Goal: Task Accomplishment & Management: Manage account settings

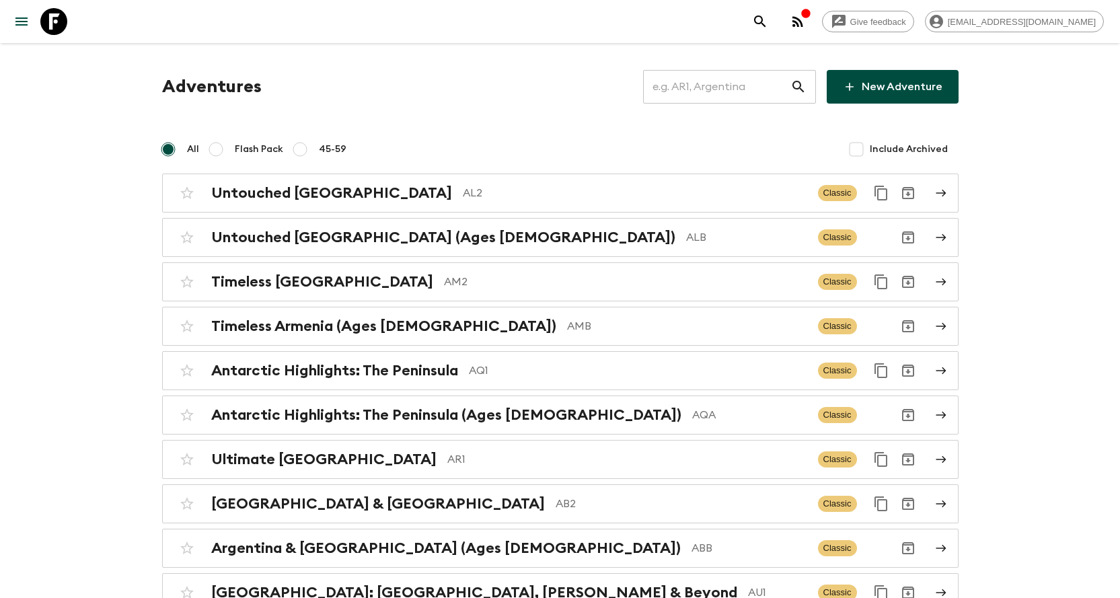
click at [723, 87] on input "text" at bounding box center [716, 87] width 147 height 38
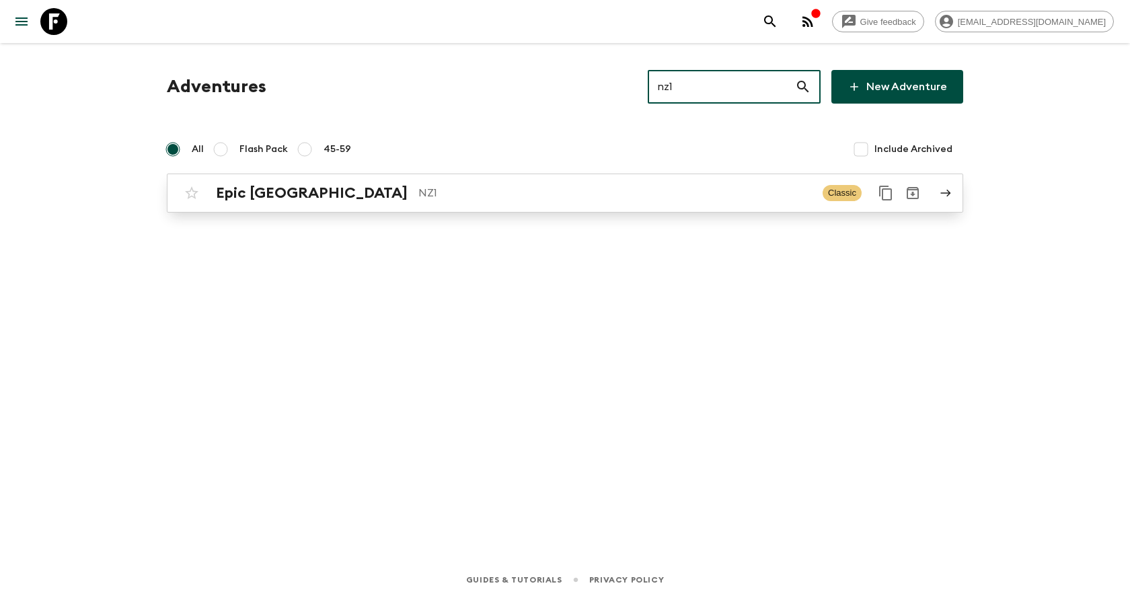
type input "nz1"
click at [505, 200] on p "NZ1" at bounding box center [614, 193] width 393 height 16
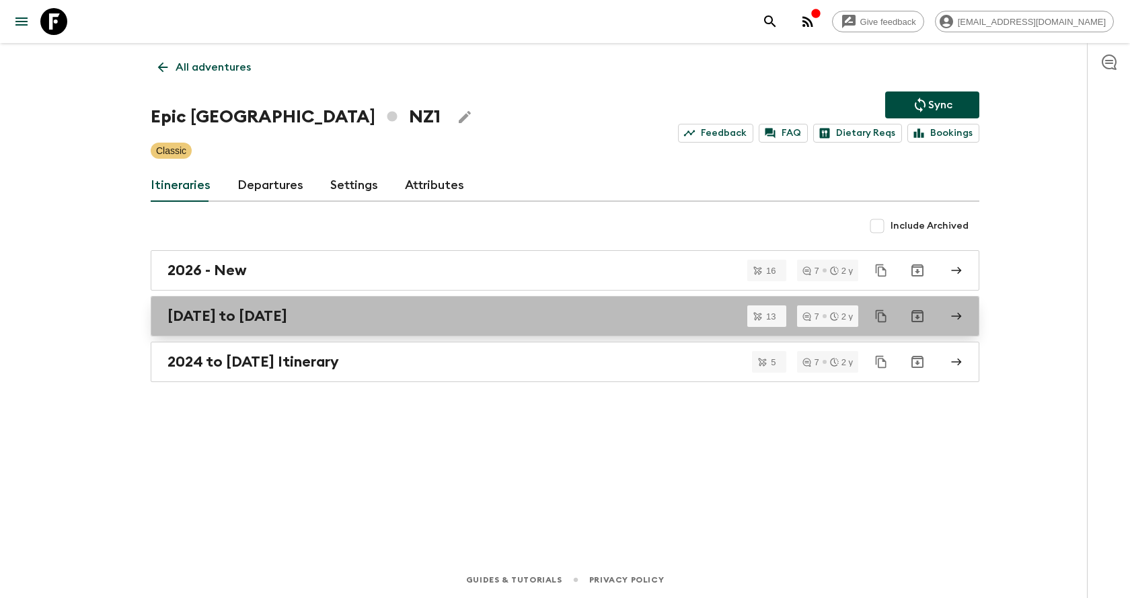
click at [352, 321] on div "[DATE] to [DATE]" at bounding box center [551, 315] width 769 height 17
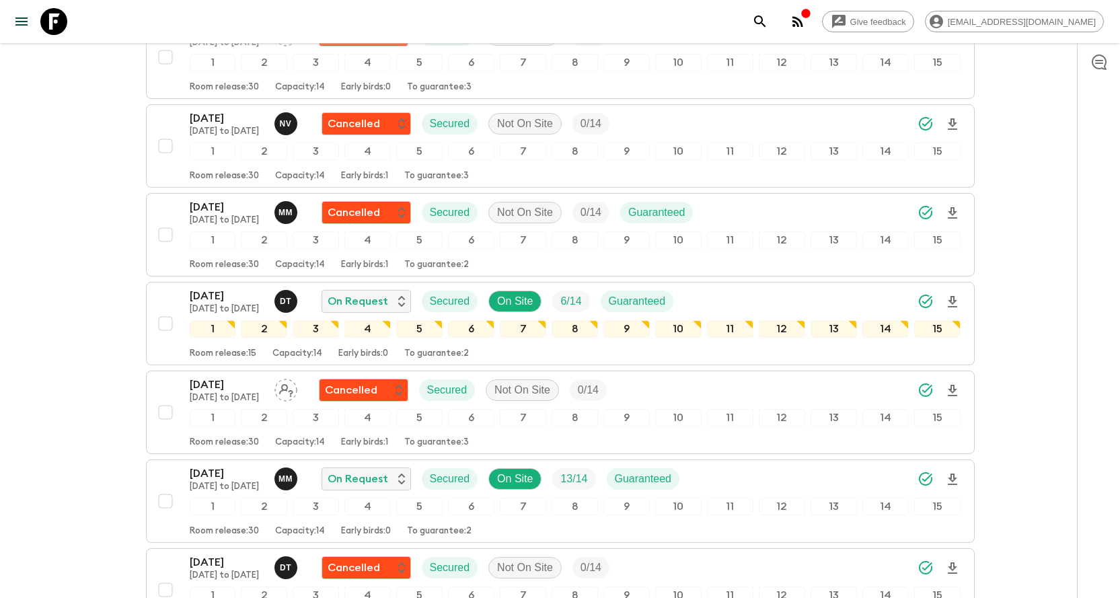
scroll to position [538, 0]
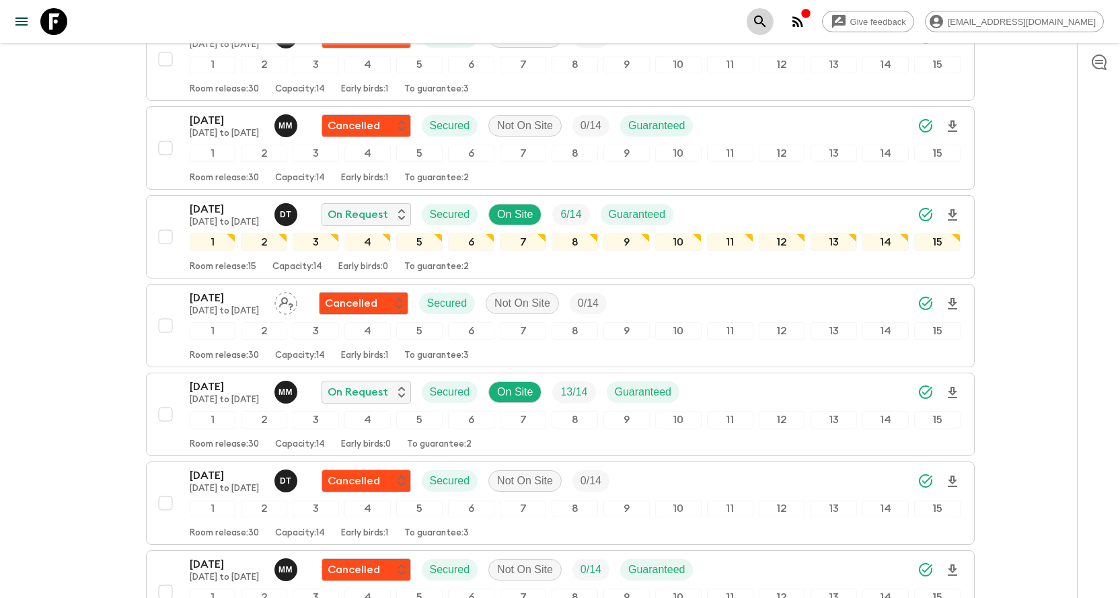
click at [774, 26] on button "search adventures" at bounding box center [760, 21] width 27 height 27
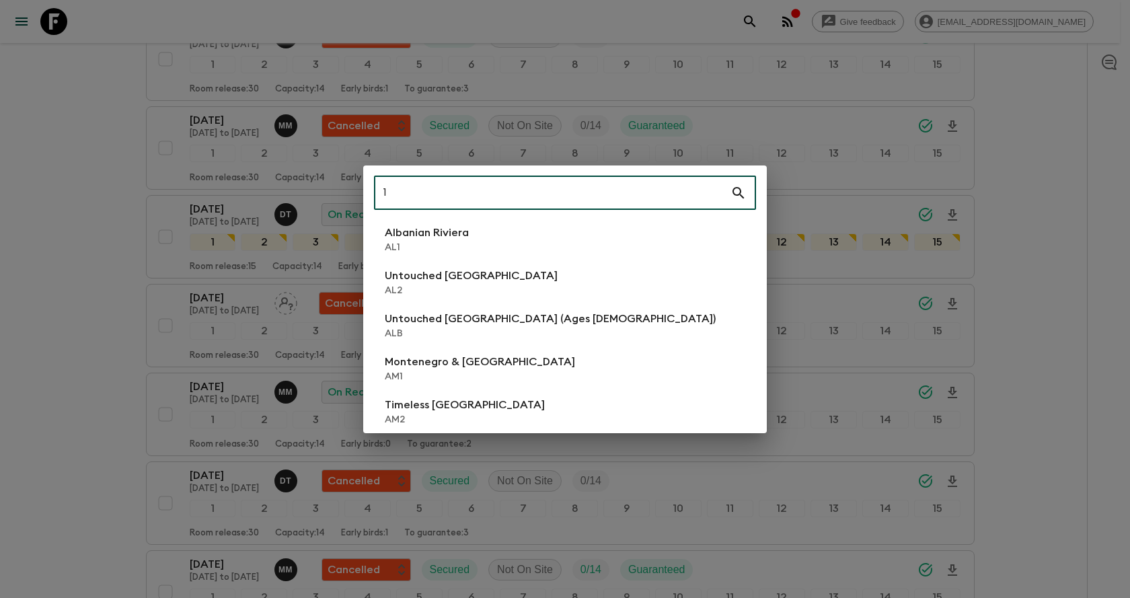
type input "14"
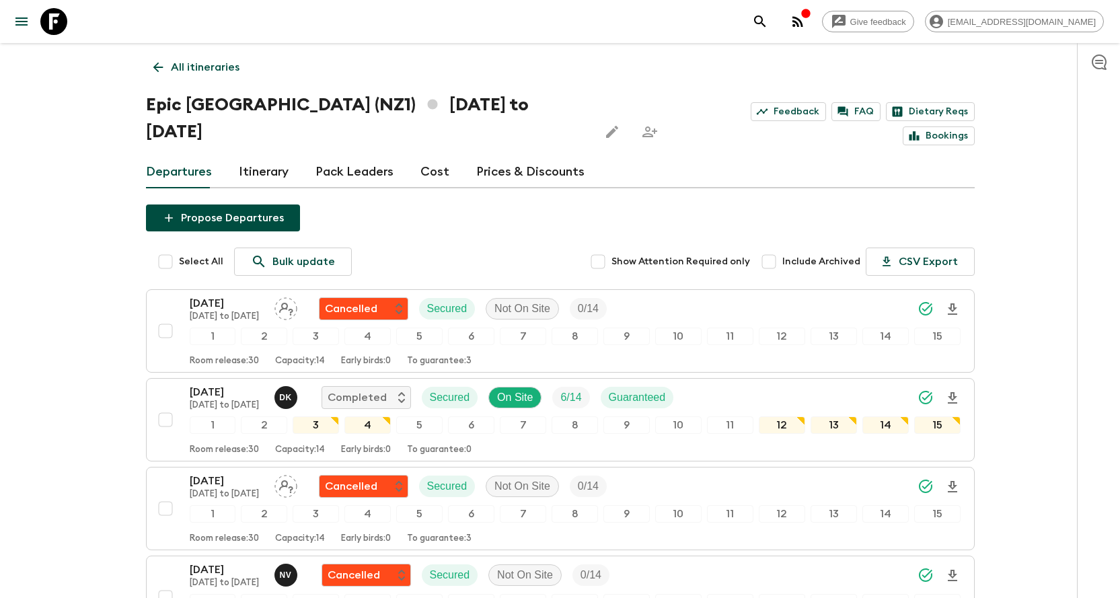
scroll to position [866, 0]
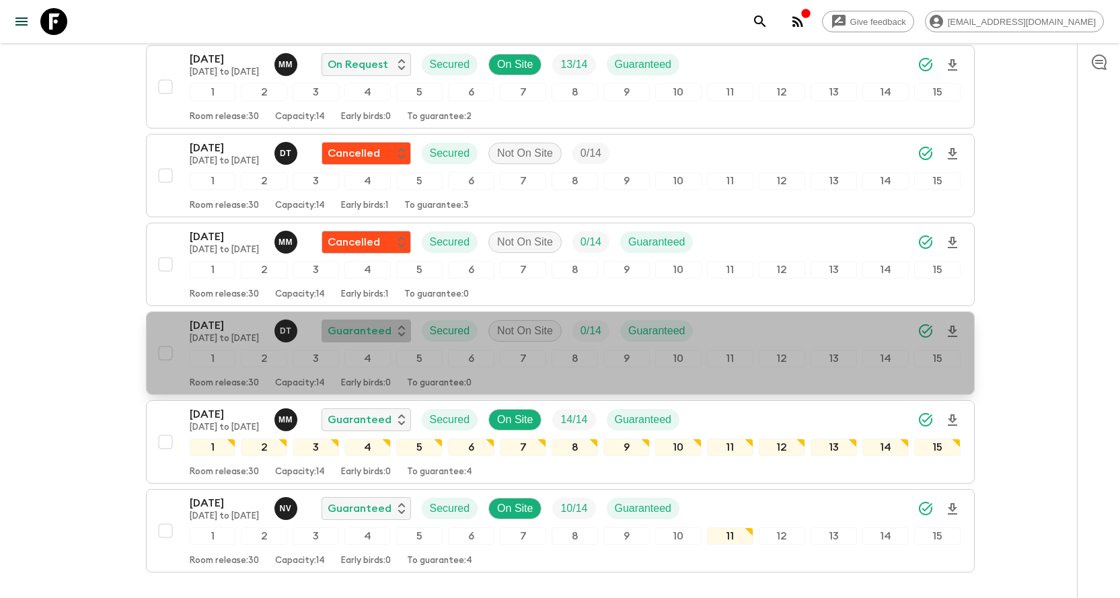
click at [381, 323] on p "Guaranteed" at bounding box center [360, 331] width 64 height 16
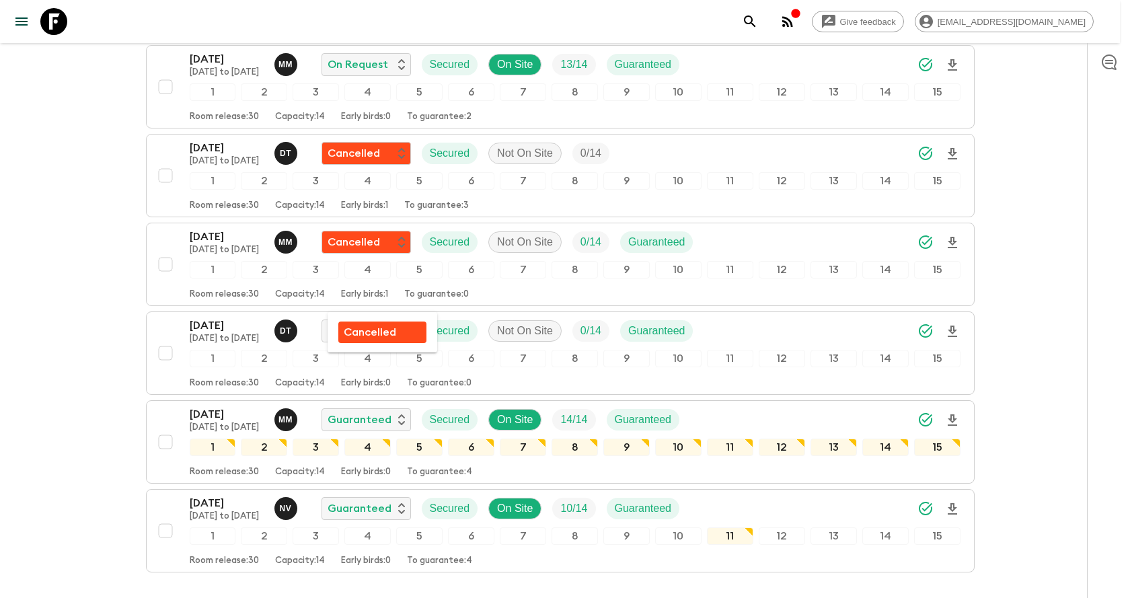
click at [364, 336] on p "Cancelled" at bounding box center [370, 332] width 52 height 16
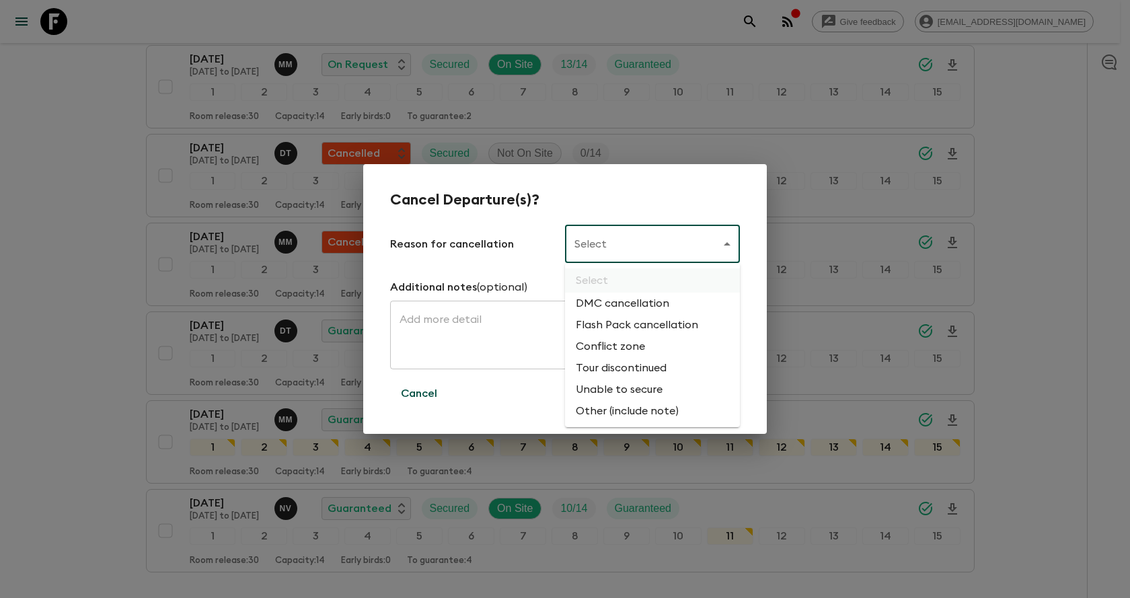
click at [575, 324] on li "Flash Pack cancellation" at bounding box center [652, 325] width 175 height 22
type input "FLASHPACK_CANCELLATION"
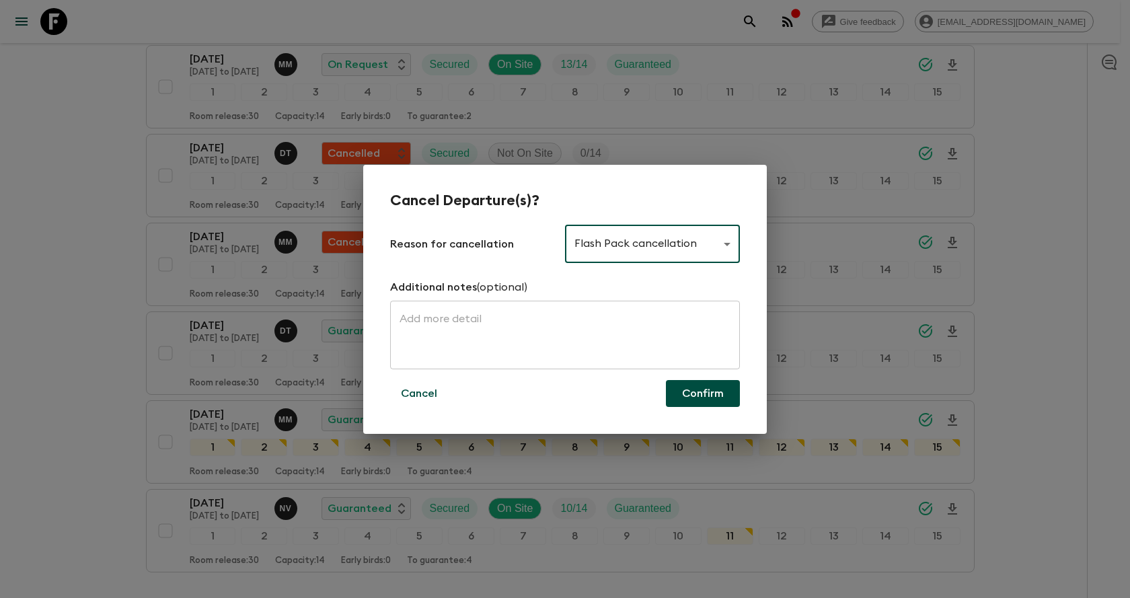
click at [668, 383] on button "Confirm" at bounding box center [703, 393] width 74 height 27
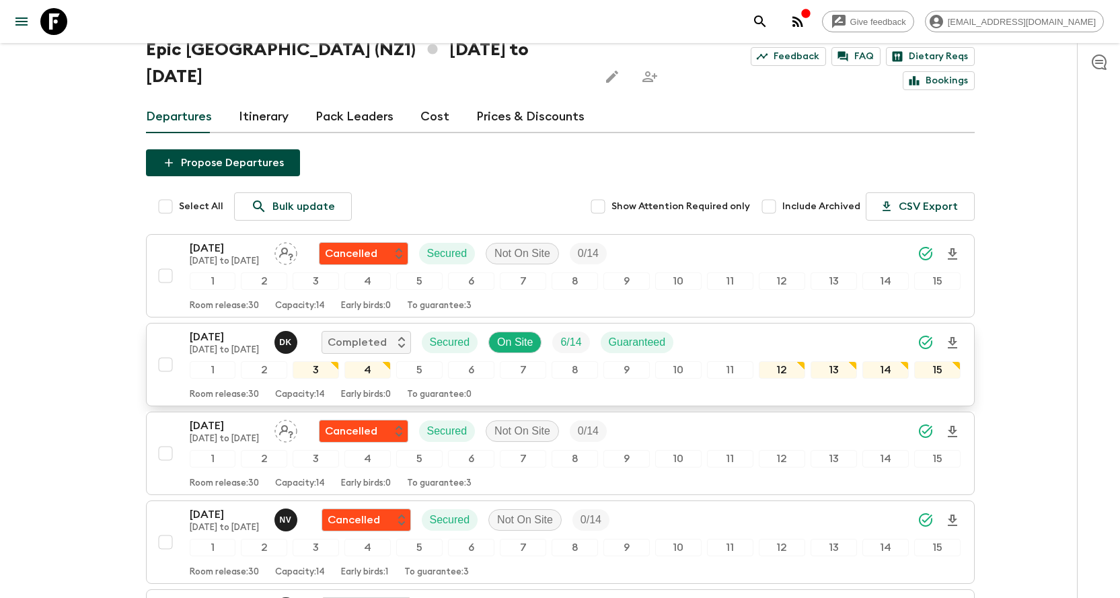
scroll to position [0, 0]
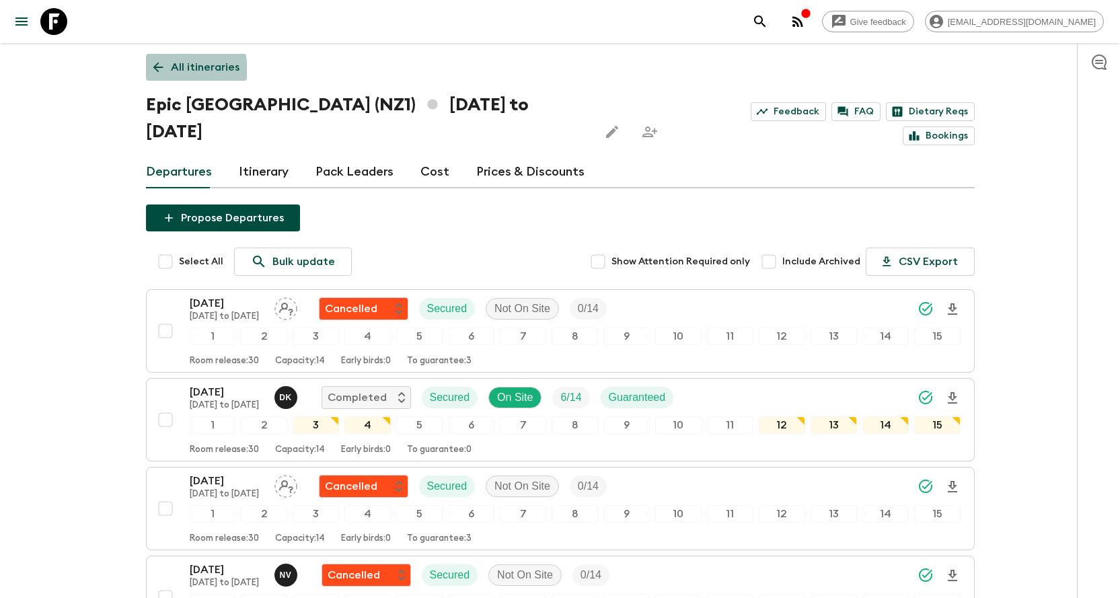
click at [151, 73] on icon at bounding box center [158, 67] width 15 height 15
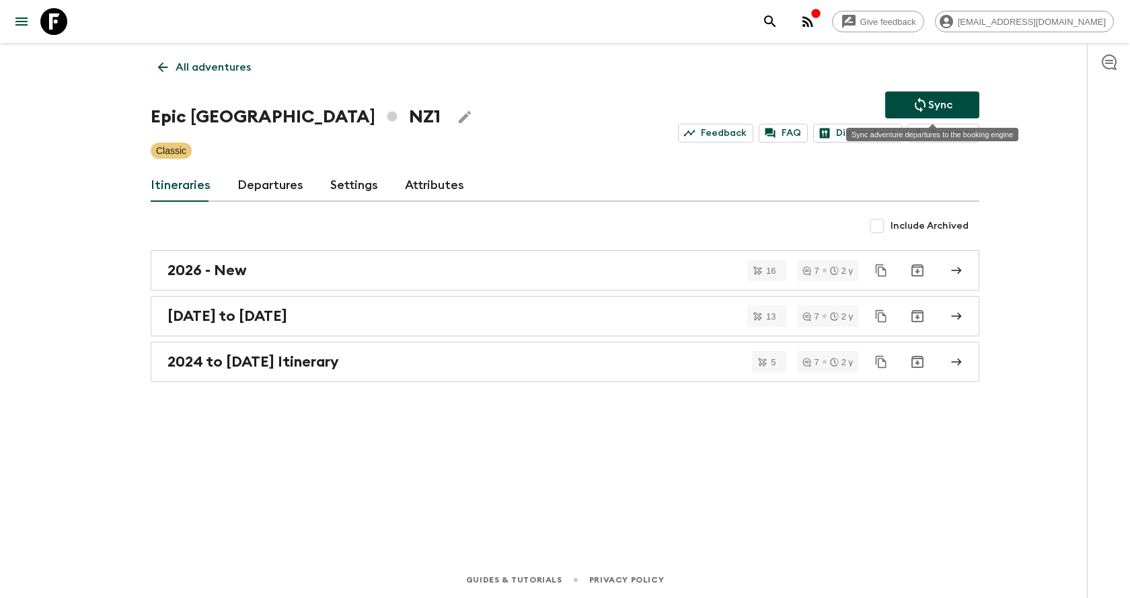
click at [946, 97] on p "Sync" at bounding box center [940, 105] width 24 height 16
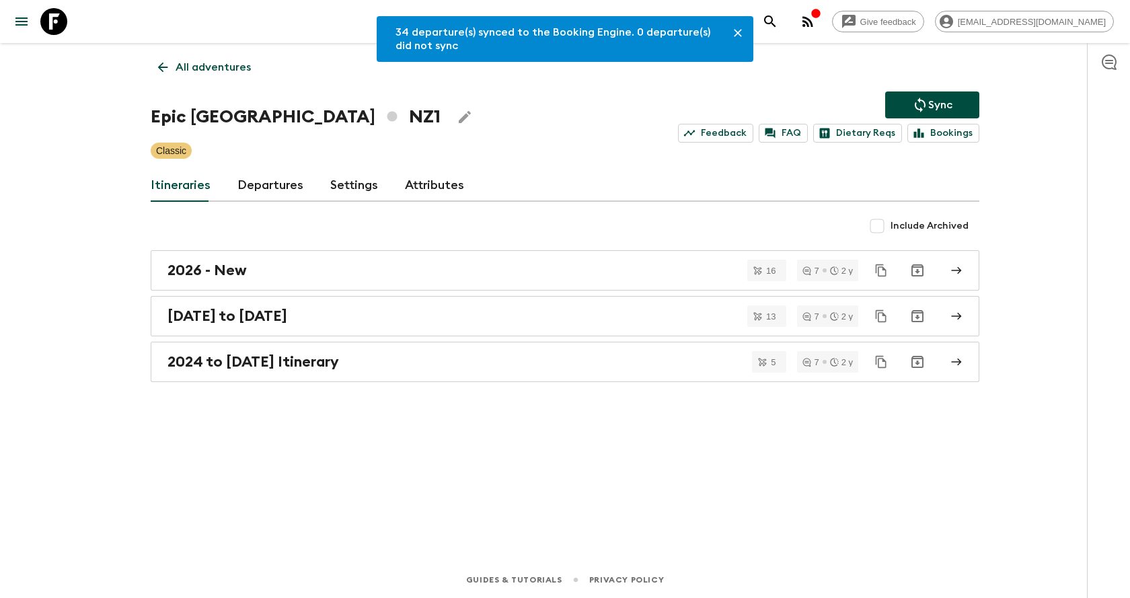
click at [778, 26] on icon "search adventures" at bounding box center [770, 21] width 16 height 16
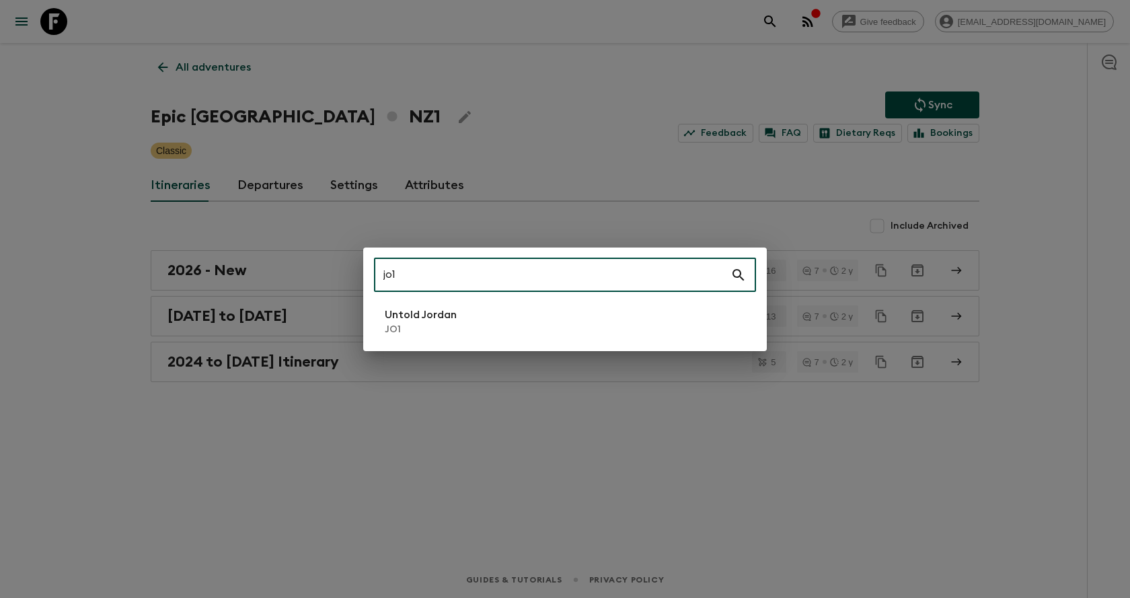
type input "jo1"
click at [505, 315] on li "Untold Jordan JO1" at bounding box center [565, 322] width 382 height 38
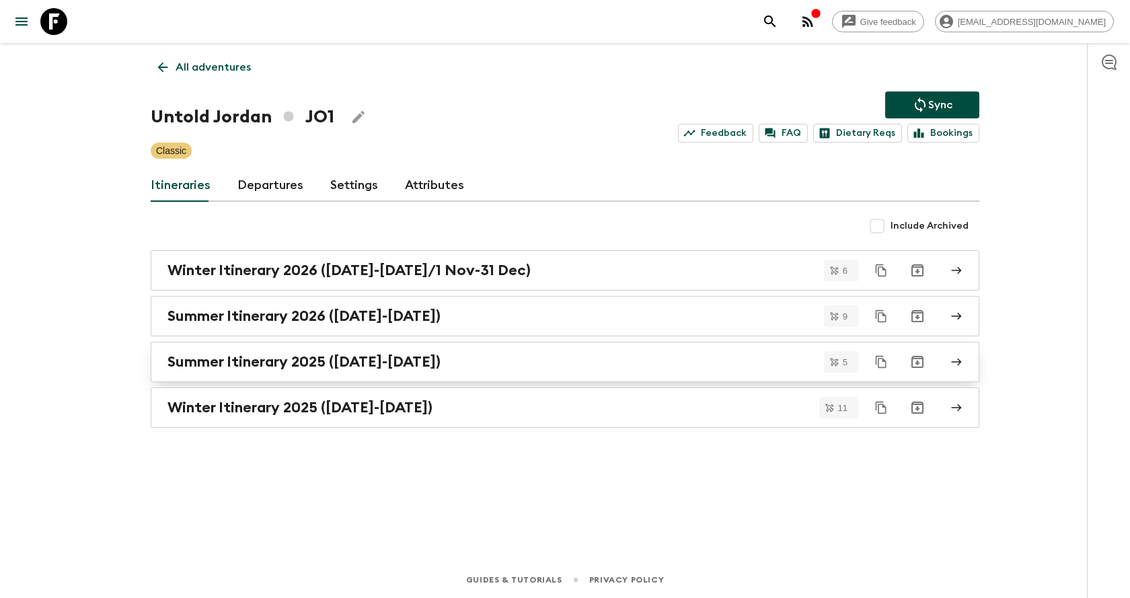
click at [496, 361] on div "Summer Itinerary 2025 ([DATE]-[DATE])" at bounding box center [551, 361] width 769 height 17
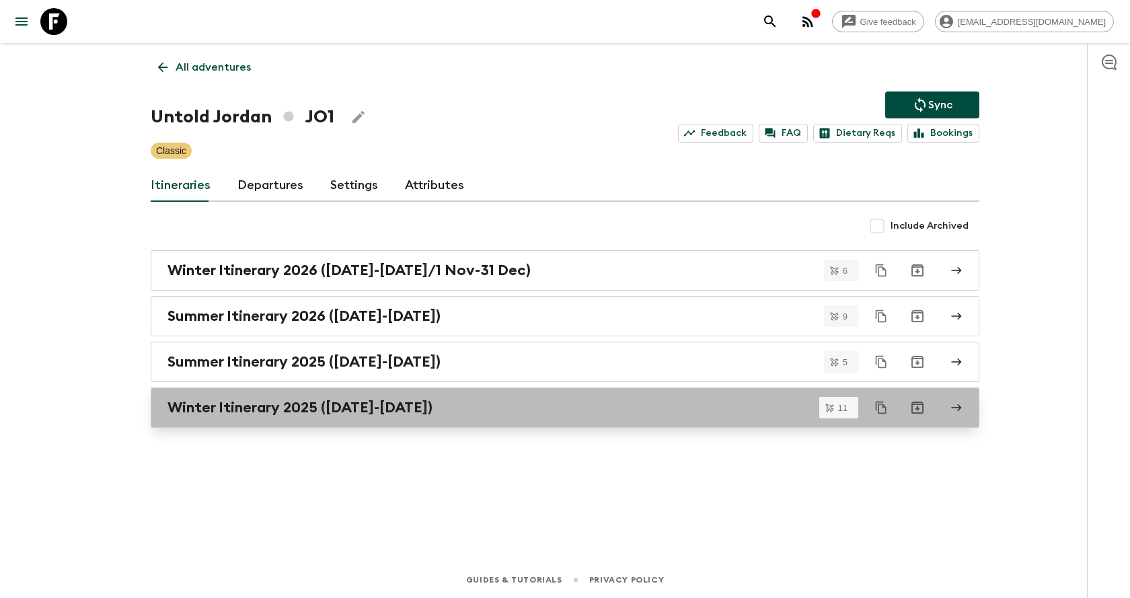
click at [364, 412] on h2 "Winter Itinerary 2025 ([DATE]-[DATE])" at bounding box center [299, 407] width 265 height 17
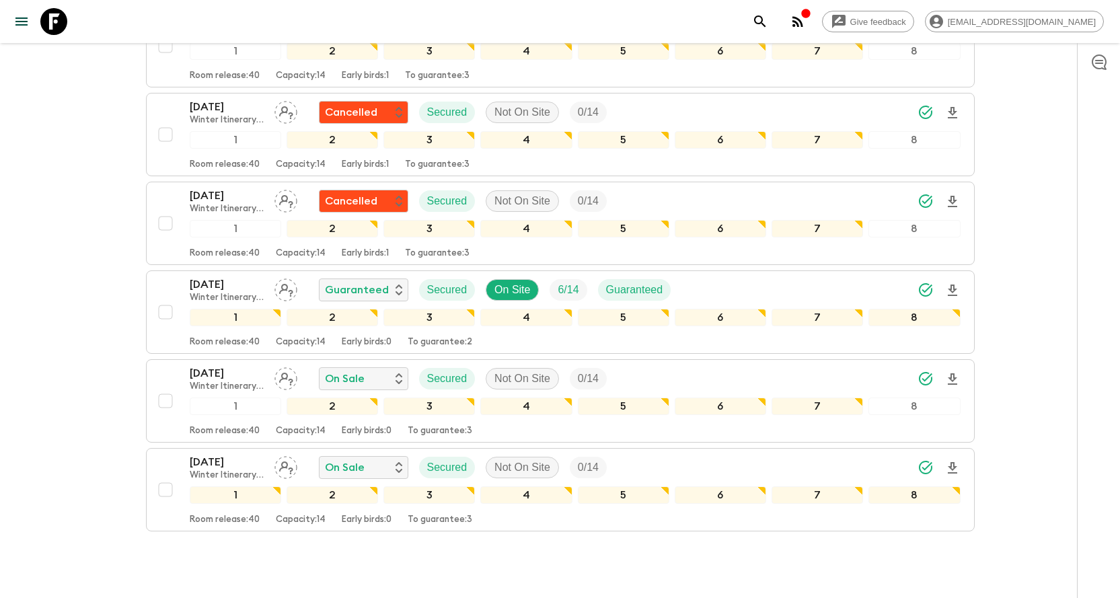
scroll to position [785, 0]
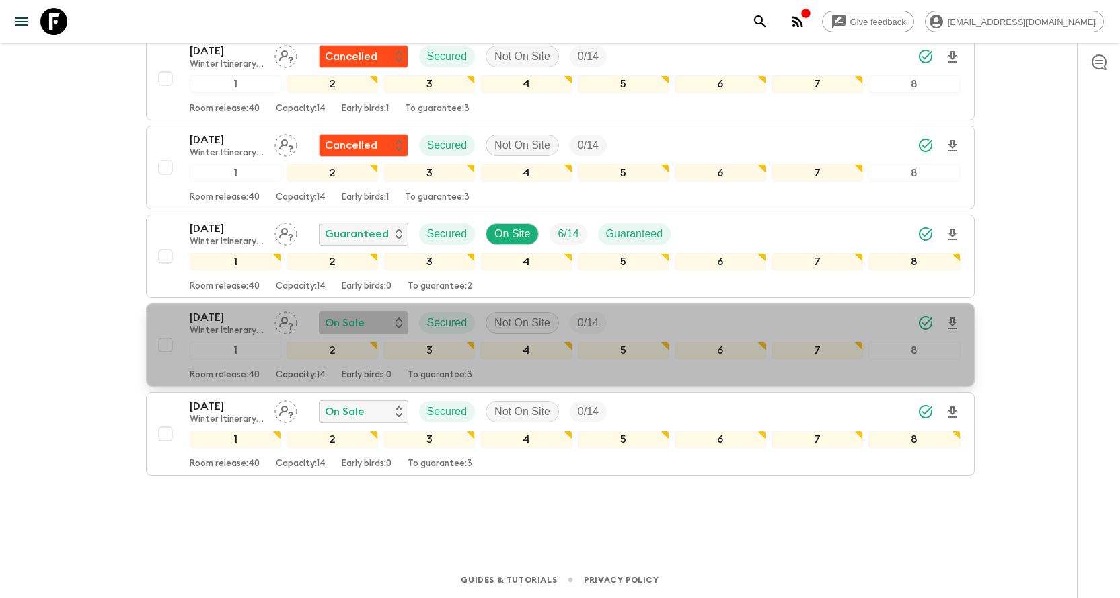
click at [391, 321] on div "On Sale" at bounding box center [363, 323] width 77 height 16
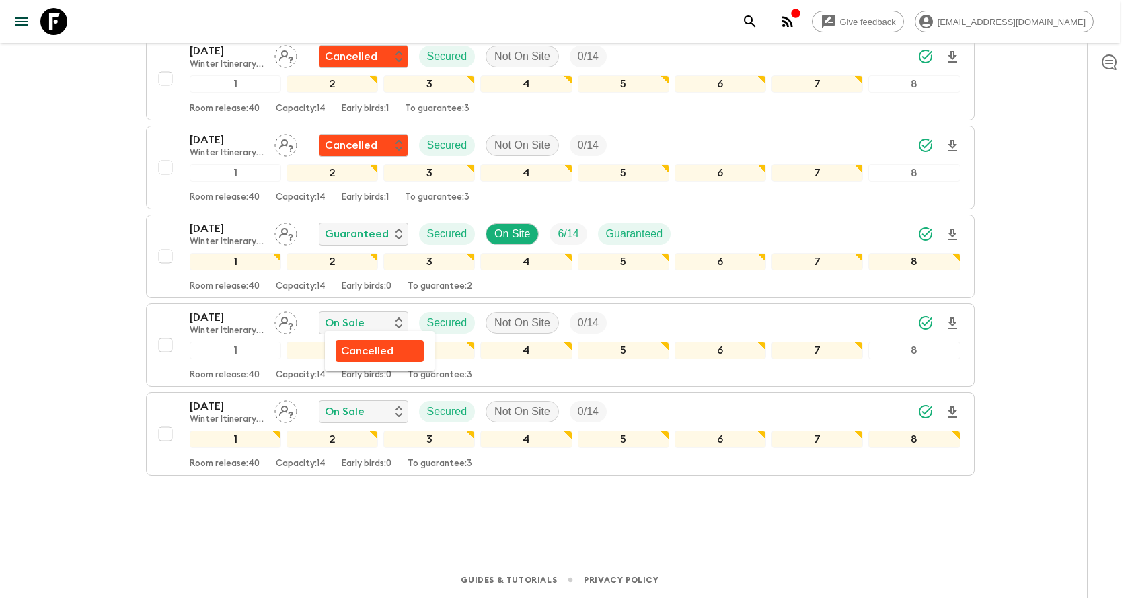
click at [403, 357] on div "Cancelled" at bounding box center [379, 351] width 77 height 16
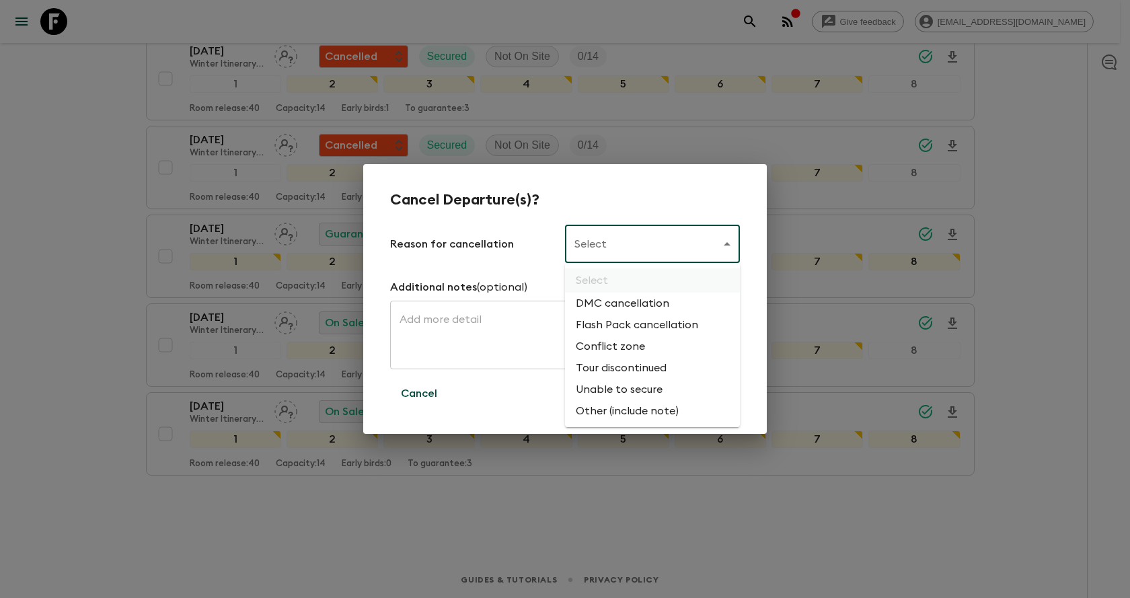
click at [624, 318] on li "Flash Pack cancellation" at bounding box center [652, 325] width 175 height 22
type input "FLASHPACK_CANCELLATION"
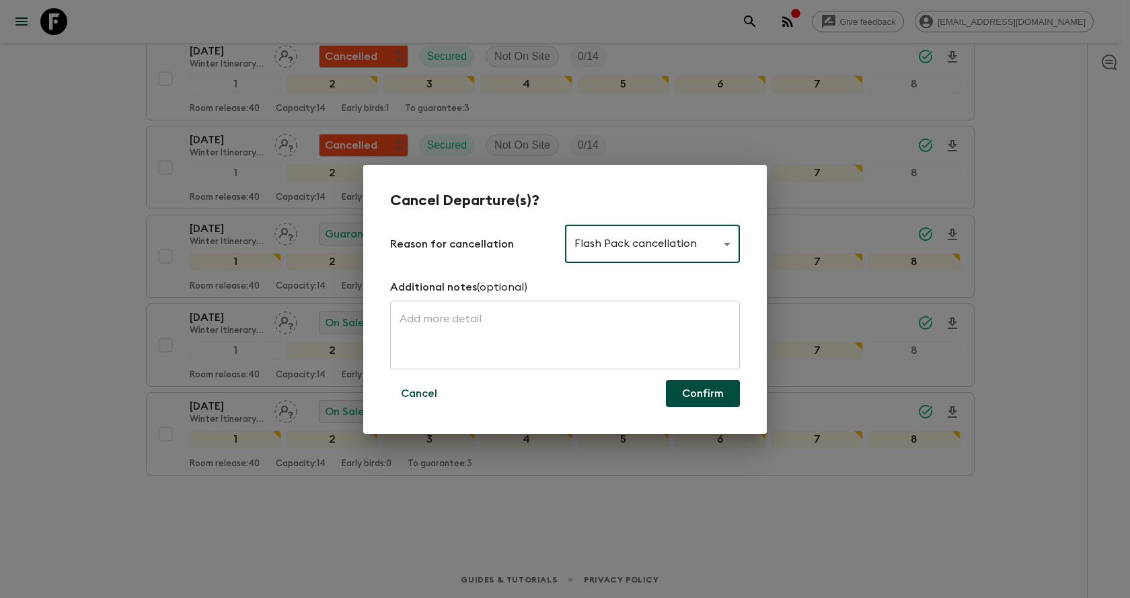
click at [730, 396] on button "Confirm" at bounding box center [703, 393] width 74 height 27
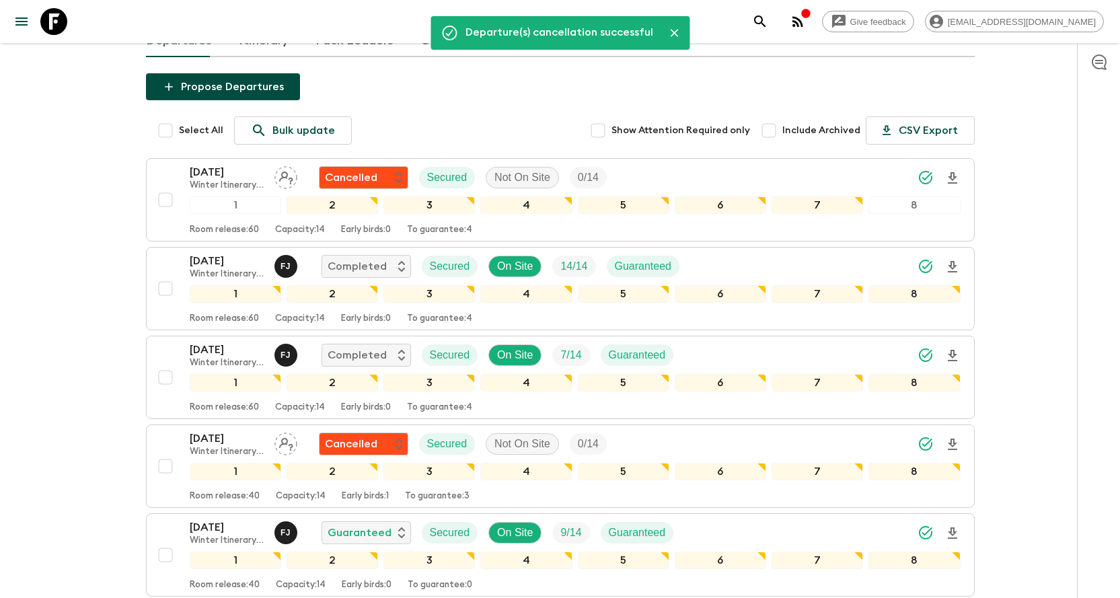
scroll to position [0, 0]
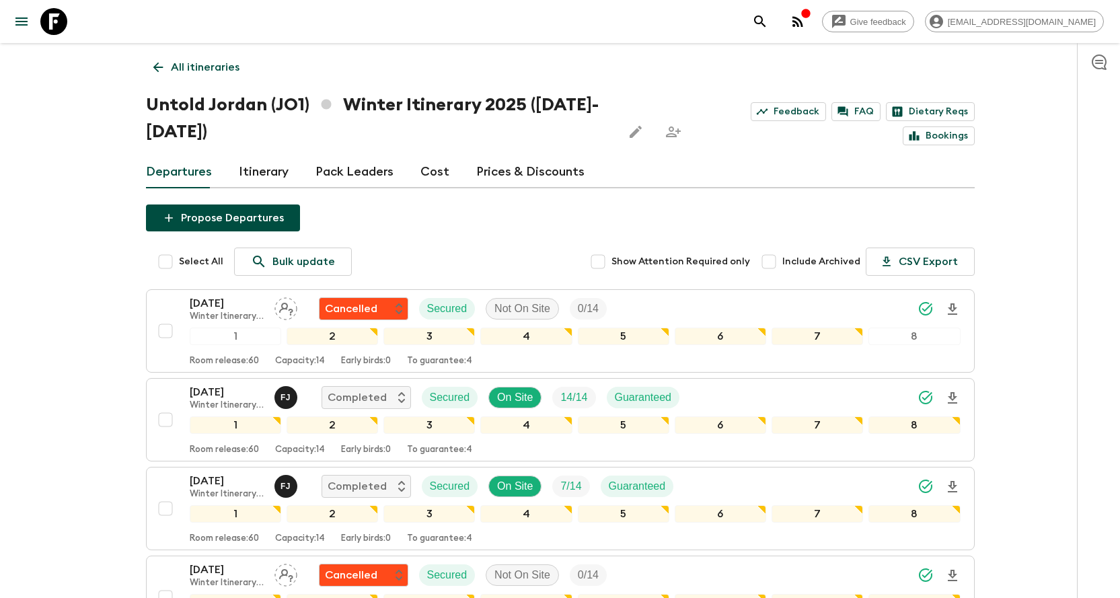
click at [193, 67] on p "All itineraries" at bounding box center [205, 67] width 69 height 16
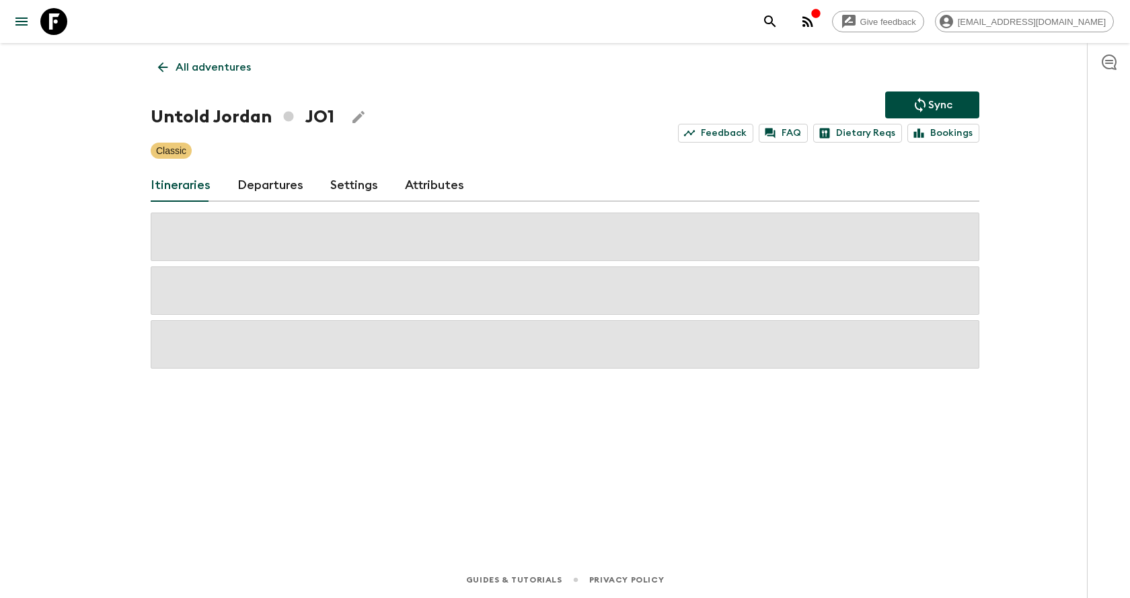
click at [203, 79] on link "All adventures" at bounding box center [205, 67] width 108 height 27
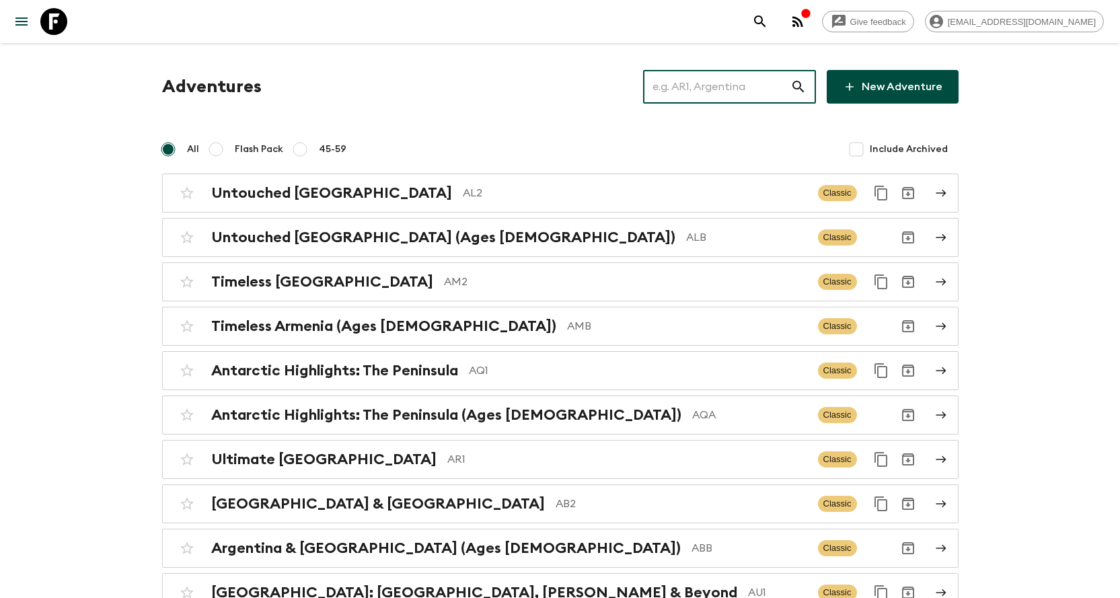
click at [735, 78] on input "text" at bounding box center [716, 87] width 147 height 38
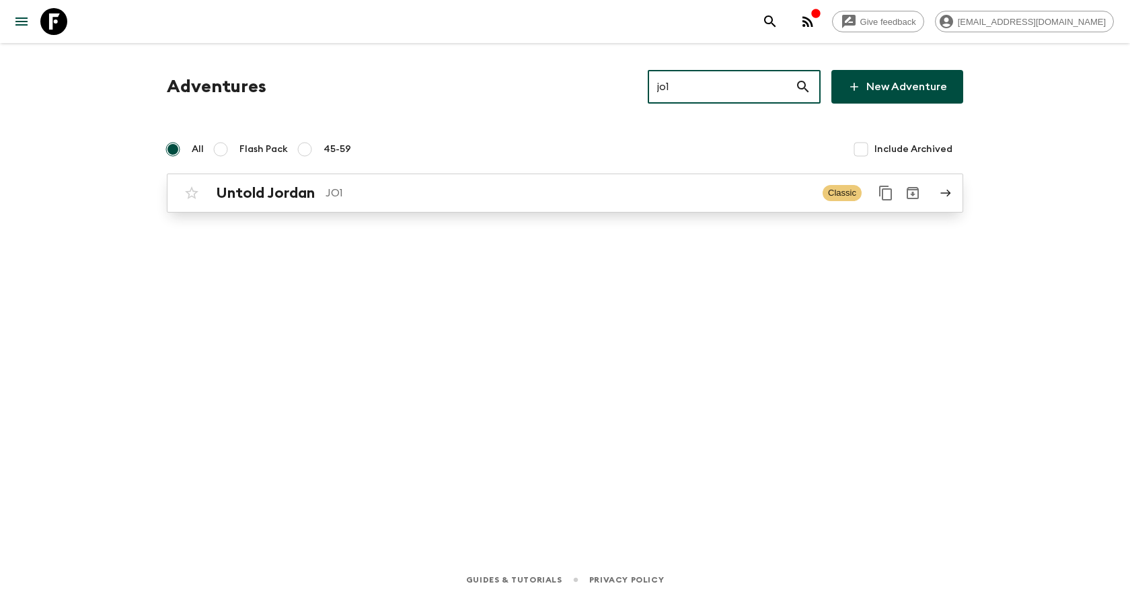
type input "jo1"
click at [615, 197] on p "JO1" at bounding box center [569, 193] width 486 height 16
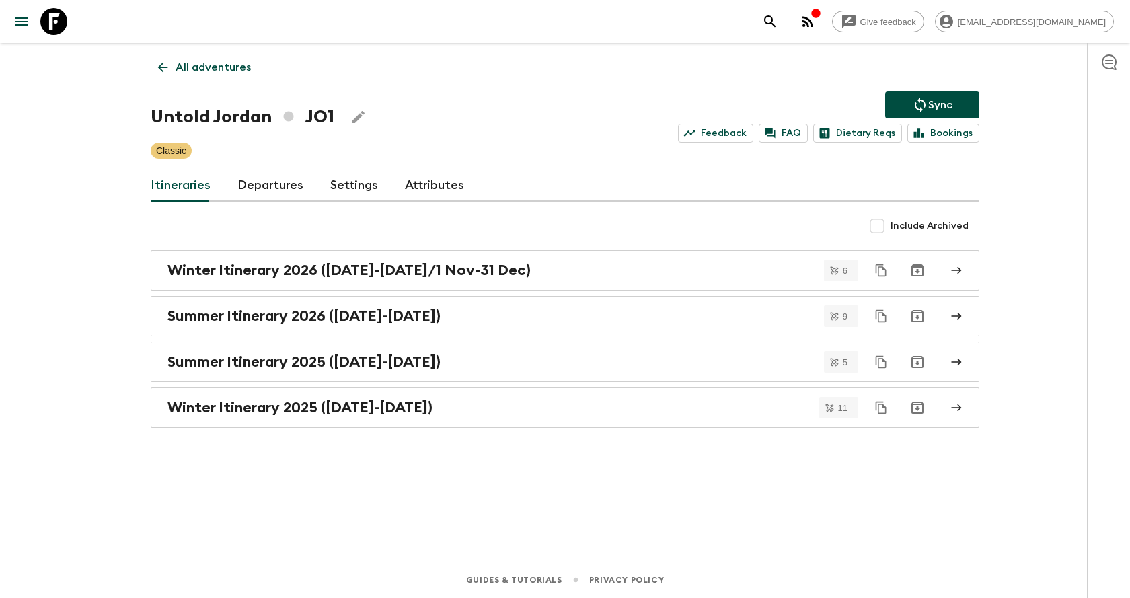
click at [912, 100] on icon "Sync adventure departures to the booking engine" at bounding box center [920, 105] width 16 height 16
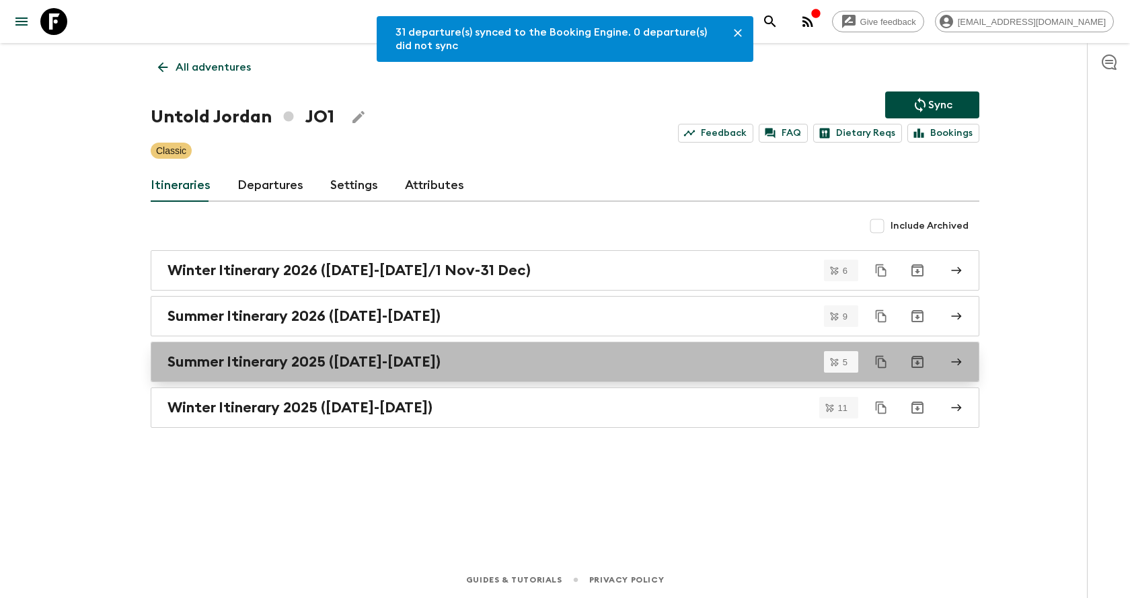
click at [418, 372] on link "Summer Itinerary 2025 ([DATE]-[DATE])" at bounding box center [565, 362] width 829 height 40
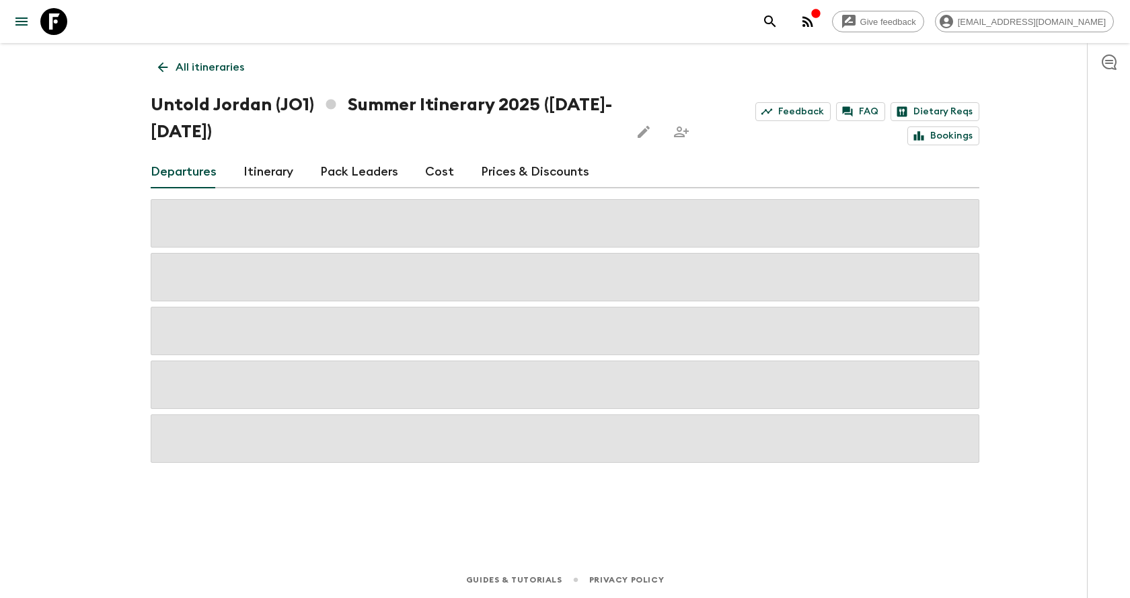
click at [172, 65] on link "All itineraries" at bounding box center [201, 67] width 101 height 27
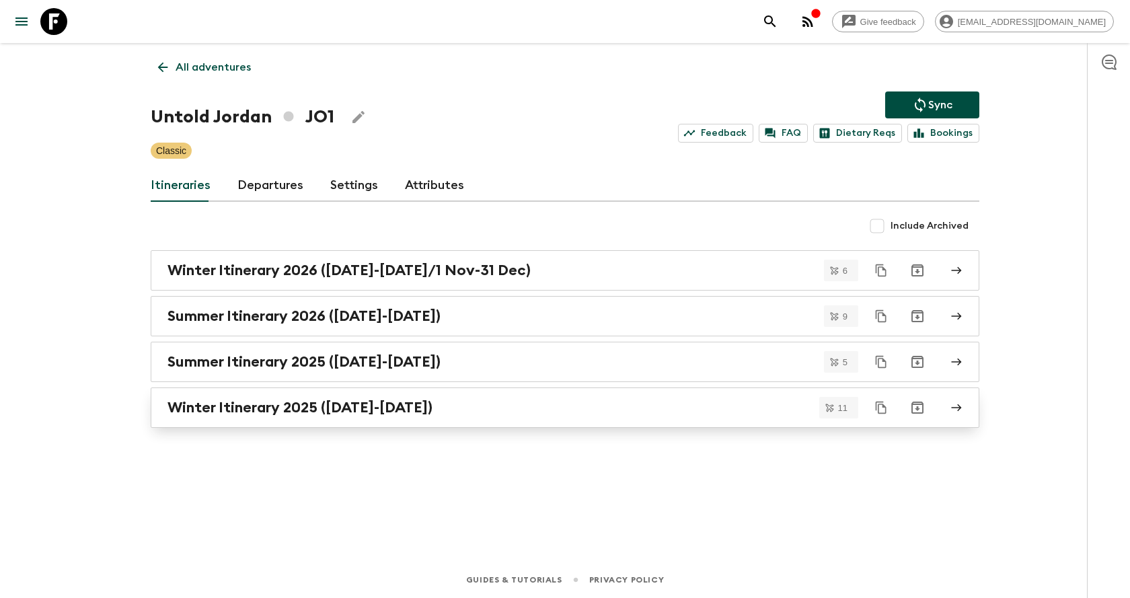
click at [439, 416] on div "Winter Itinerary 2025 ([DATE]-[DATE])" at bounding box center [551, 407] width 769 height 17
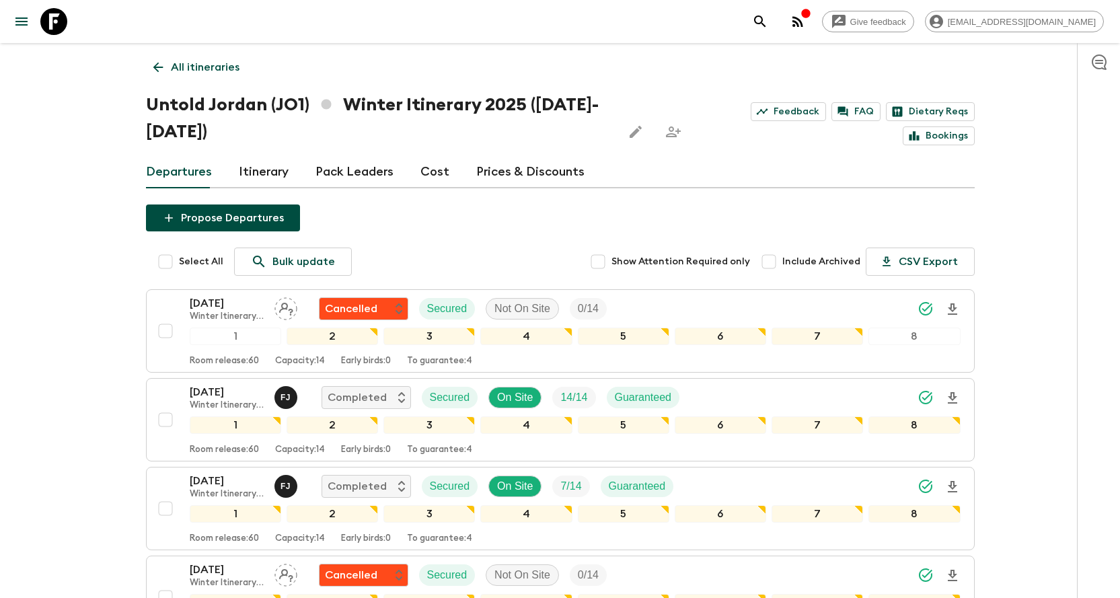
click at [768, 23] on icon "search adventures" at bounding box center [760, 21] width 16 height 16
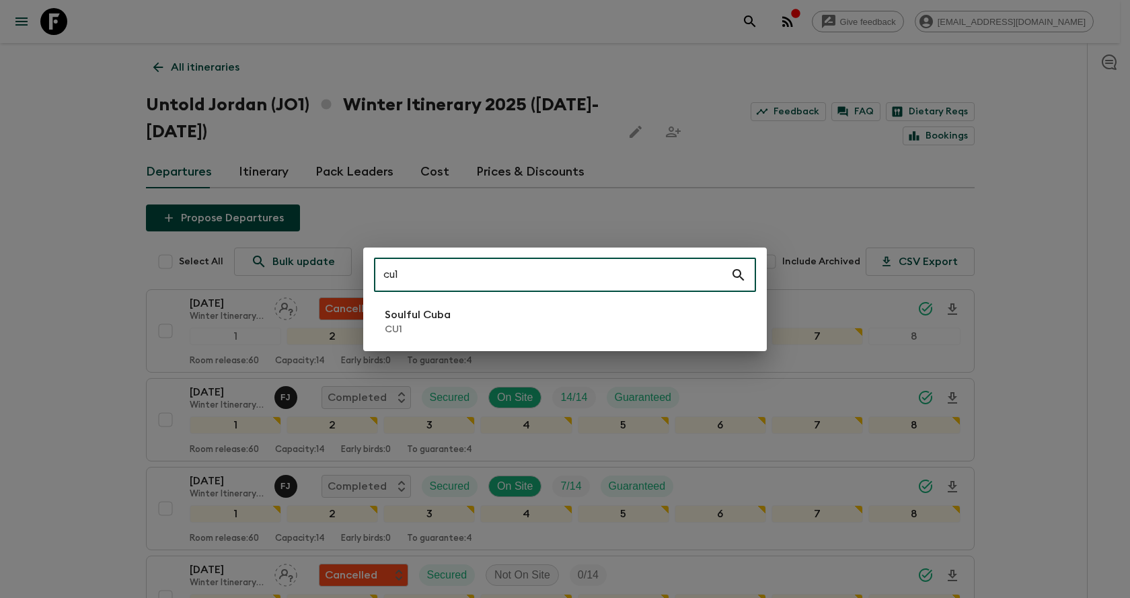
type input "cu1"
click at [416, 334] on p "CU1" at bounding box center [418, 329] width 66 height 13
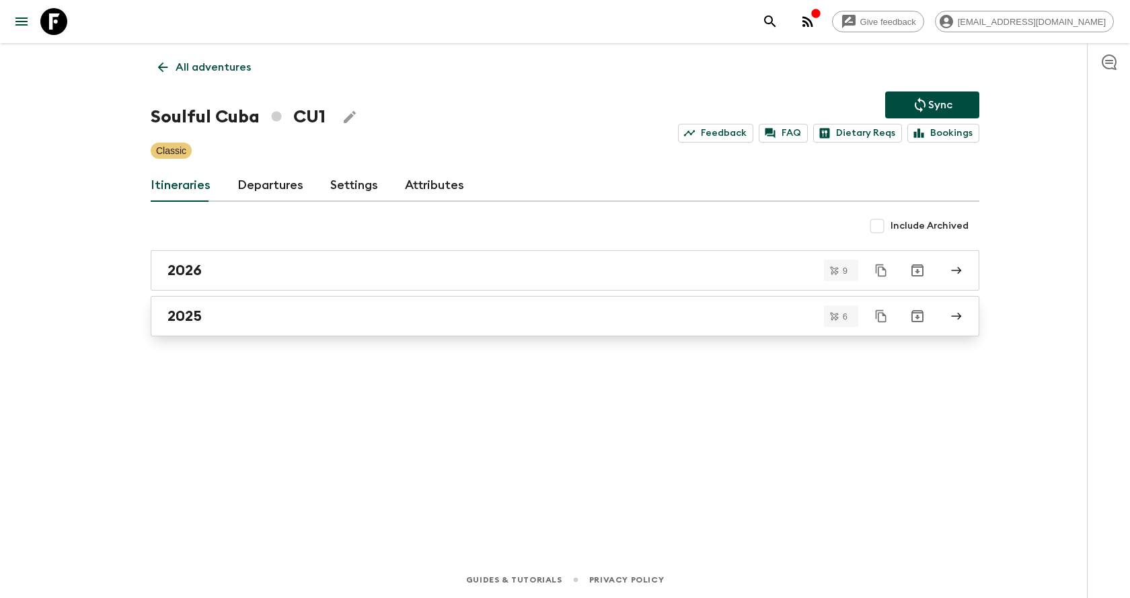
click at [433, 317] on div "2025" at bounding box center [551, 315] width 769 height 17
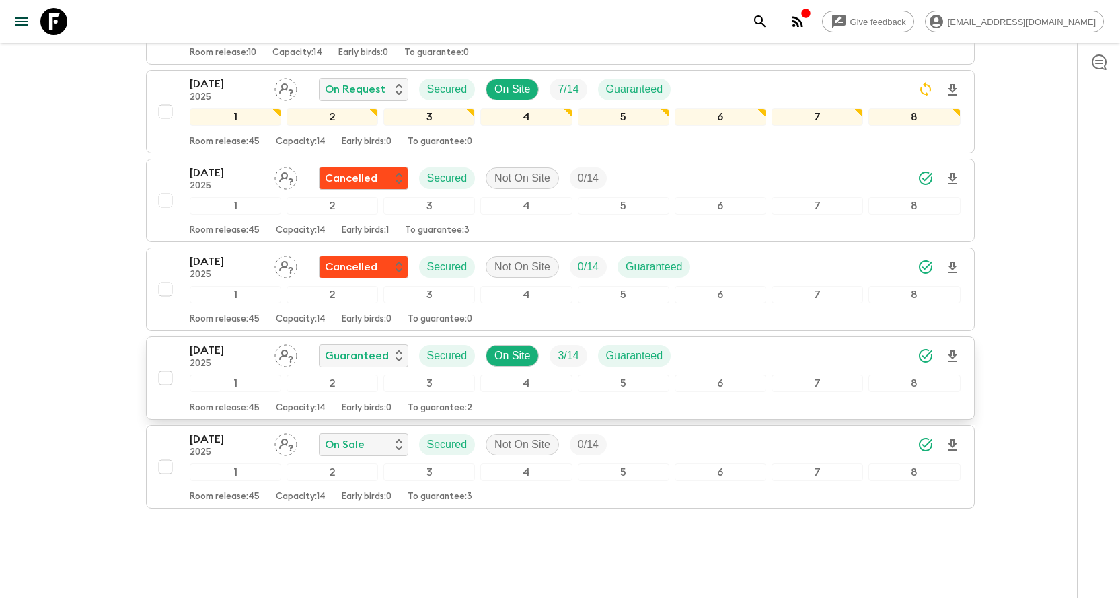
scroll to position [314, 0]
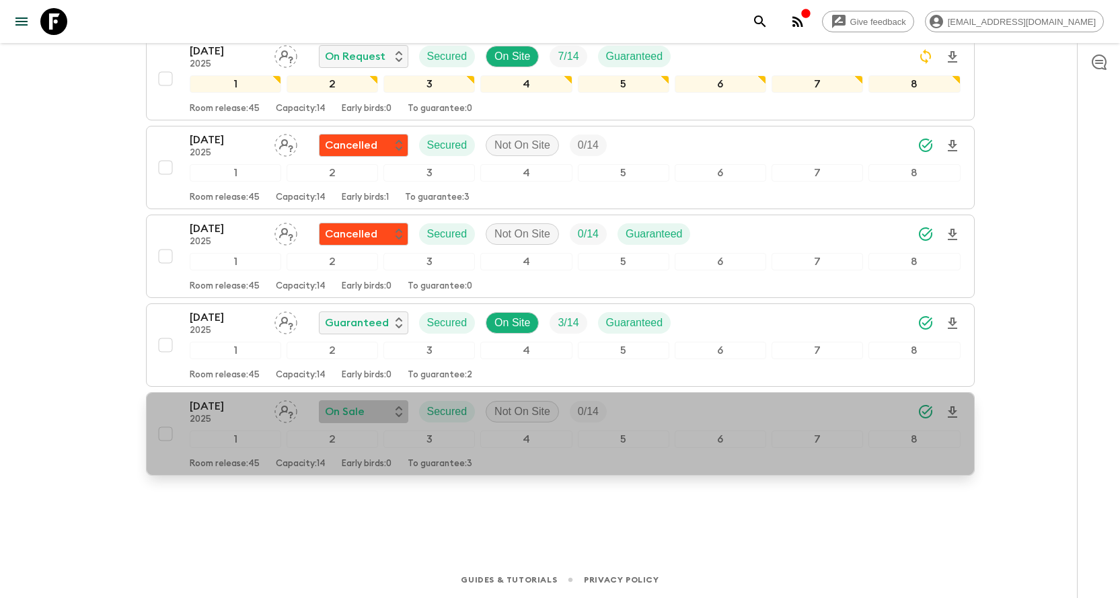
click at [362, 415] on p "On Sale" at bounding box center [345, 412] width 40 height 16
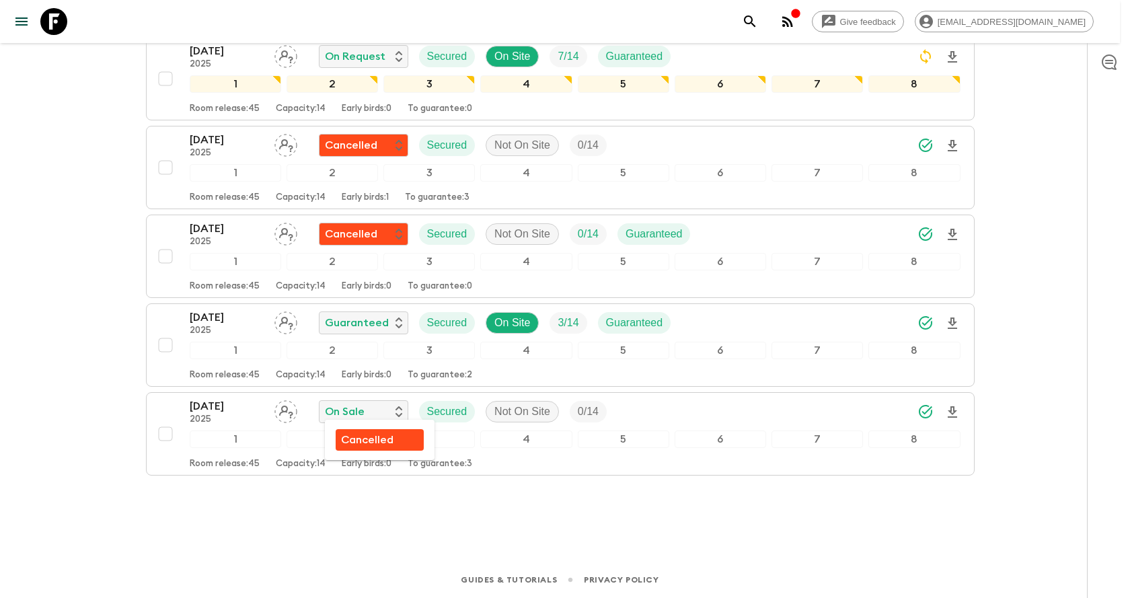
click at [369, 439] on p "Cancelled" at bounding box center [367, 440] width 52 height 16
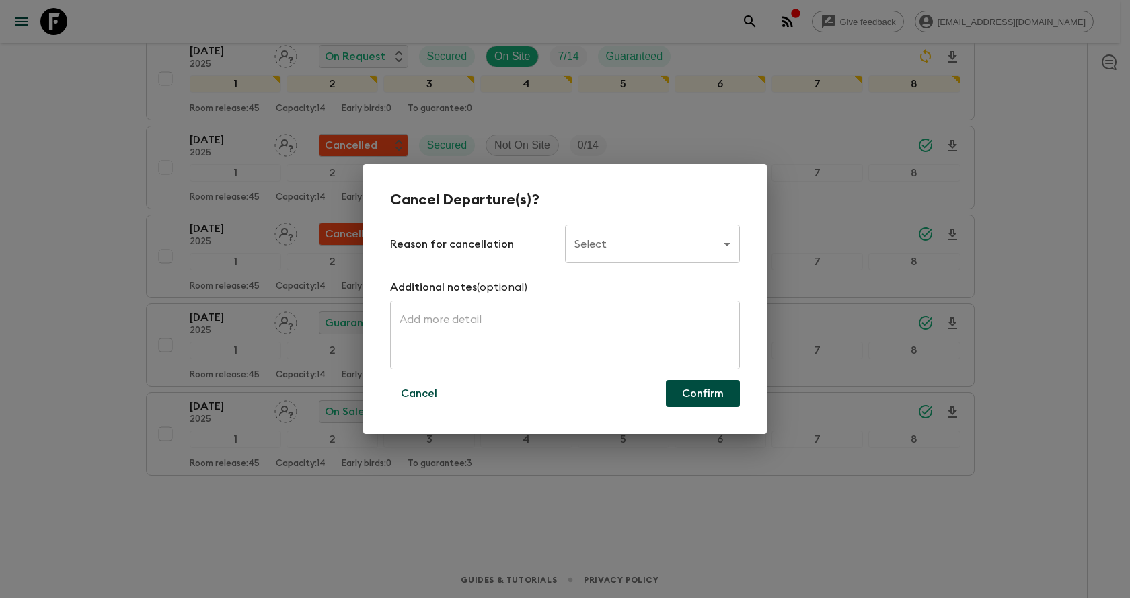
click at [583, 252] on body "Give feedback [EMAIL_ADDRESS][DOMAIN_NAME] All itineraries Soulful [GEOGRAPHIC_…" at bounding box center [565, 142] width 1130 height 912
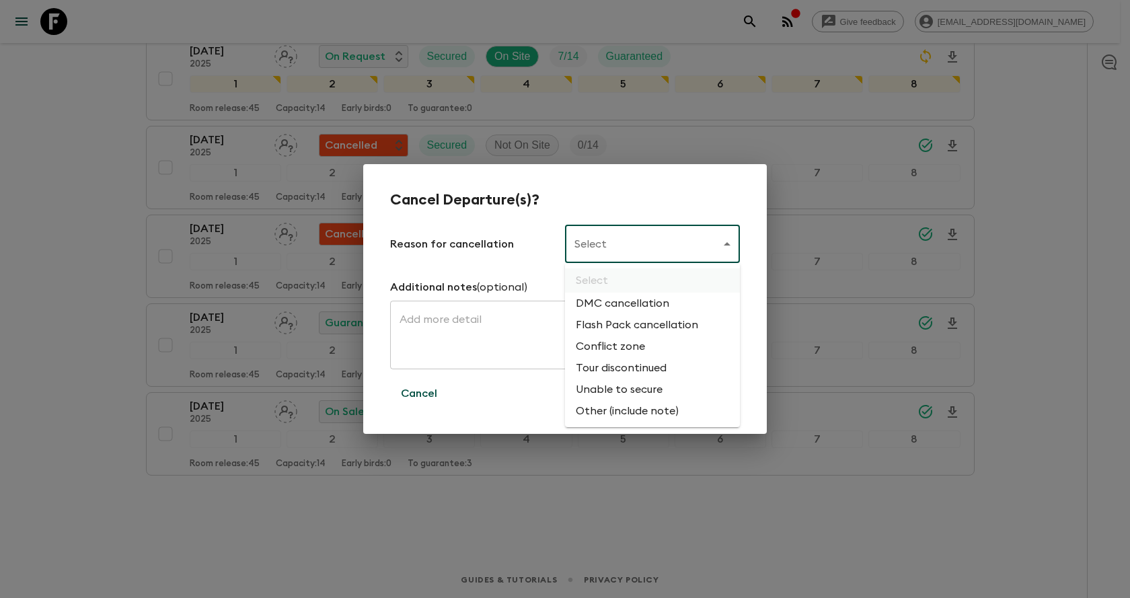
click at [610, 324] on li "Flash Pack cancellation" at bounding box center [652, 325] width 175 height 22
type input "FLASHPACK_CANCELLATION"
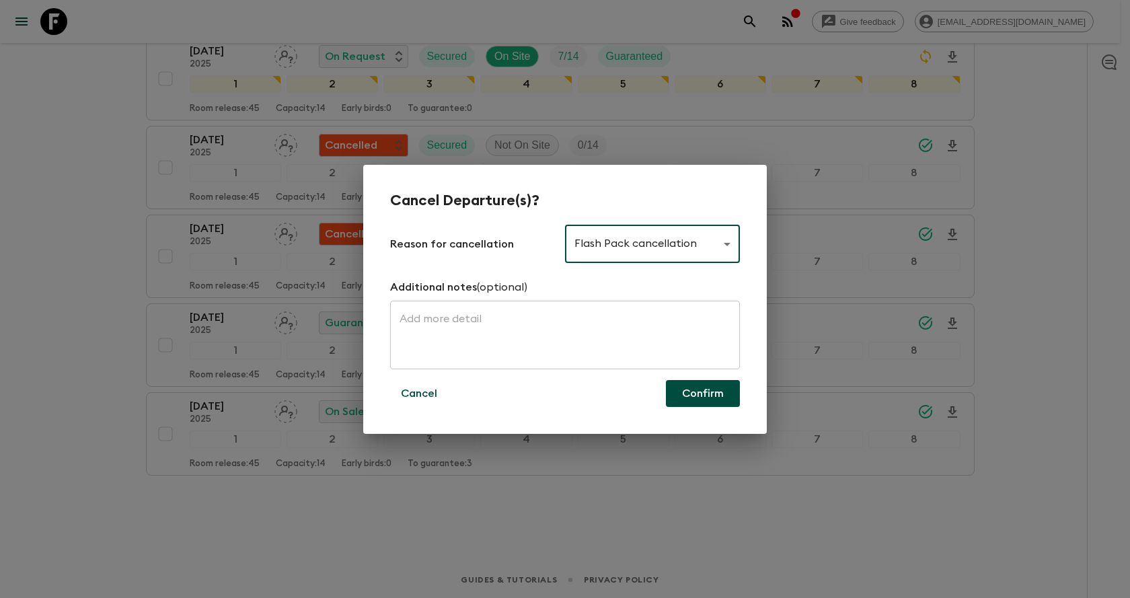
click at [681, 396] on button "Confirm" at bounding box center [703, 393] width 74 height 27
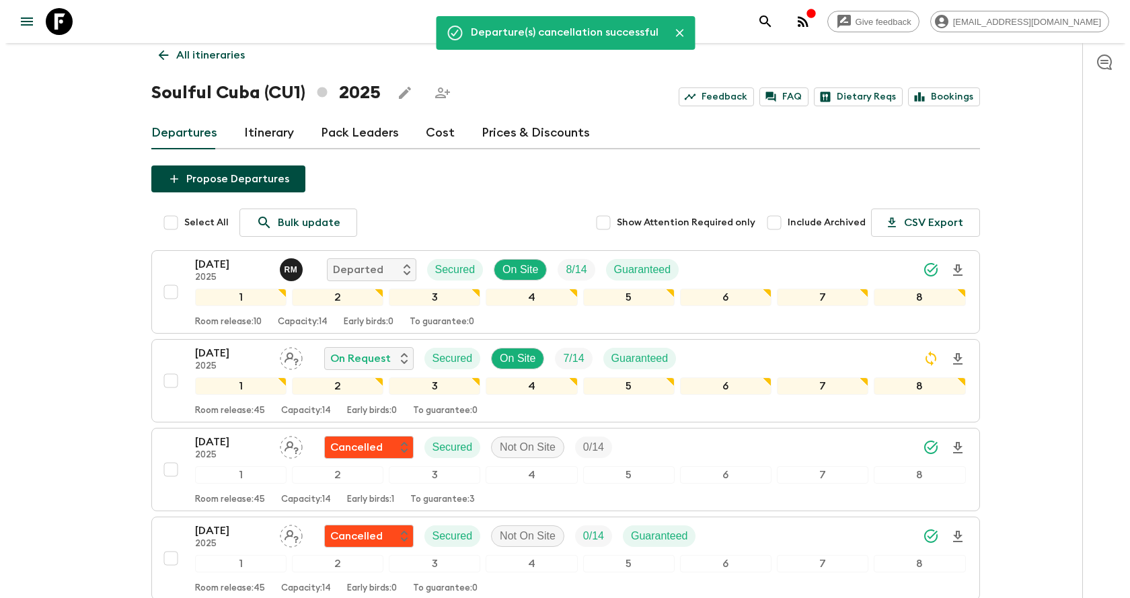
scroll to position [0, 0]
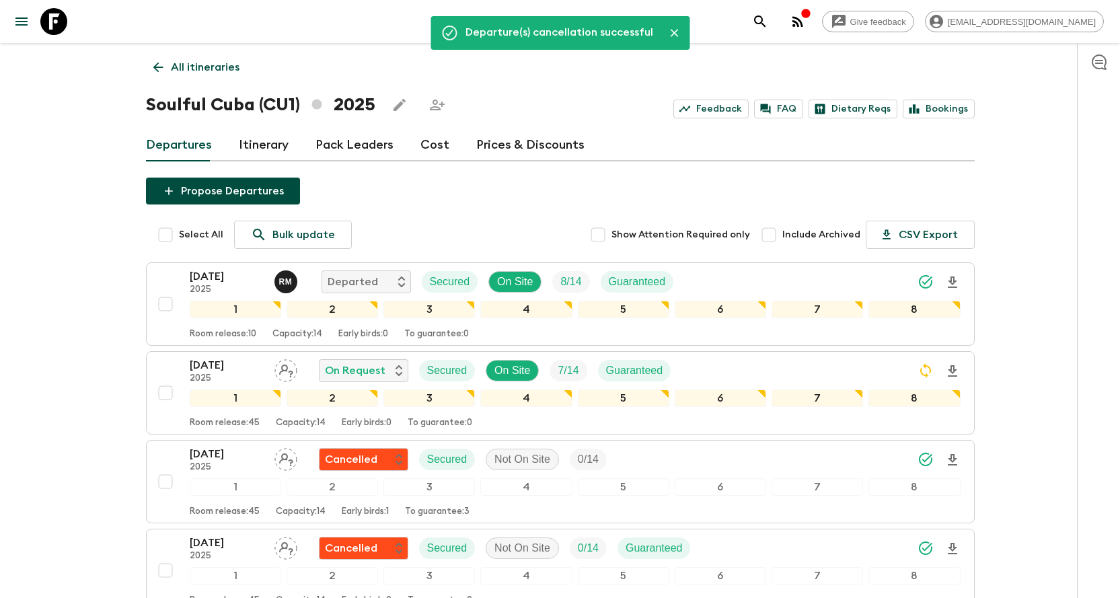
click at [151, 65] on icon at bounding box center [158, 67] width 15 height 15
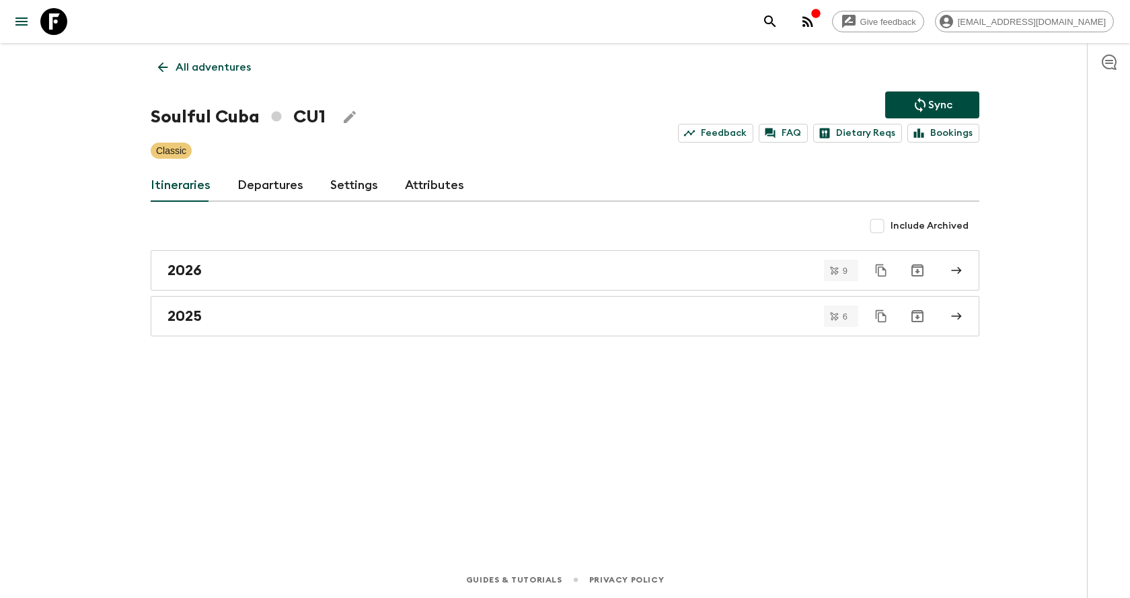
click at [969, 104] on button "Sync" at bounding box center [932, 104] width 94 height 27
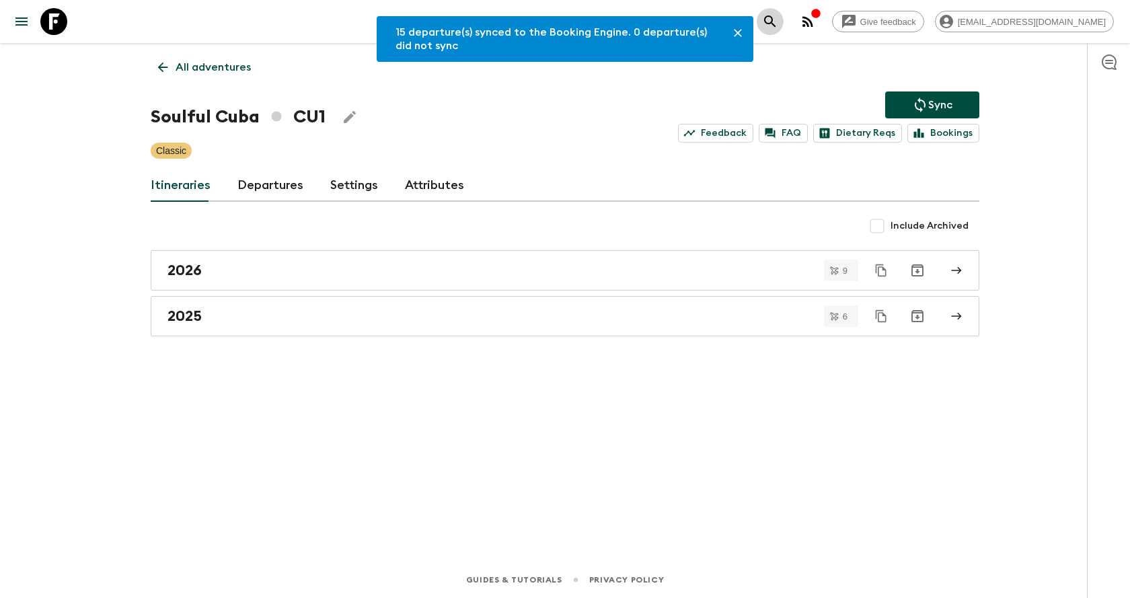
click at [776, 23] on icon "search adventures" at bounding box center [769, 20] width 11 height 11
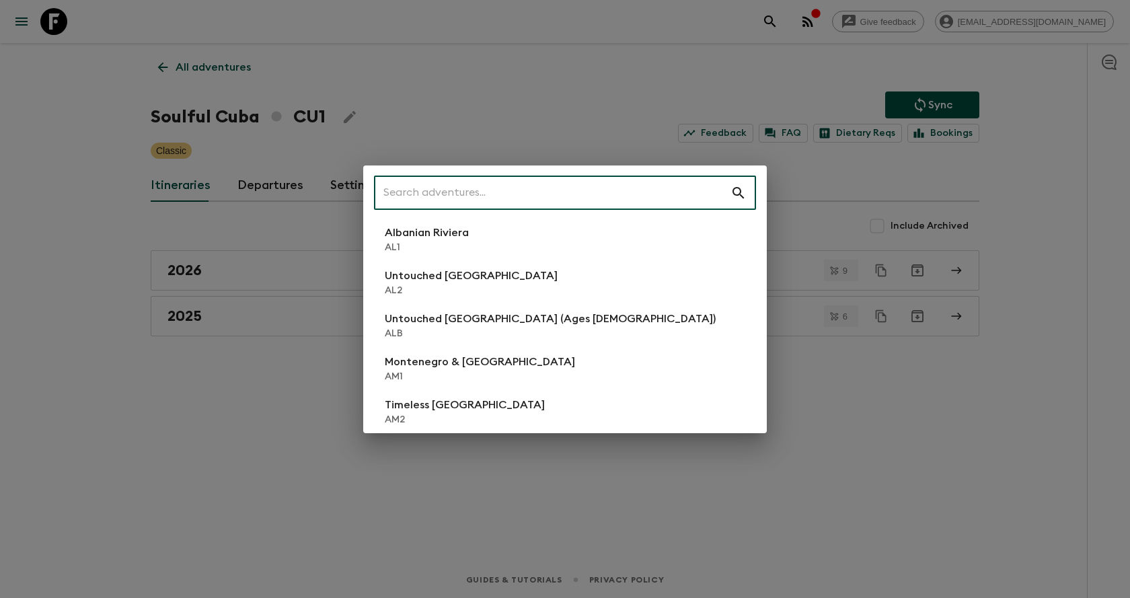
click at [437, 192] on input "text" at bounding box center [552, 193] width 356 height 38
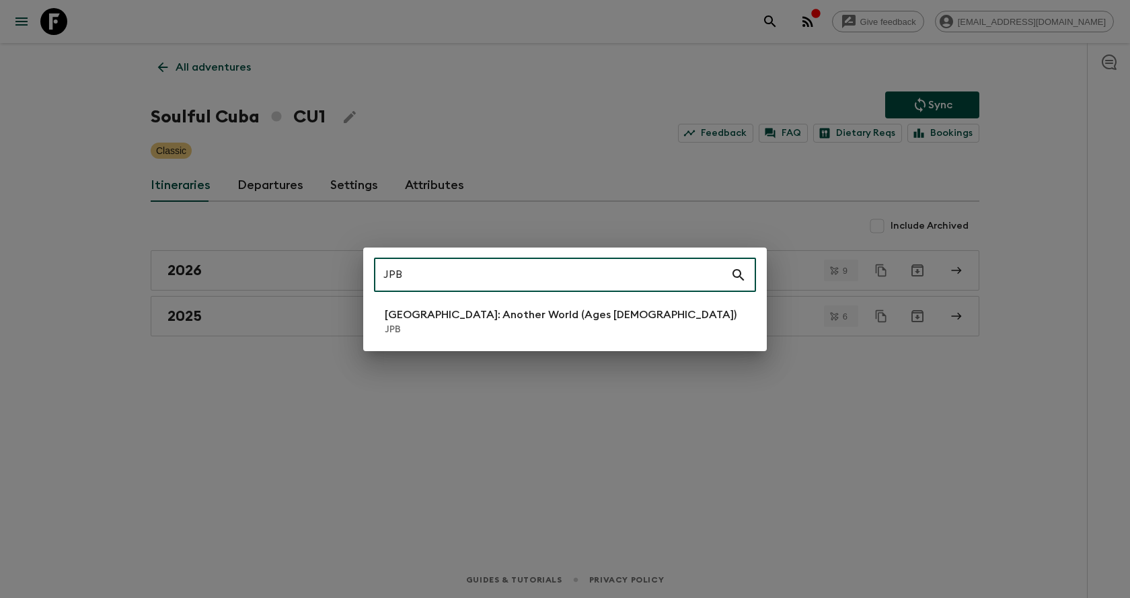
type input "JPB"
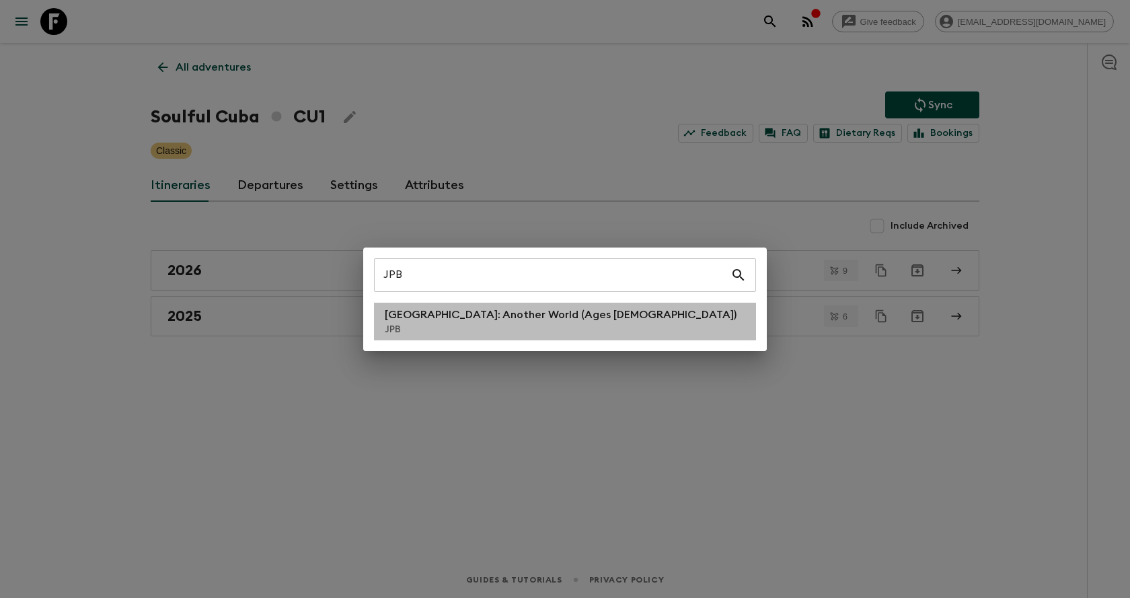
click at [455, 334] on p "JPB" at bounding box center [561, 329] width 352 height 13
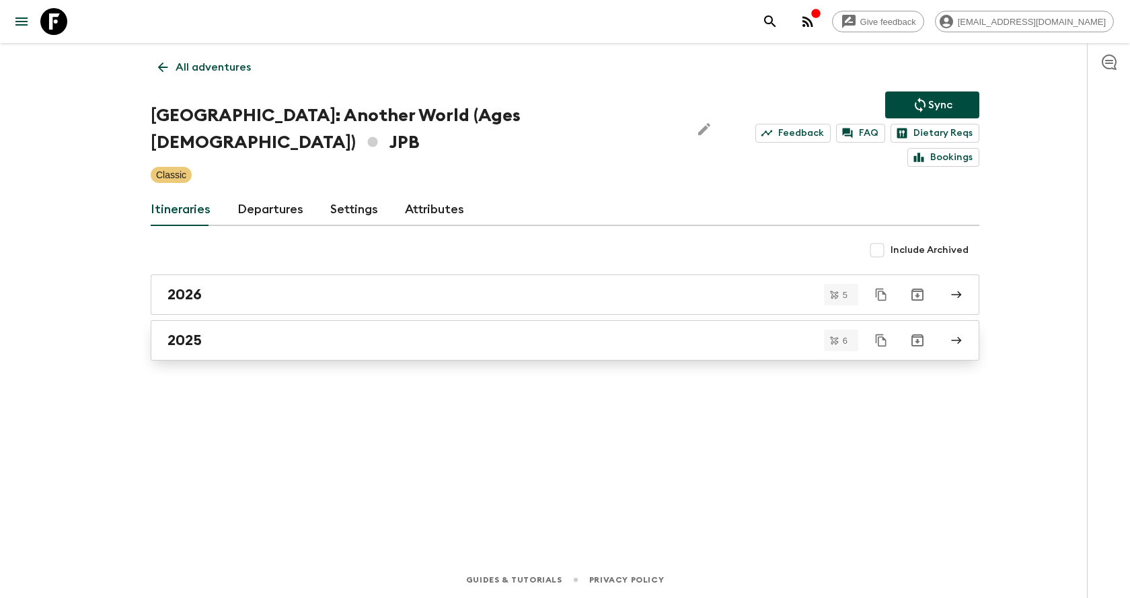
click at [296, 332] on div "2025" at bounding box center [551, 340] width 769 height 17
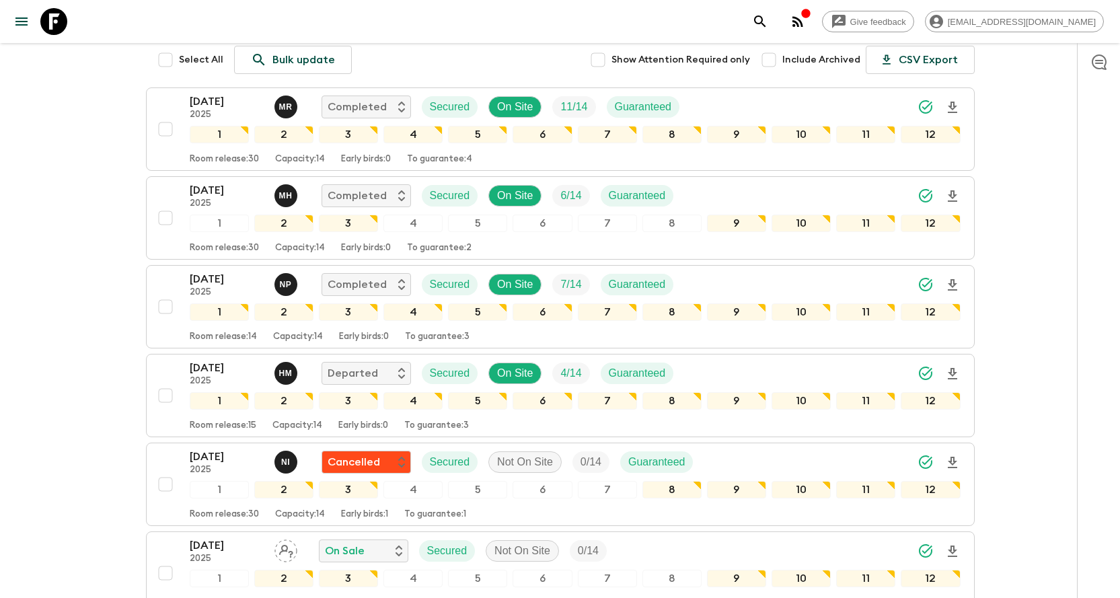
scroll to position [314, 0]
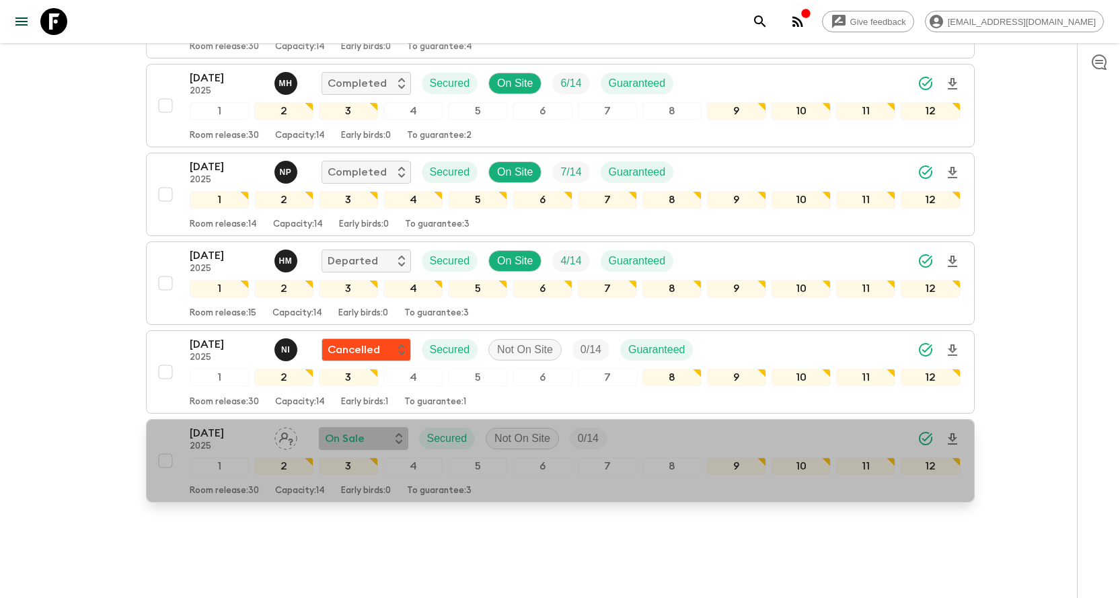
click at [346, 430] on p "On Sale" at bounding box center [345, 438] width 40 height 16
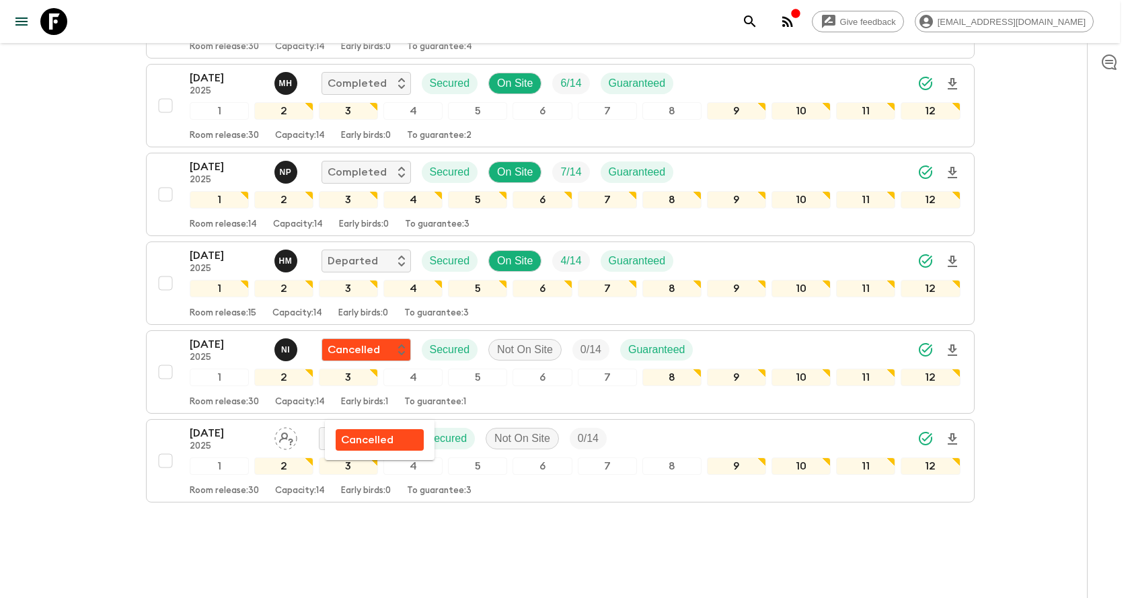
click at [365, 445] on p "Cancelled" at bounding box center [367, 440] width 52 height 16
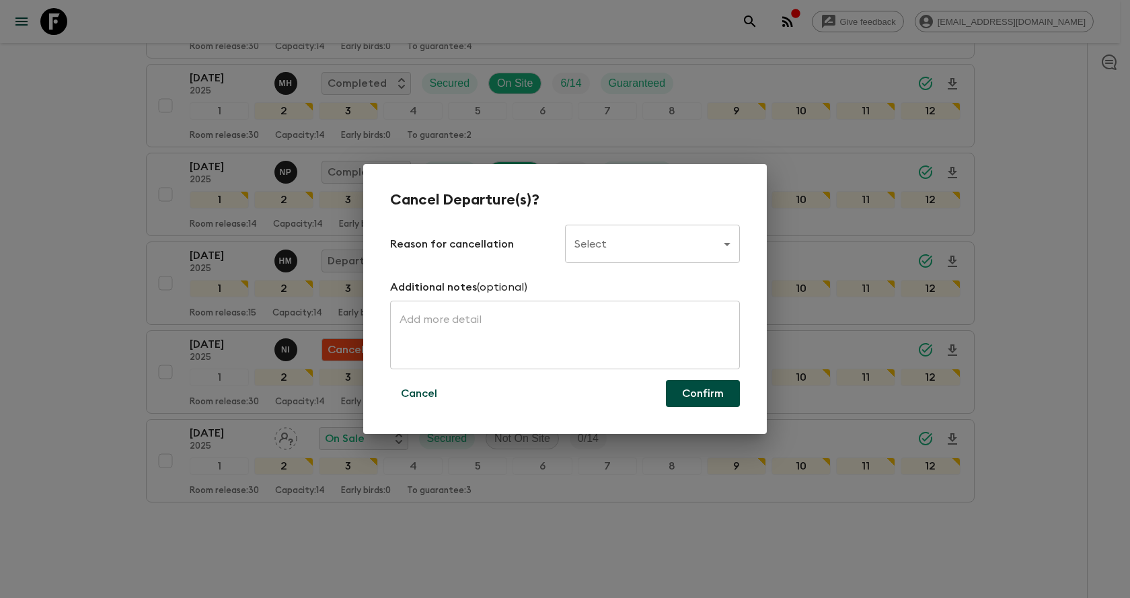
click at [660, 239] on body "Give feedback [EMAIL_ADDRESS][DOMAIN_NAME] All itineraries [GEOGRAPHIC_DATA]: A…" at bounding box center [565, 155] width 1130 height 939
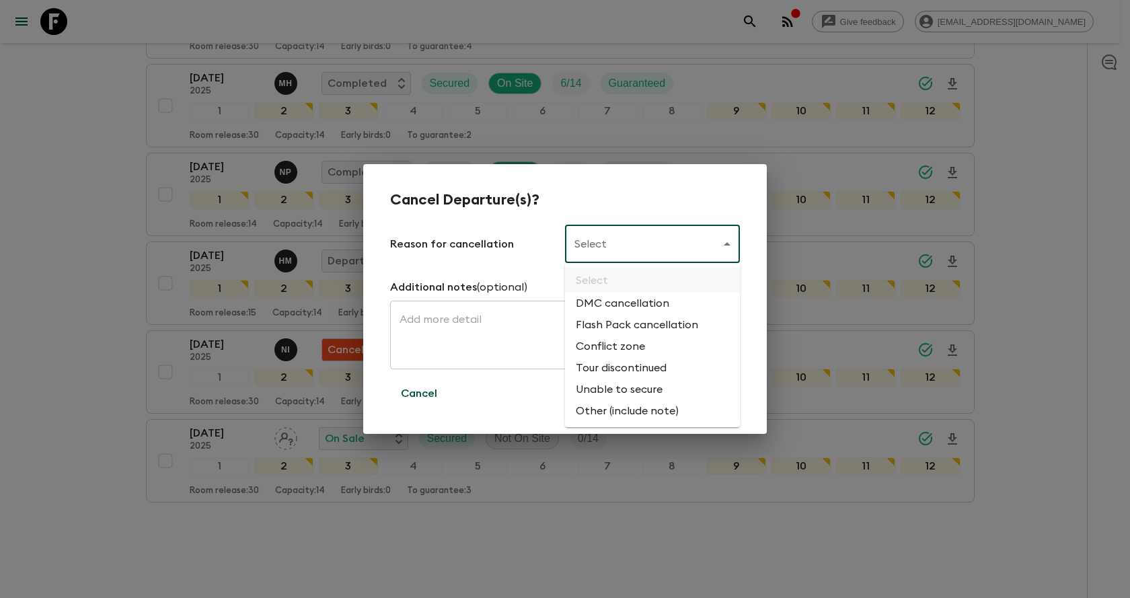
click at [653, 319] on li "Flash Pack cancellation" at bounding box center [652, 325] width 175 height 22
type input "FLASHPACK_CANCELLATION"
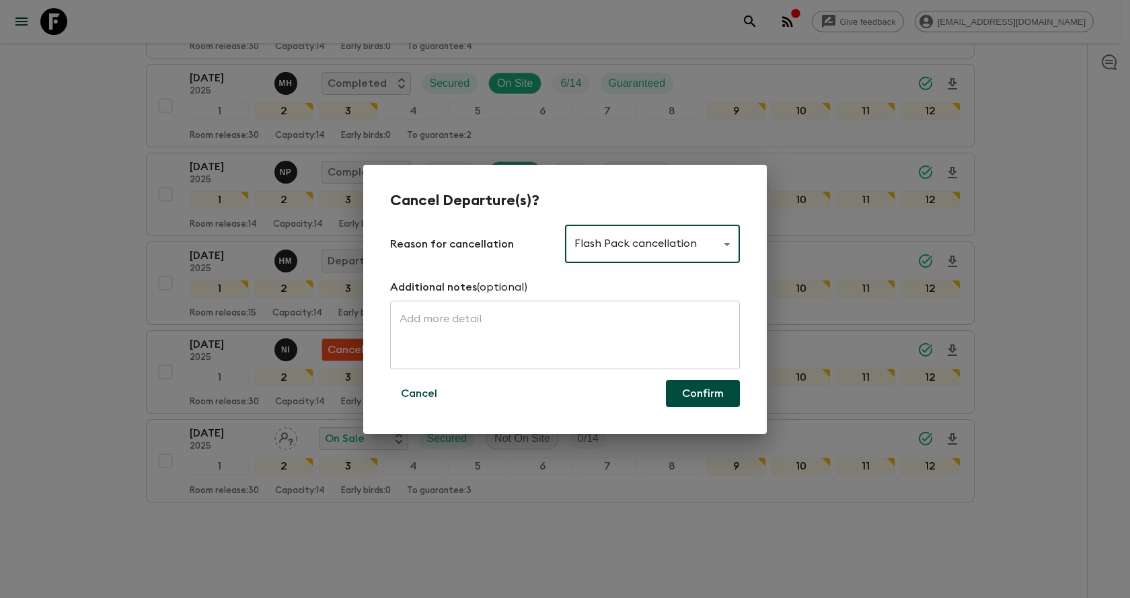
click at [692, 396] on button "Confirm" at bounding box center [703, 393] width 74 height 27
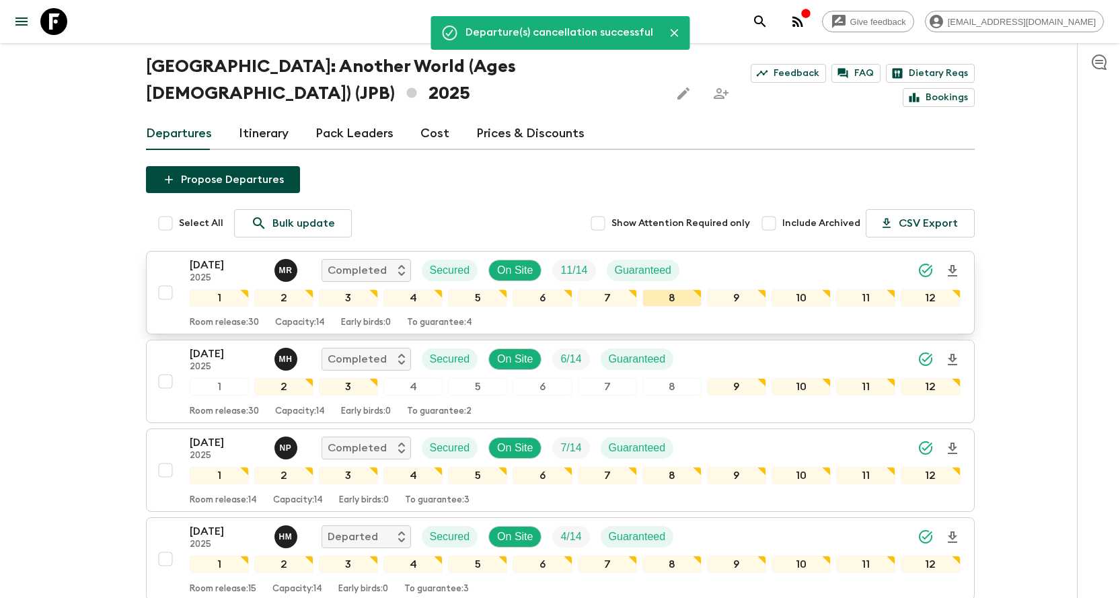
scroll to position [0, 0]
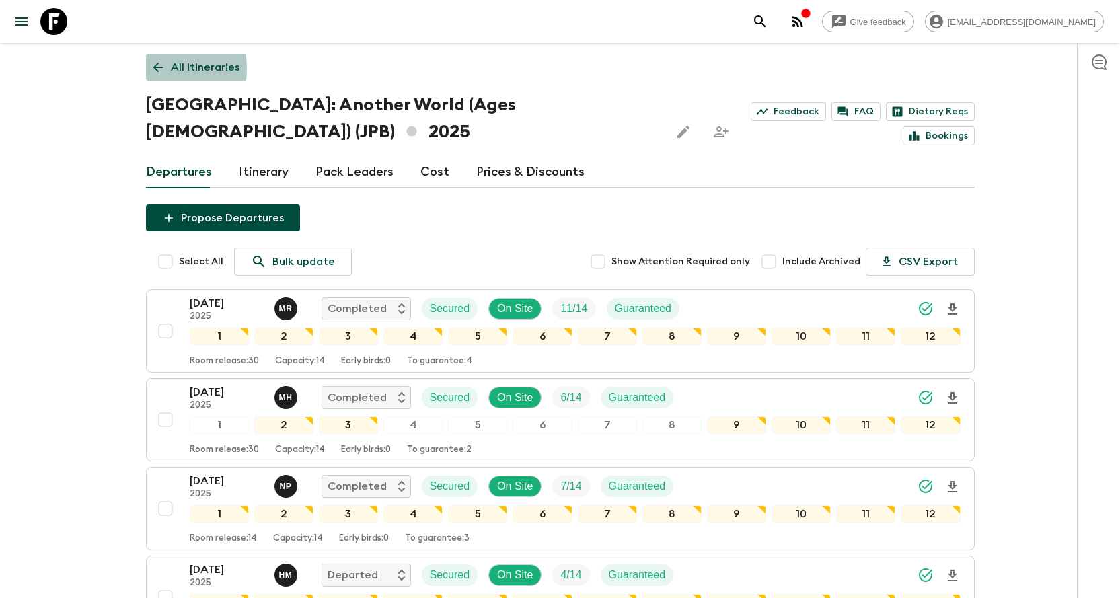
click at [155, 69] on icon at bounding box center [158, 68] width 10 height 10
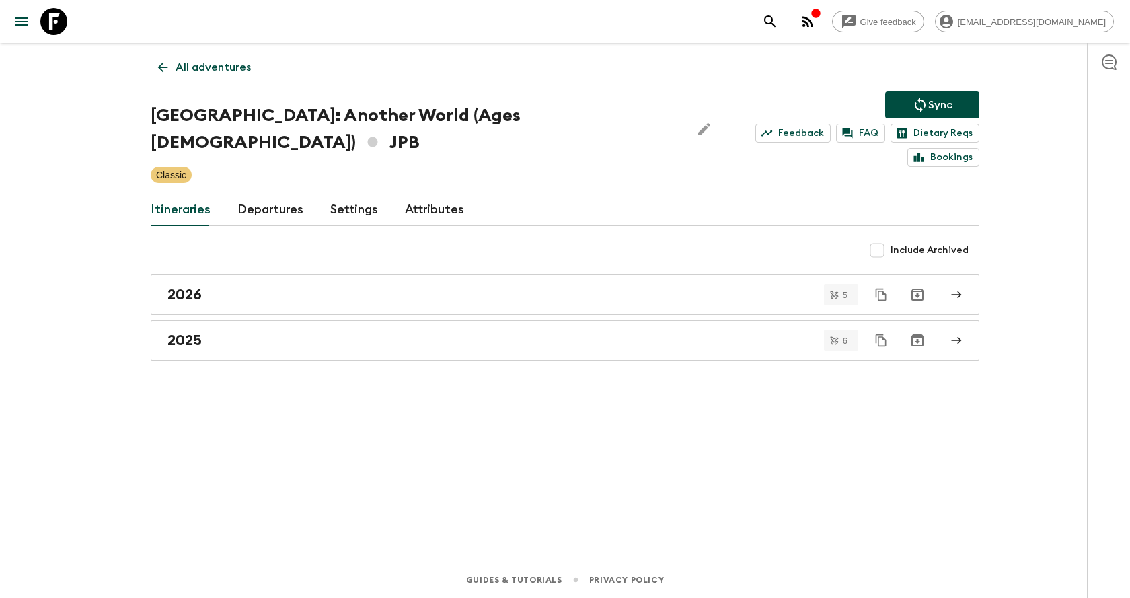
click at [944, 98] on p "Sync" at bounding box center [940, 105] width 24 height 16
click at [776, 22] on icon "search adventures" at bounding box center [769, 20] width 11 height 11
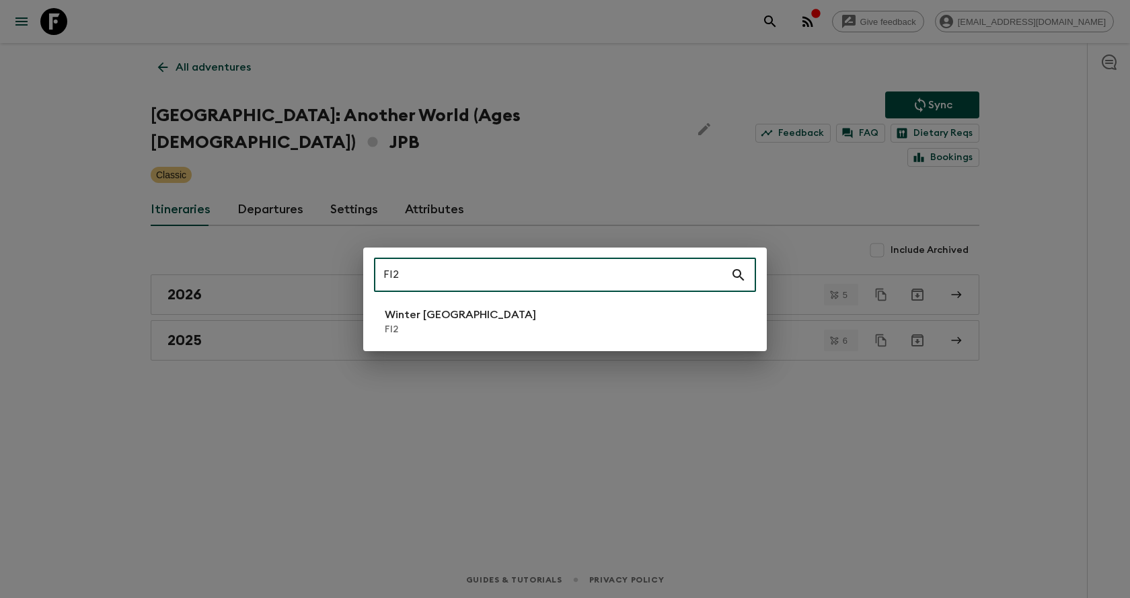
type input "FI2"
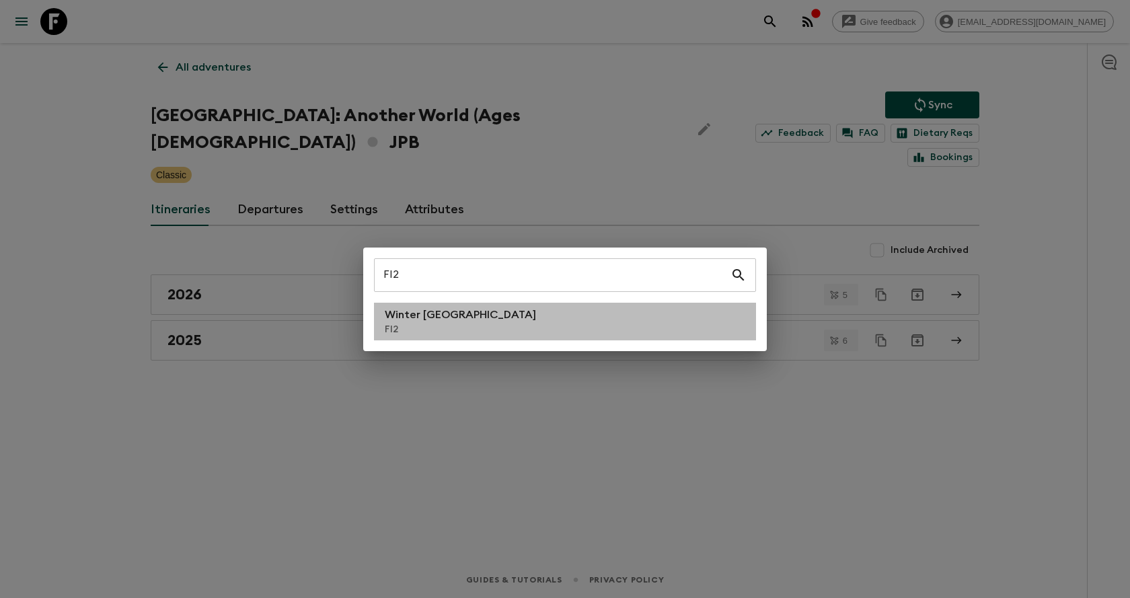
click at [568, 331] on li "Winter [GEOGRAPHIC_DATA] FI2" at bounding box center [565, 322] width 382 height 38
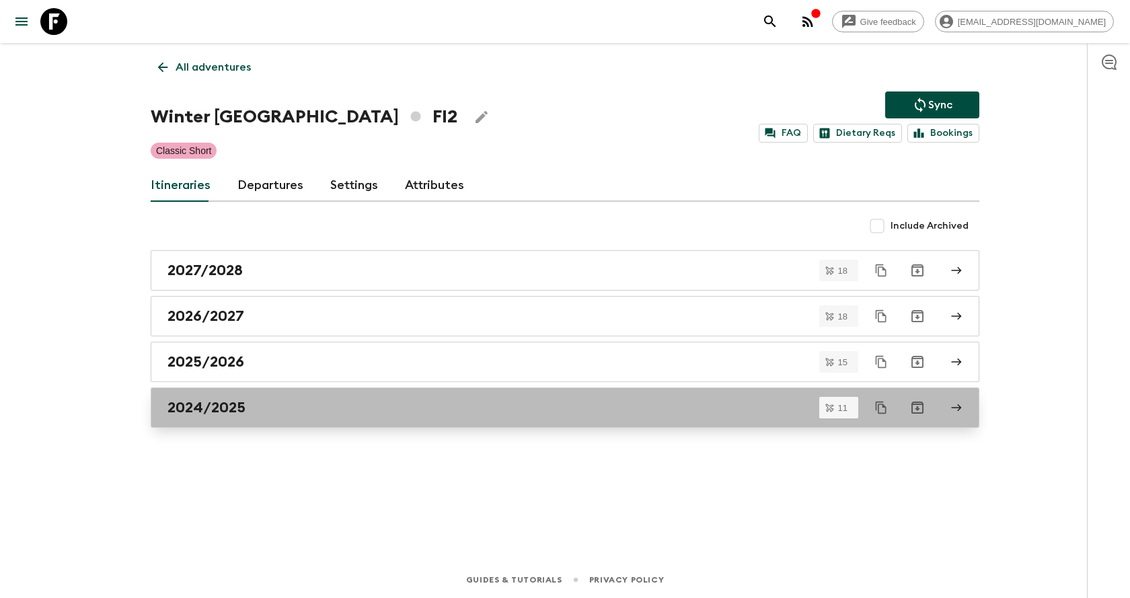
click at [296, 397] on link "2024/2025" at bounding box center [565, 407] width 829 height 40
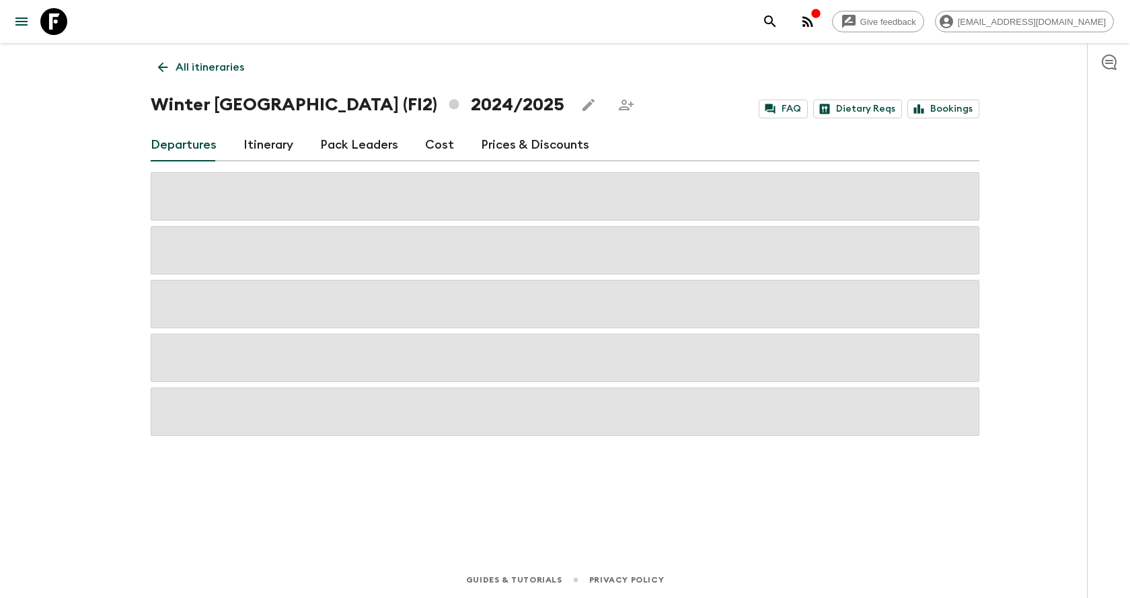
click at [154, 61] on link "All itineraries" at bounding box center [201, 67] width 101 height 27
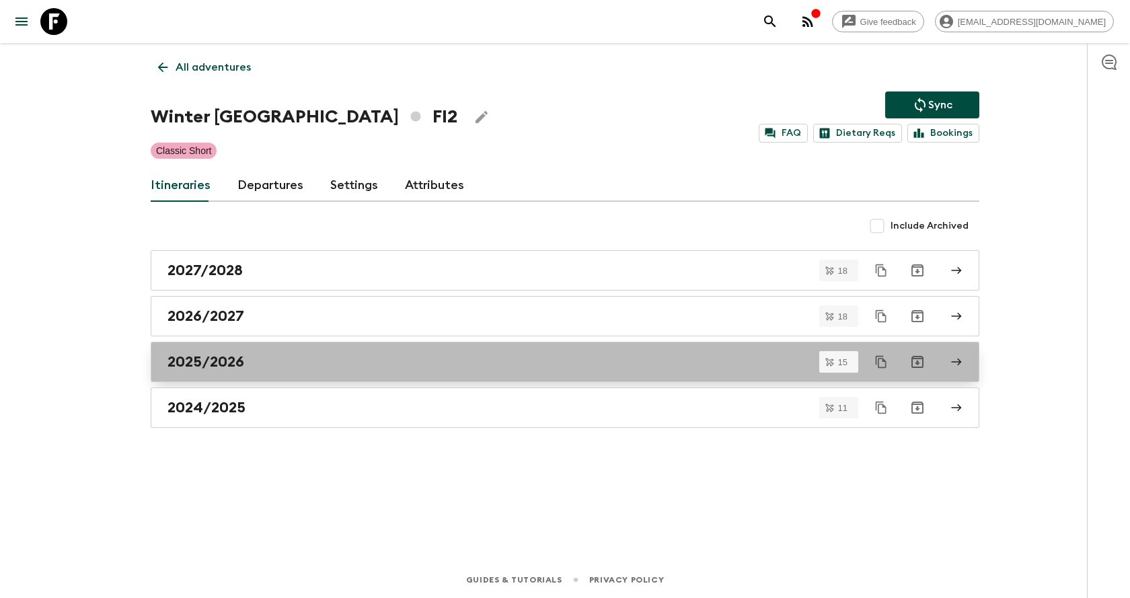
click at [262, 354] on div "2025/2026" at bounding box center [551, 361] width 769 height 17
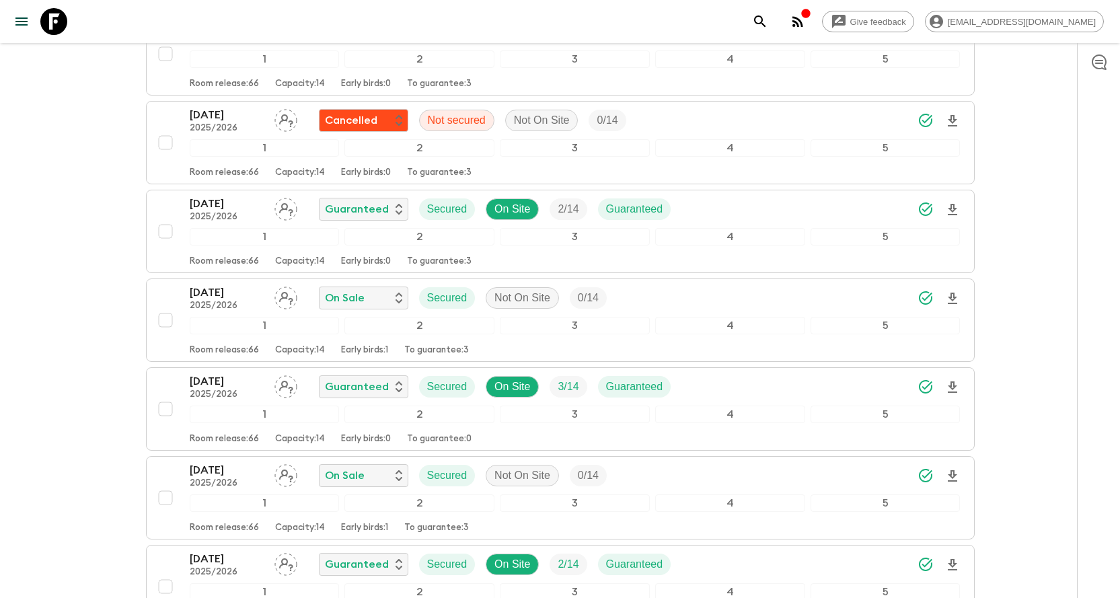
scroll to position [538, 0]
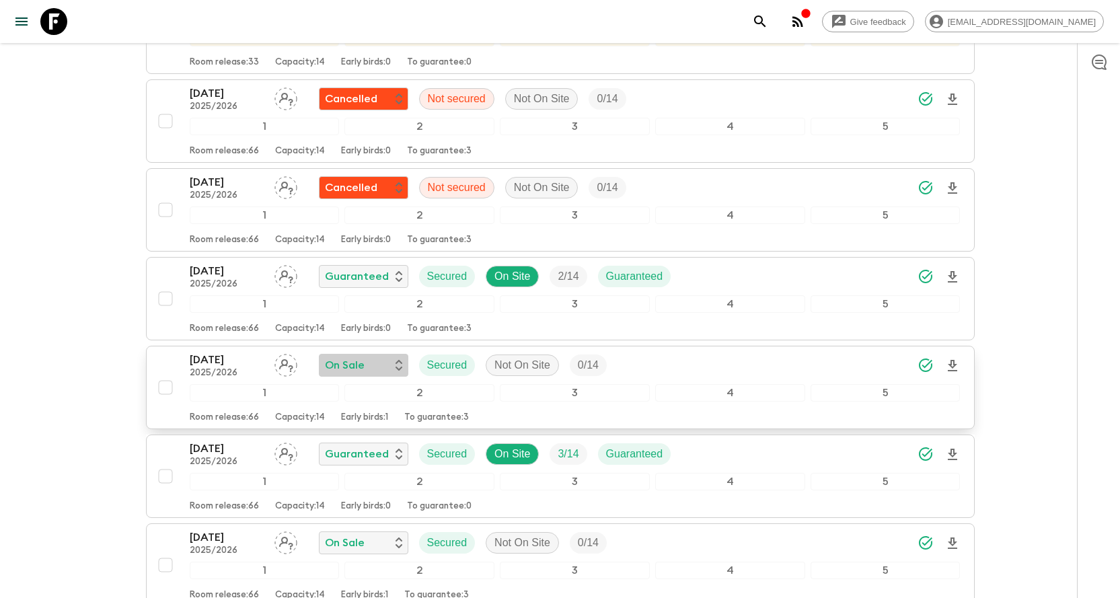
click at [389, 368] on div "On Sale" at bounding box center [363, 365] width 77 height 16
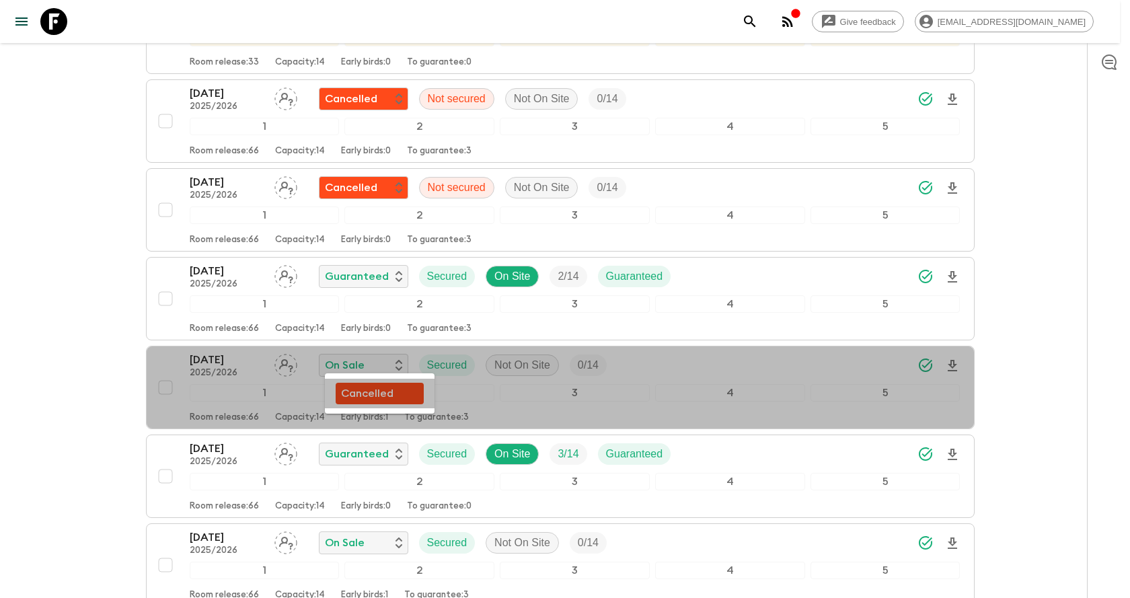
click at [377, 391] on p "Cancelled" at bounding box center [367, 393] width 52 height 16
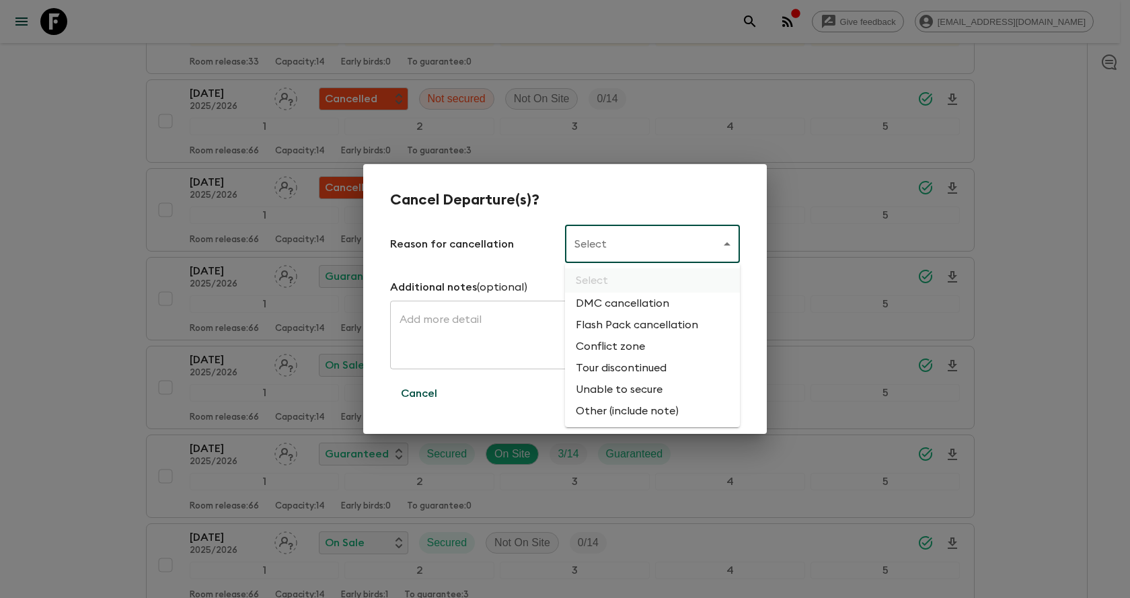
click at [628, 232] on body "Give feedback [EMAIL_ADDRESS][DOMAIN_NAME] All itineraries Winter [GEOGRAPHIC_D…" at bounding box center [565, 317] width 1130 height 1711
click at [648, 319] on li "Flash Pack cancellation" at bounding box center [652, 325] width 175 height 22
type input "FLASHPACK_CANCELLATION"
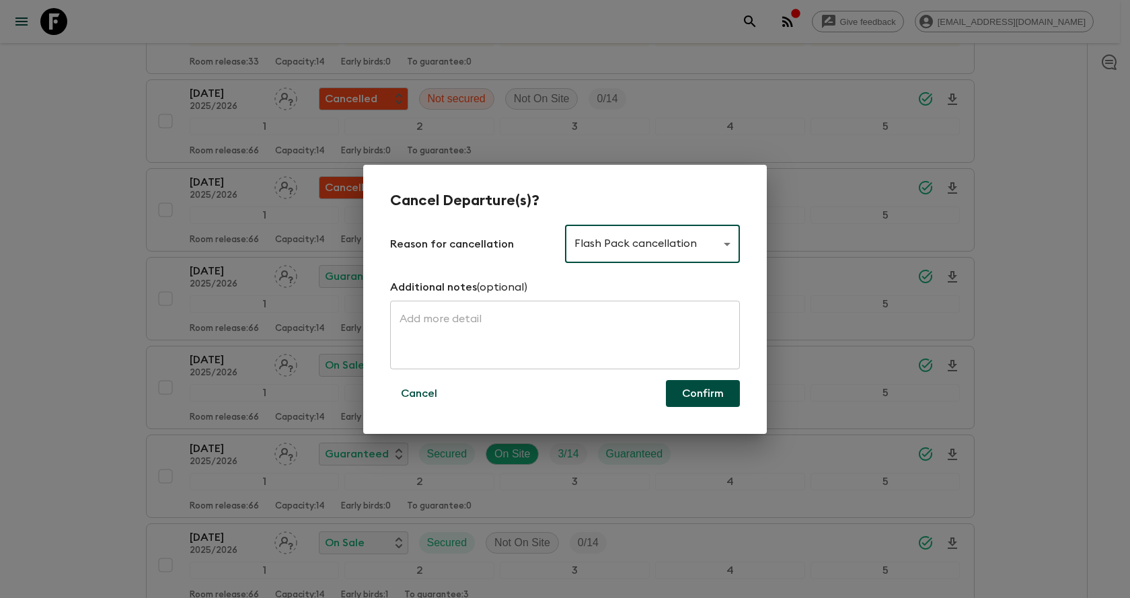
click at [700, 398] on button "Confirm" at bounding box center [703, 393] width 74 height 27
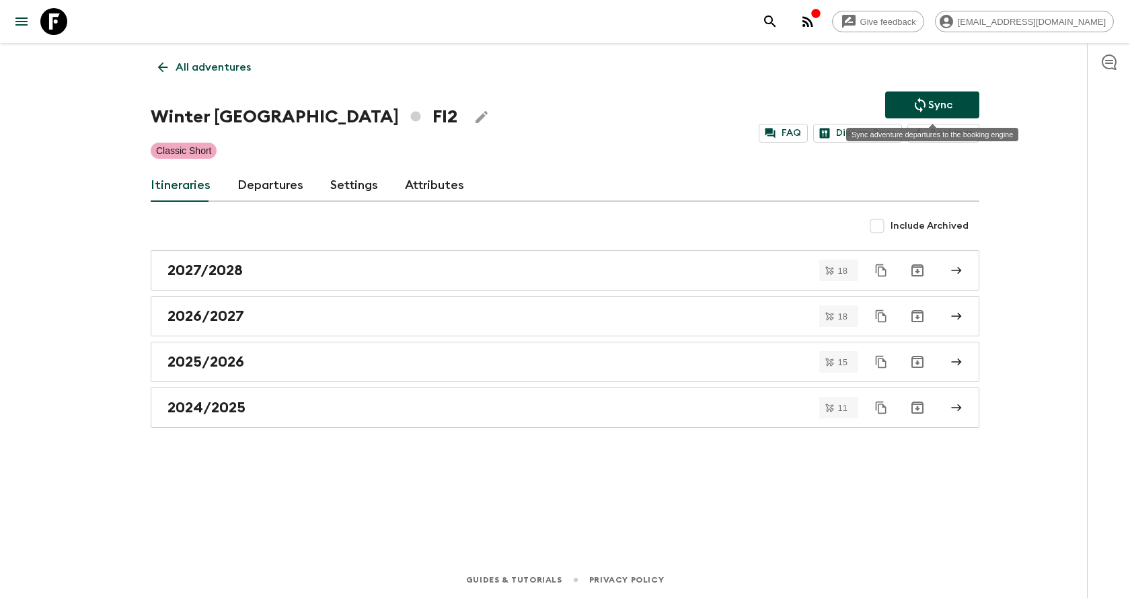
click at [908, 106] on button "Sync" at bounding box center [932, 104] width 94 height 27
click at [164, 61] on icon at bounding box center [162, 67] width 15 height 15
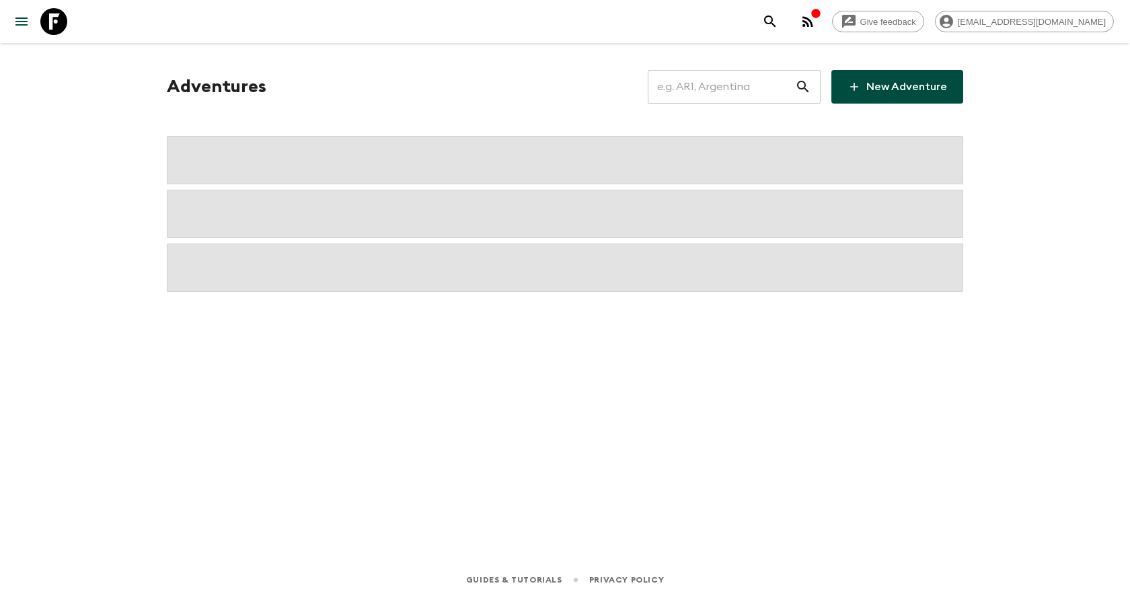
click at [835, 13] on div "Give feedback [EMAIL_ADDRESS][DOMAIN_NAME]" at bounding box center [935, 21] width 357 height 27
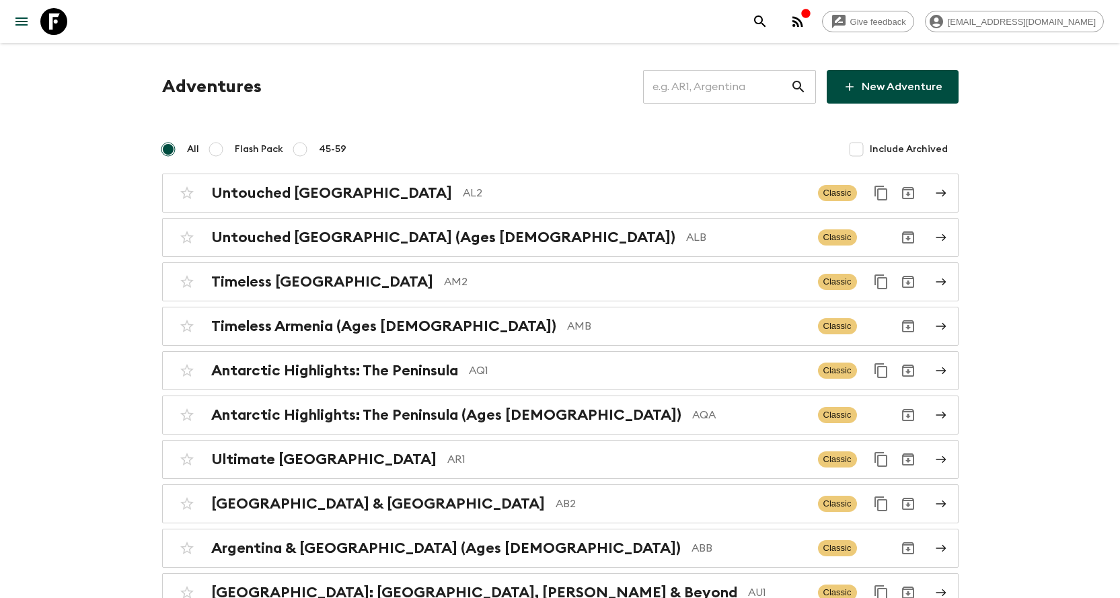
click at [782, 79] on input "text" at bounding box center [716, 87] width 147 height 38
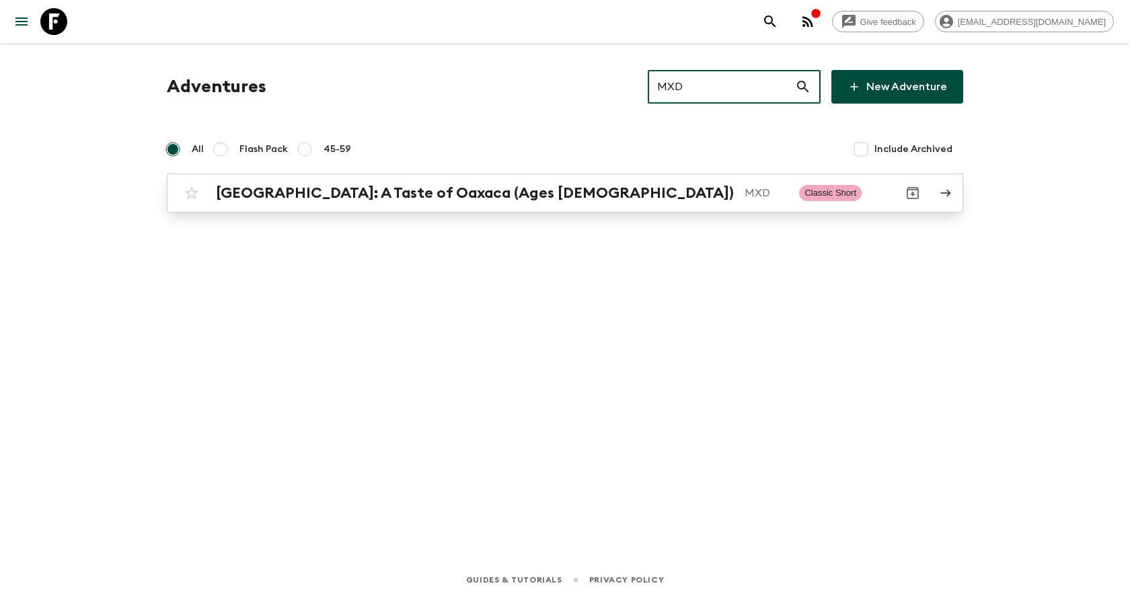
type input "MXD"
click at [726, 209] on link "[GEOGRAPHIC_DATA]: A Taste of Oaxaca (Ages [DEMOGRAPHIC_DATA]) MXD Classic Short" at bounding box center [565, 193] width 796 height 39
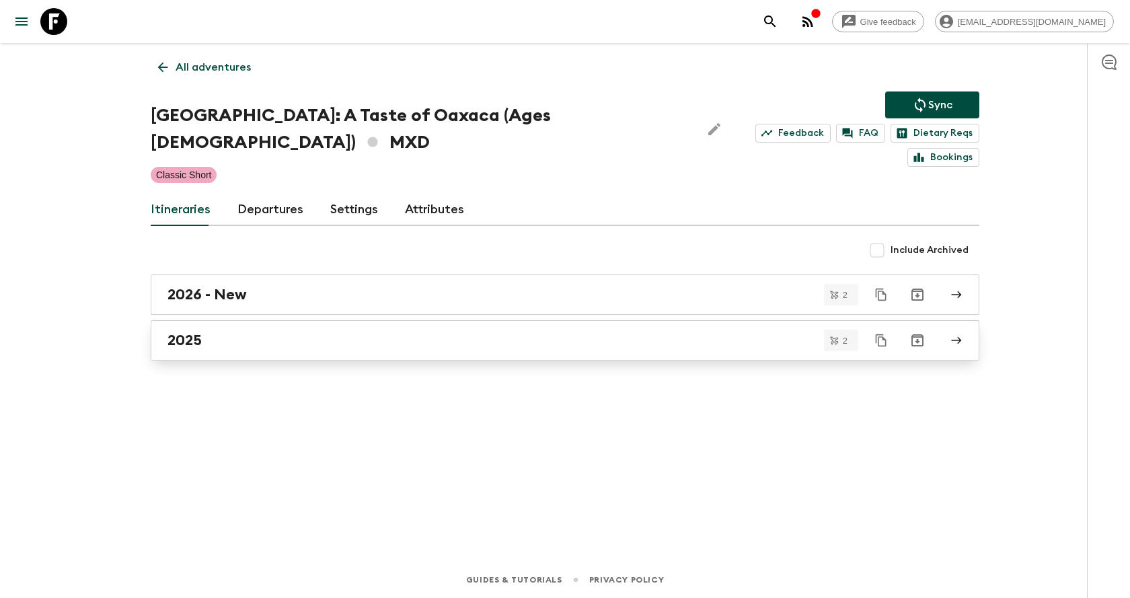
click at [443, 332] on div "2025" at bounding box center [551, 340] width 769 height 17
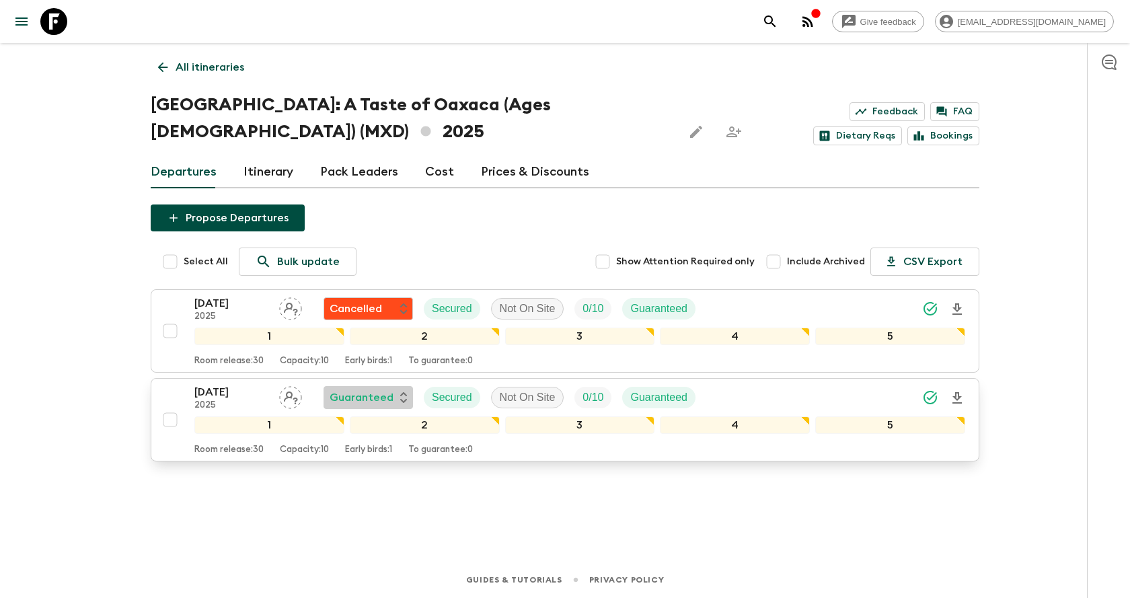
click at [370, 400] on p "Guaranteed" at bounding box center [362, 397] width 64 height 16
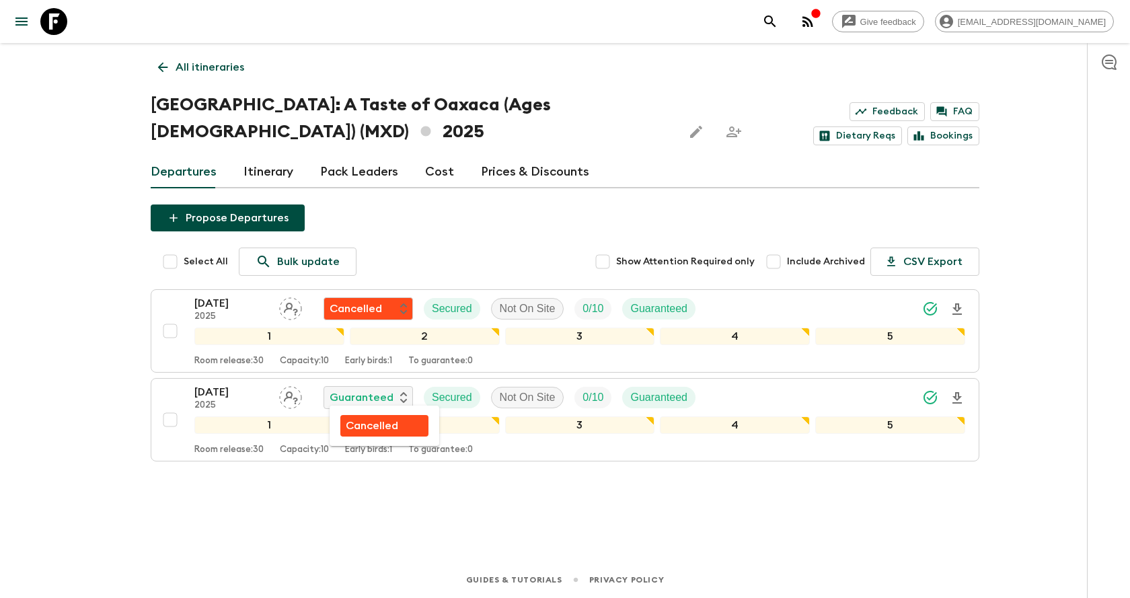
click at [398, 430] on p "Cancelled" at bounding box center [372, 426] width 52 height 16
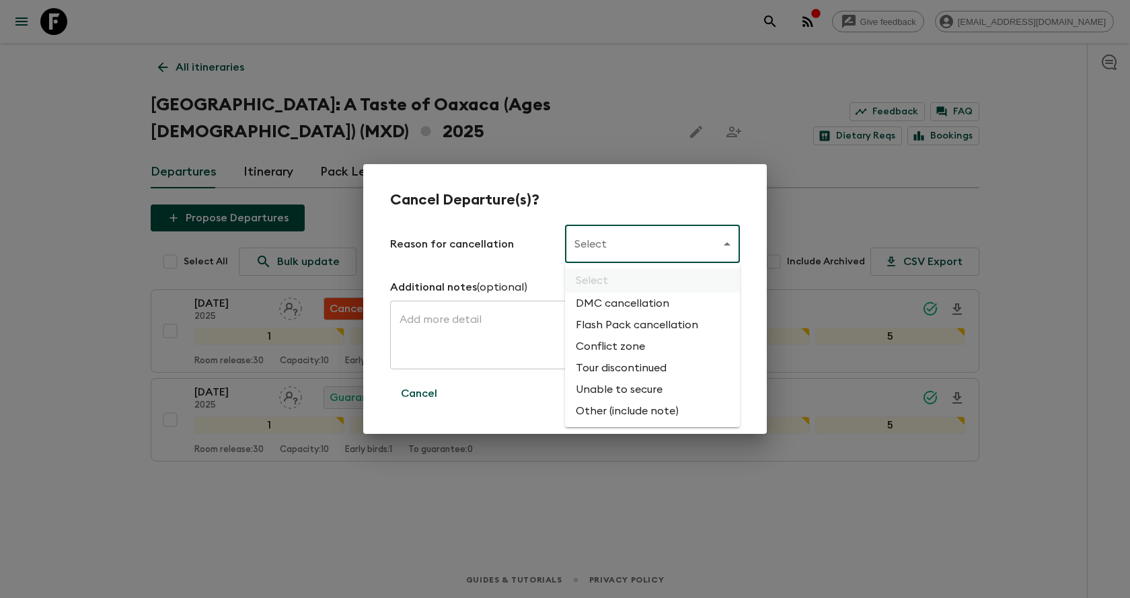
click at [609, 237] on body "Give feedback [EMAIL_ADDRESS][DOMAIN_NAME] All itineraries [GEOGRAPHIC_DATA]: A…" at bounding box center [565, 299] width 1130 height 598
click at [615, 324] on li "Flash Pack cancellation" at bounding box center [652, 325] width 175 height 22
type input "FLASHPACK_CANCELLATION"
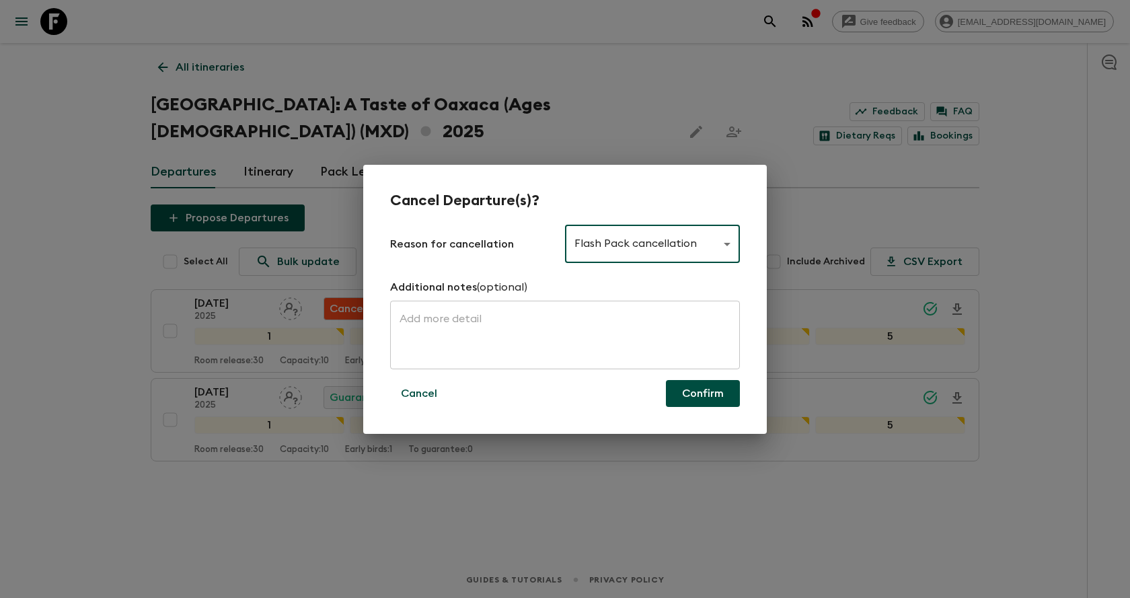
click at [708, 390] on button "Confirm" at bounding box center [703, 393] width 74 height 27
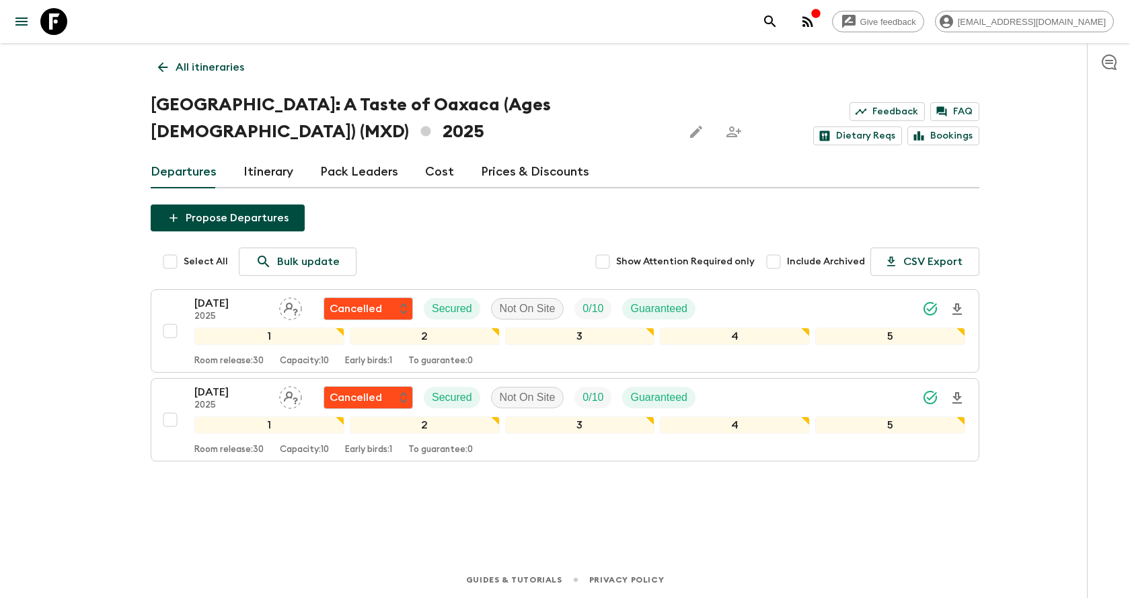
click at [778, 20] on icon "search adventures" at bounding box center [770, 21] width 16 height 16
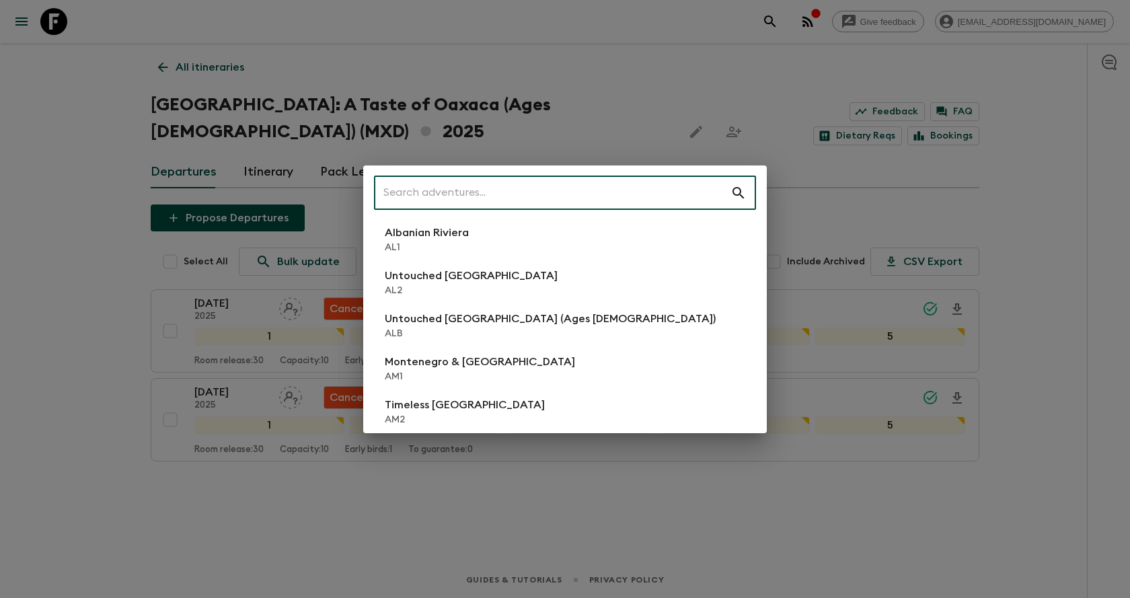
click at [369, 63] on div "​ Albanian Riviera [GEOGRAPHIC_DATA] Untouched [GEOGRAPHIC_DATA] [GEOGRAPHIC_DA…" at bounding box center [565, 299] width 1130 height 598
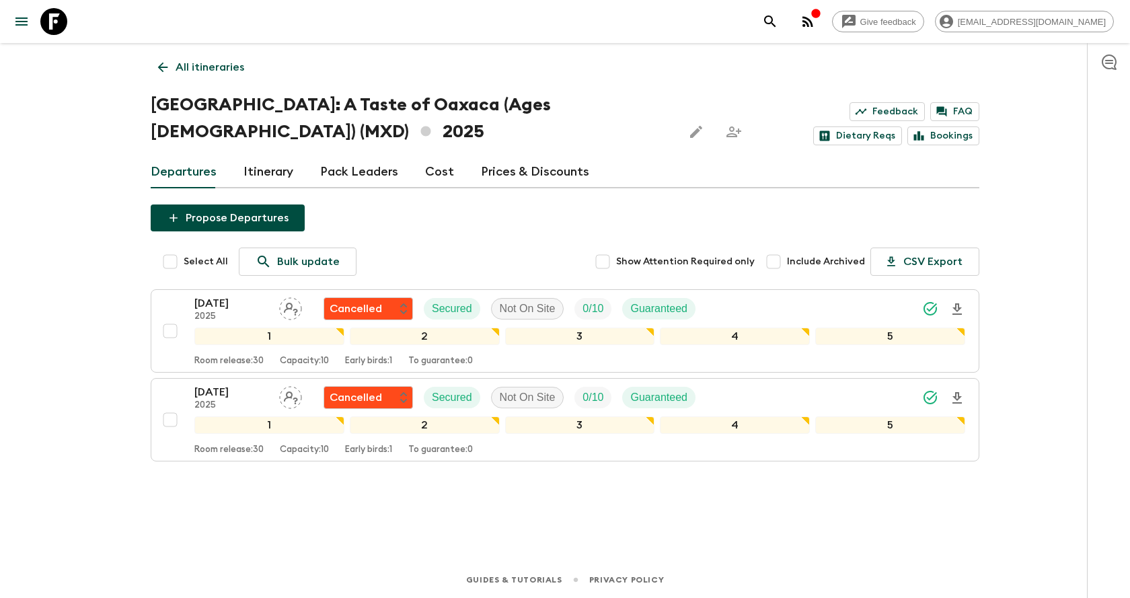
click at [154, 69] on link "All itineraries" at bounding box center [201, 67] width 101 height 27
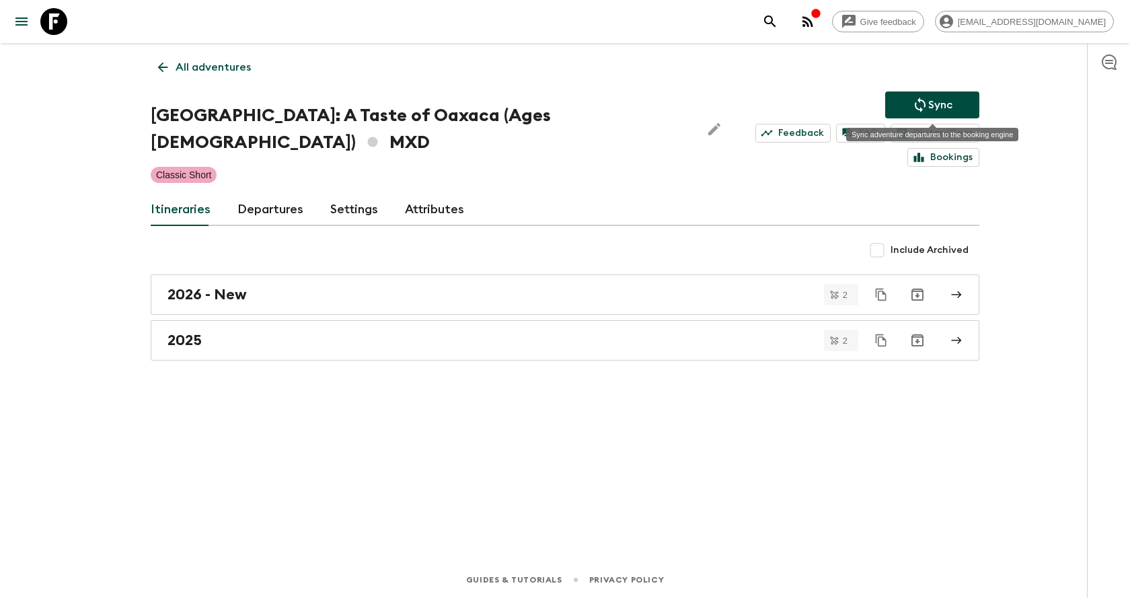
click at [943, 102] on p "Sync" at bounding box center [940, 105] width 24 height 16
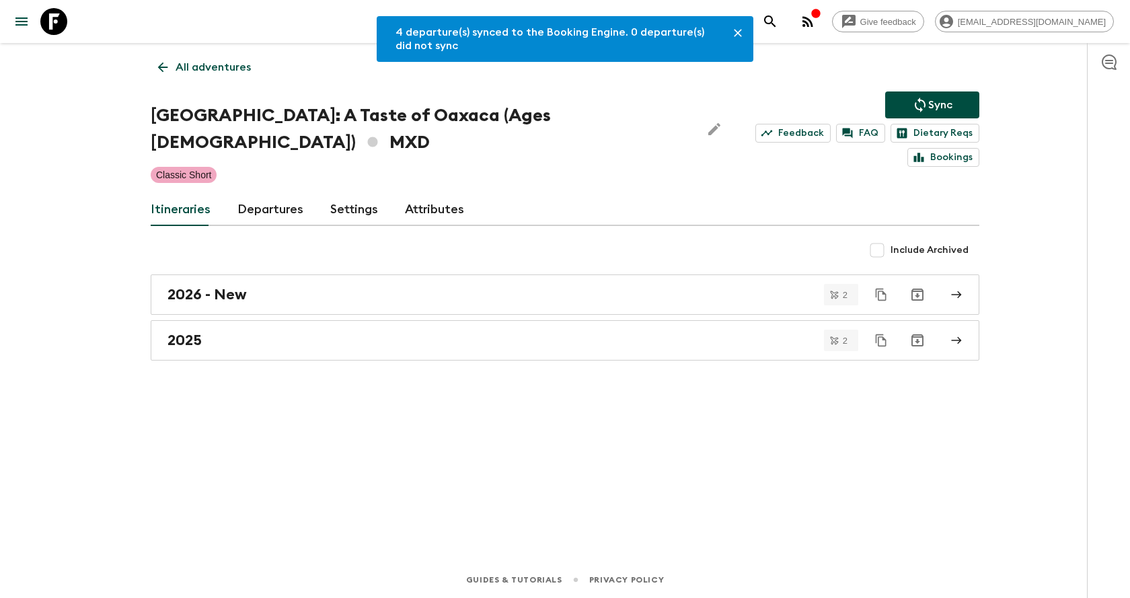
click at [778, 26] on icon "search adventures" at bounding box center [770, 21] width 16 height 16
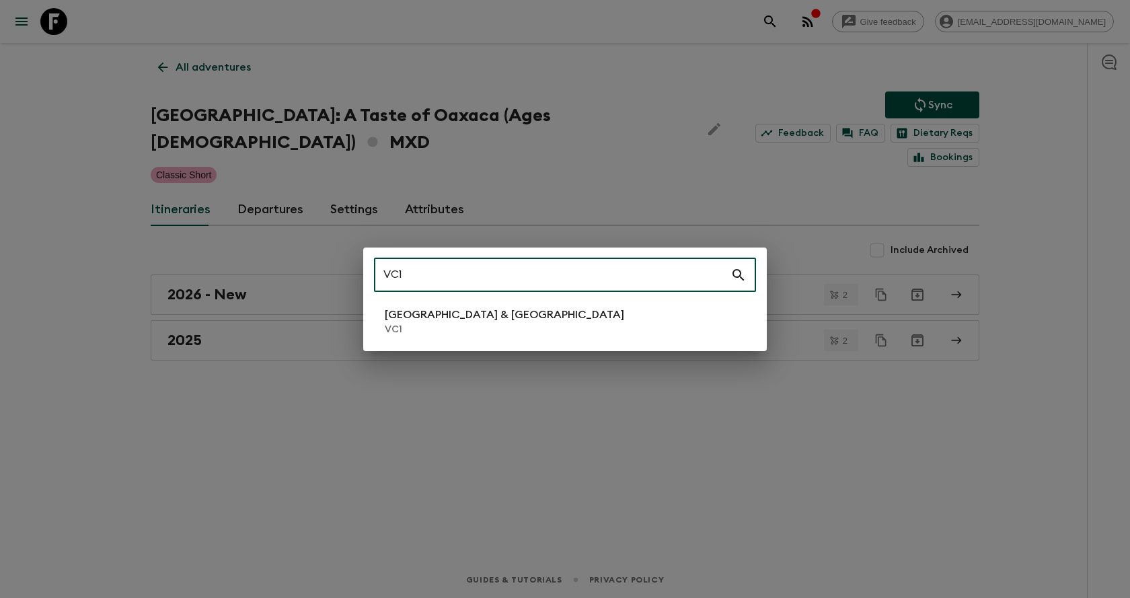
type input "VC1"
click at [489, 315] on p "[GEOGRAPHIC_DATA] & [GEOGRAPHIC_DATA]" at bounding box center [504, 315] width 239 height 16
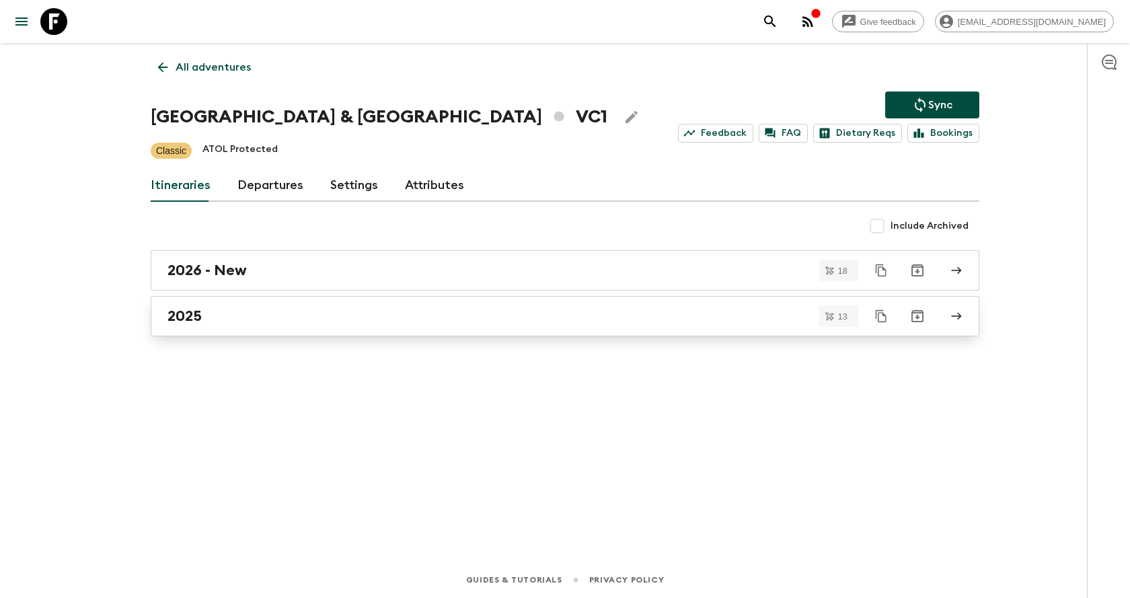
click at [241, 312] on div "2025" at bounding box center [551, 315] width 769 height 17
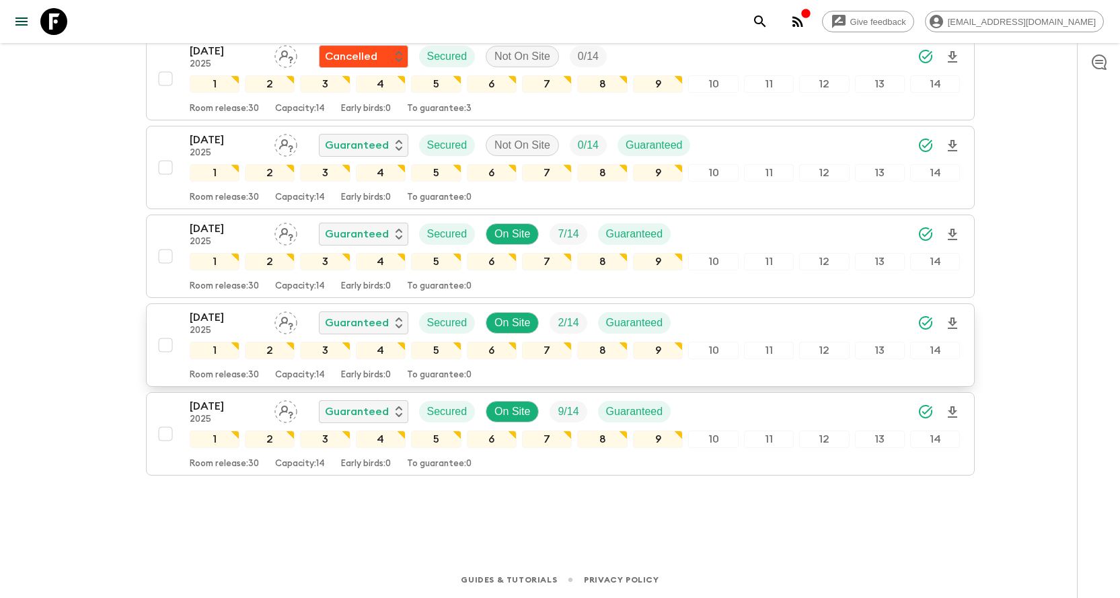
scroll to position [868, 0]
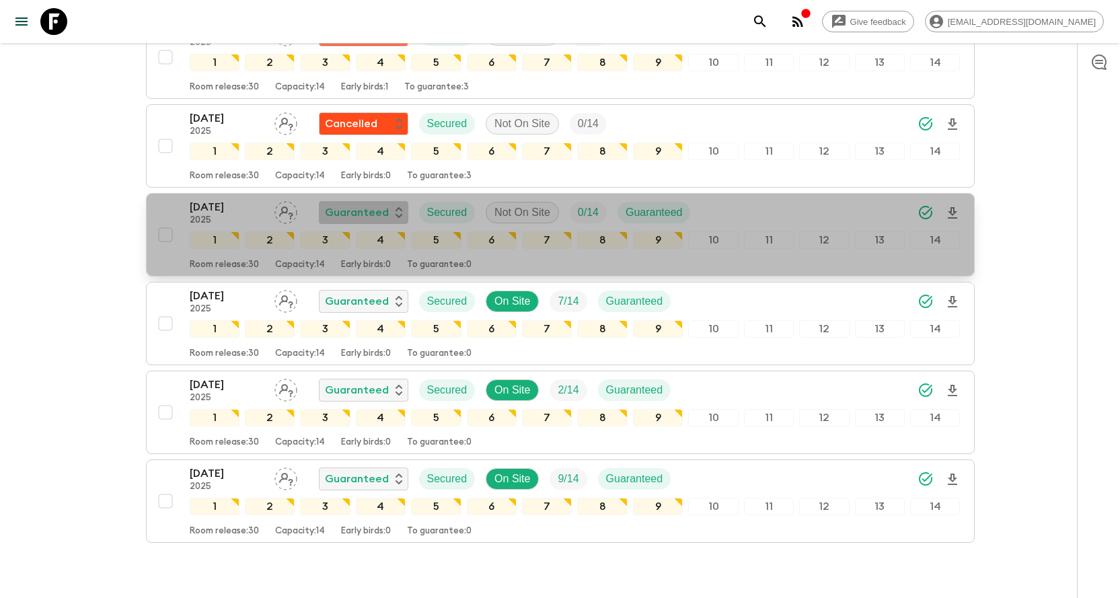
click at [359, 215] on p "Guaranteed" at bounding box center [357, 212] width 64 height 16
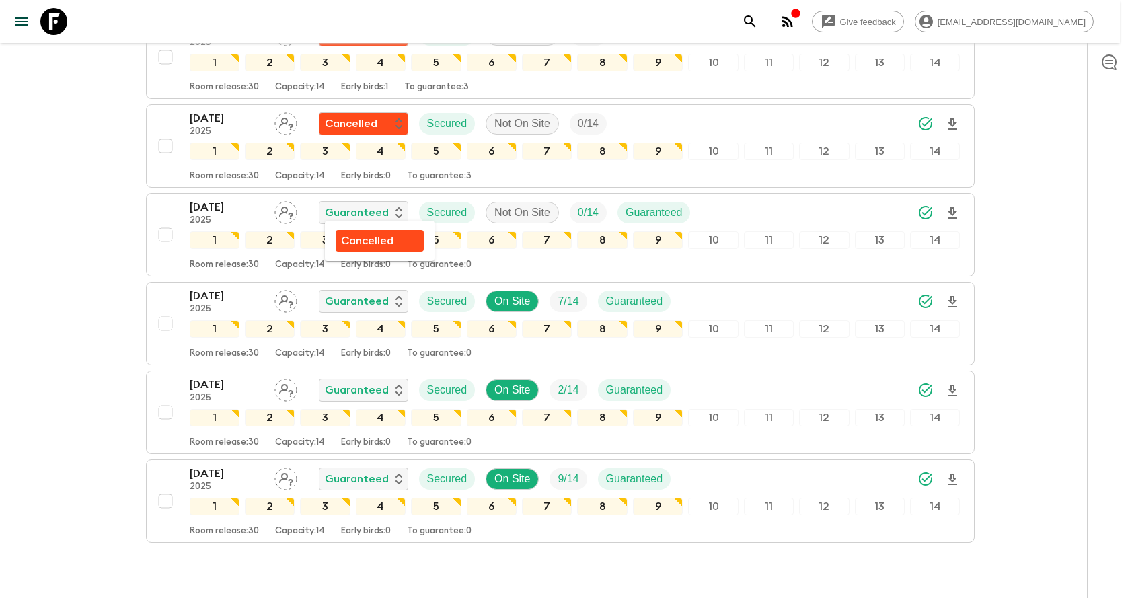
click at [373, 241] on p "Cancelled" at bounding box center [367, 241] width 52 height 16
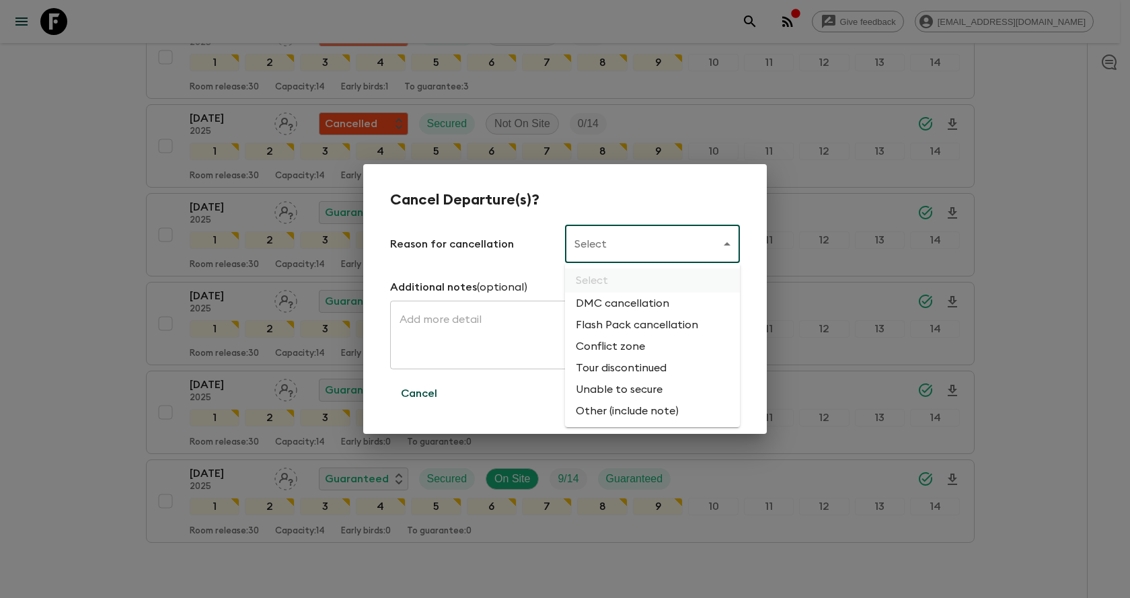
click at [615, 323] on li "Flash Pack cancellation" at bounding box center [652, 325] width 175 height 22
type input "FLASHPACK_CANCELLATION"
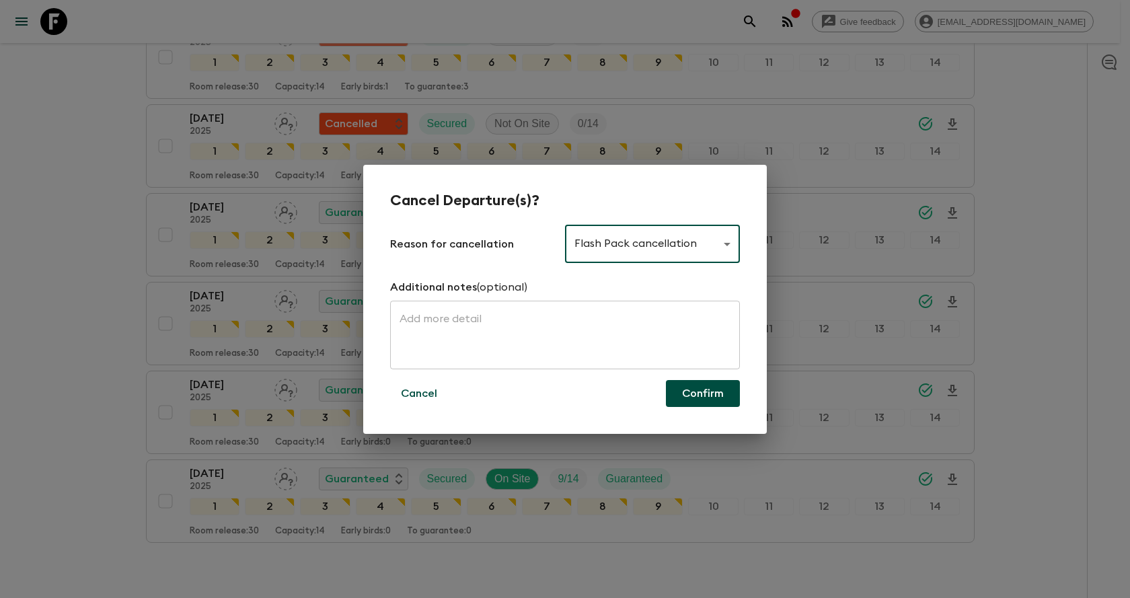
click at [712, 385] on button "Confirm" at bounding box center [703, 393] width 74 height 27
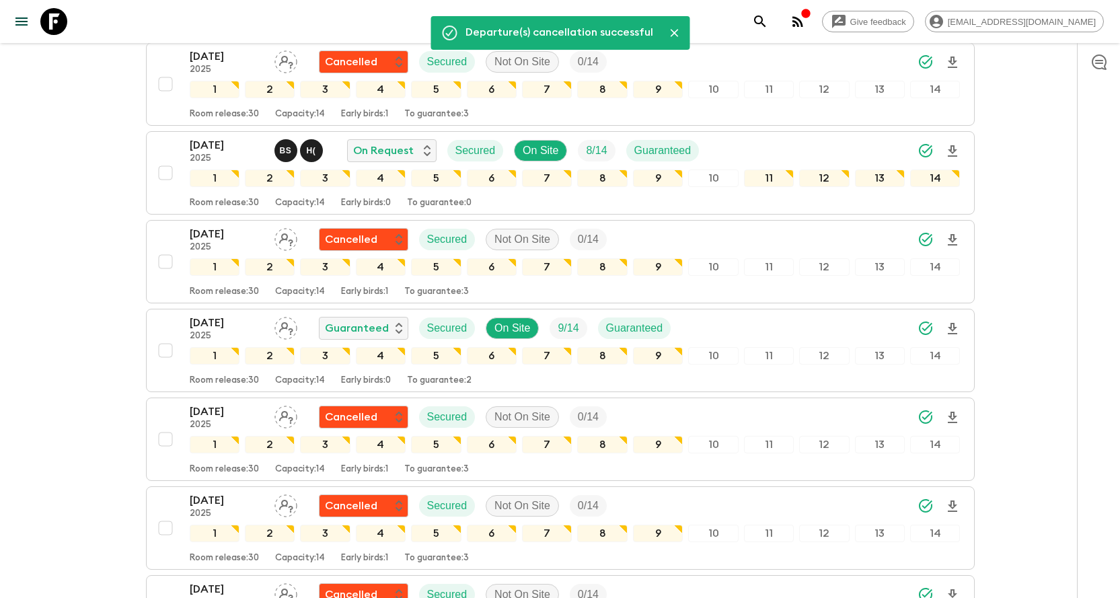
scroll to position [0, 0]
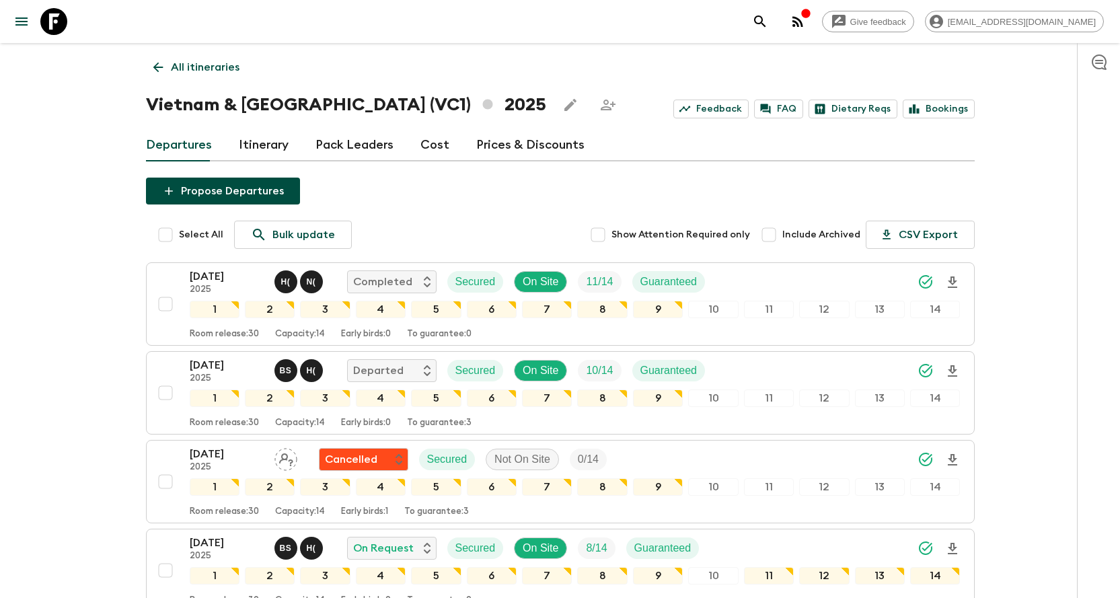
click at [160, 75] on link "All itineraries" at bounding box center [196, 67] width 101 height 27
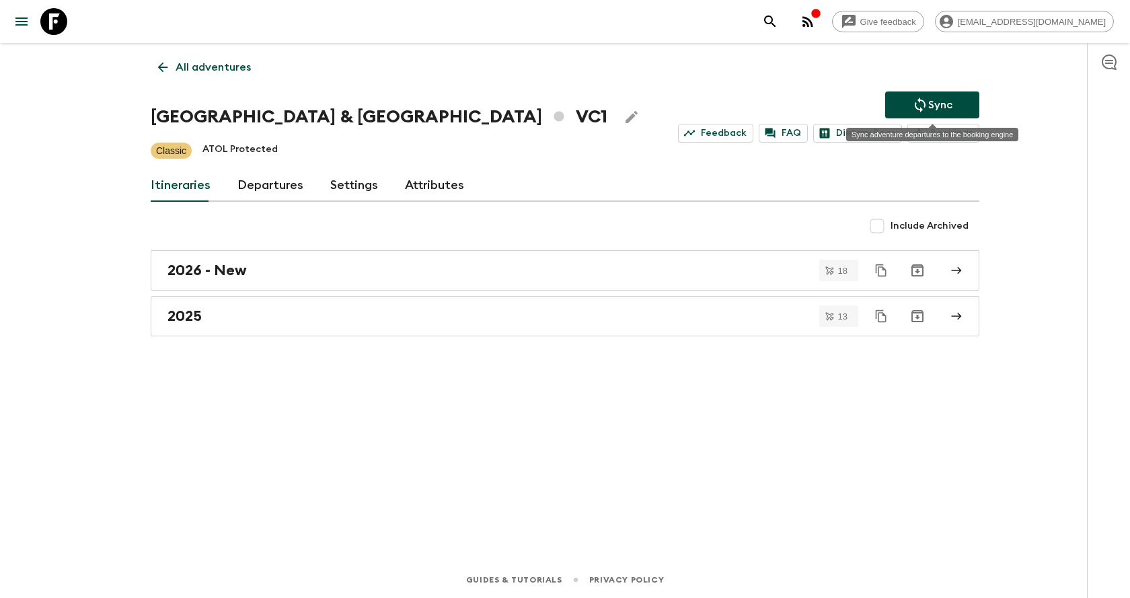
drag, startPoint x: 945, startPoint y: 102, endPoint x: 942, endPoint y: 114, distance: 11.9
click at [945, 103] on p "Sync" at bounding box center [940, 105] width 24 height 16
click at [778, 17] on icon "search adventures" at bounding box center [770, 21] width 16 height 16
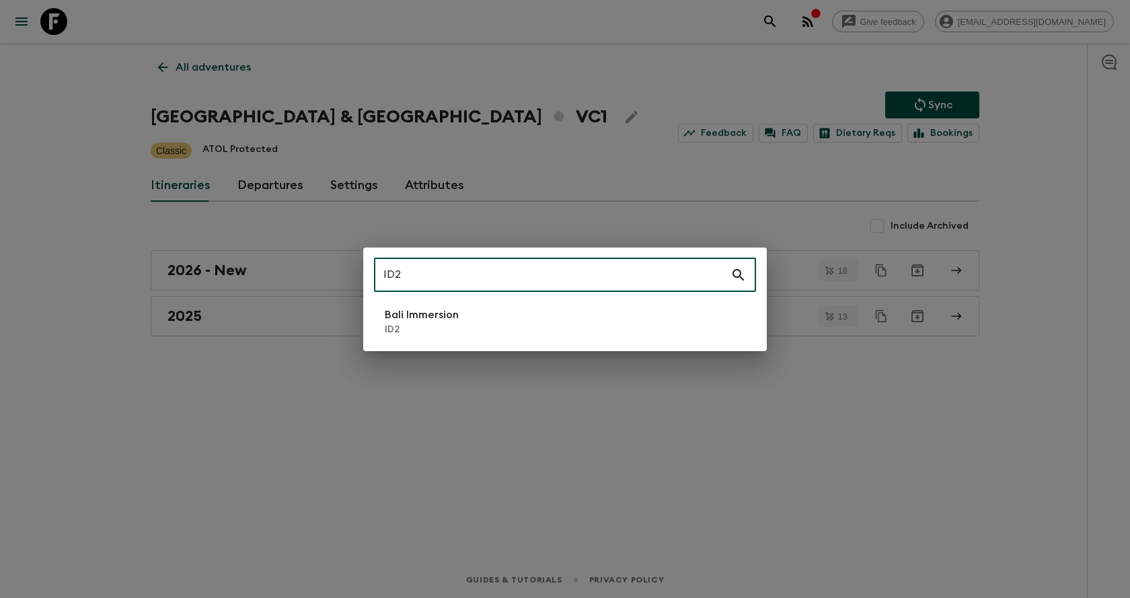
type input "ID2"
click at [601, 307] on li "Bali Immersion ID2" at bounding box center [565, 322] width 382 height 38
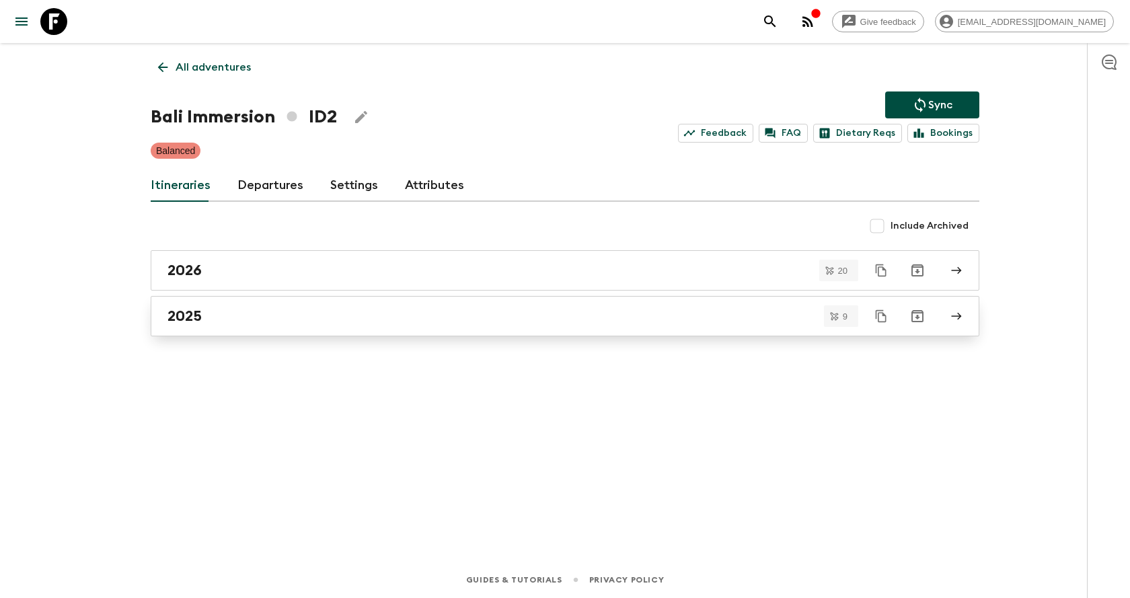
click at [311, 330] on link "2025" at bounding box center [565, 316] width 829 height 40
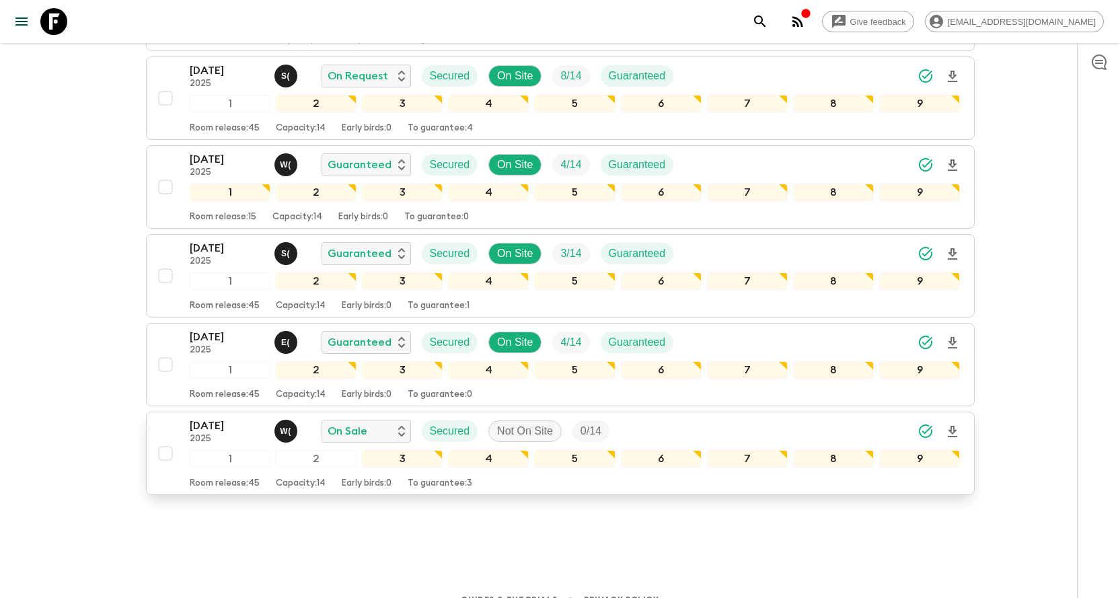
scroll to position [580, 0]
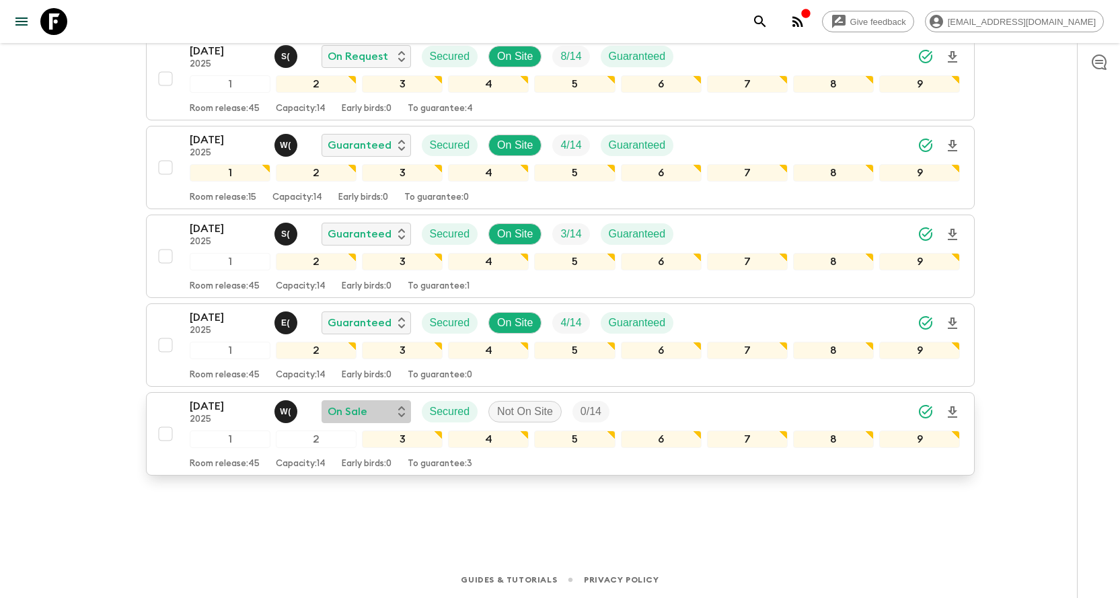
click at [369, 414] on div "On Sale" at bounding box center [366, 412] width 77 height 16
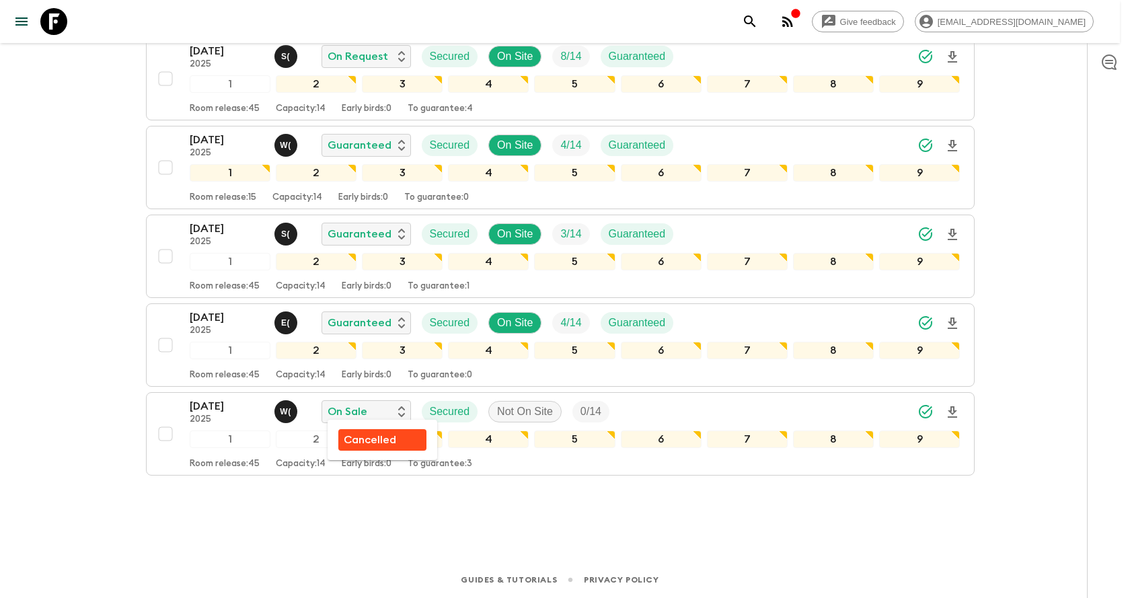
click at [389, 444] on p "Cancelled" at bounding box center [370, 440] width 52 height 16
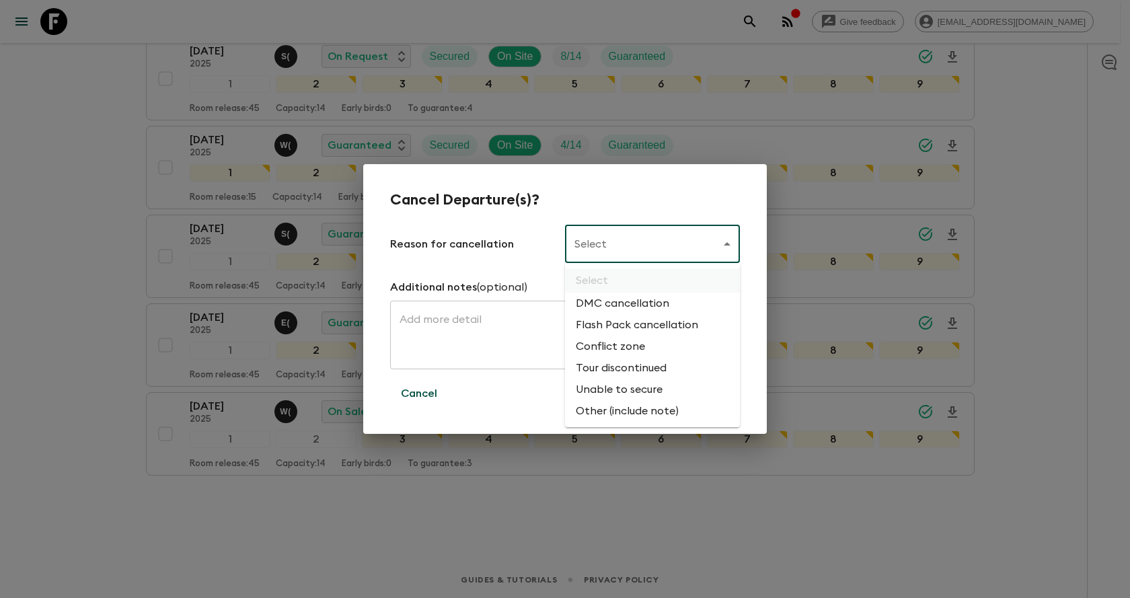
click at [688, 246] on body "Give feedback [EMAIL_ADDRESS][DOMAIN_NAME] All itineraries Bali Immersion (ID2)…" at bounding box center [565, 9] width 1130 height 1178
click at [683, 332] on li "Flash Pack cancellation" at bounding box center [652, 325] width 175 height 22
type input "FLASHPACK_CANCELLATION"
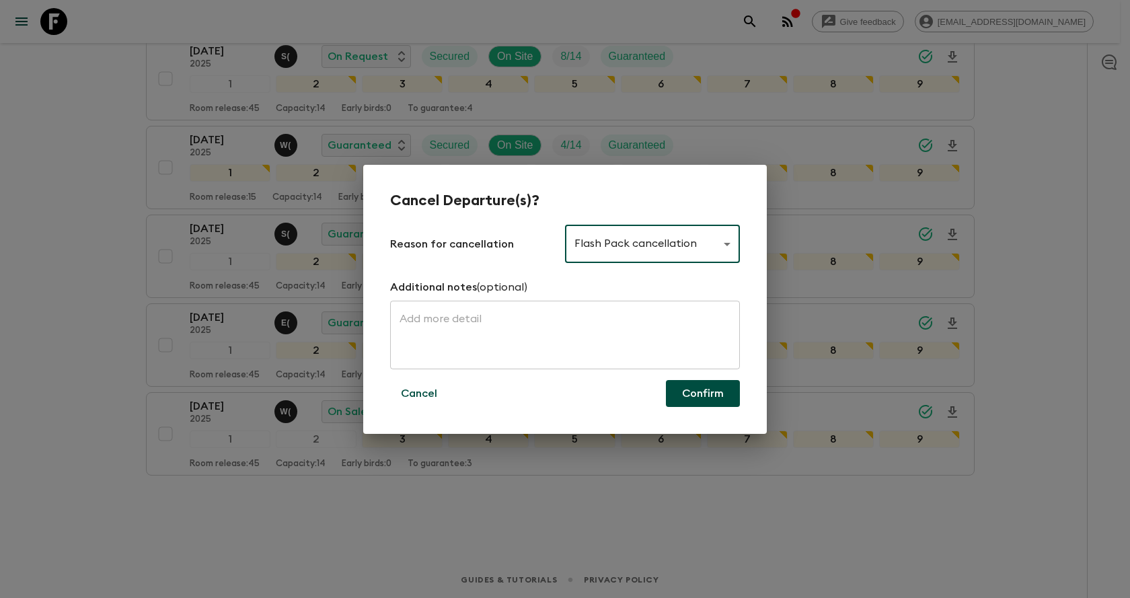
click at [679, 393] on button "Confirm" at bounding box center [703, 393] width 74 height 27
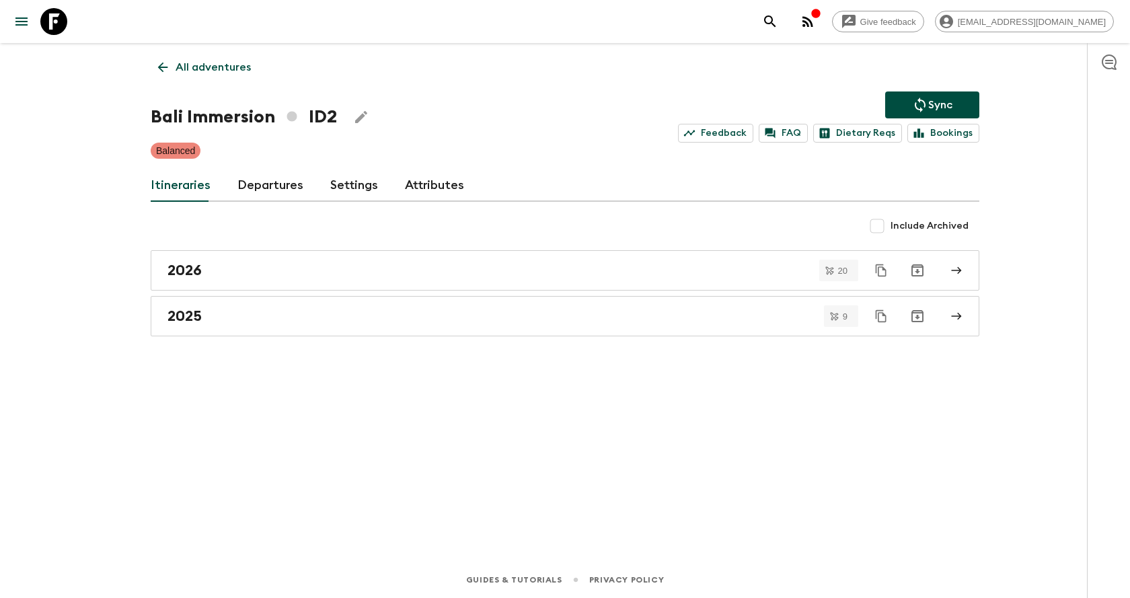
click at [937, 102] on p "Sync" at bounding box center [940, 105] width 24 height 16
click at [784, 33] on button "search adventures" at bounding box center [770, 21] width 27 height 27
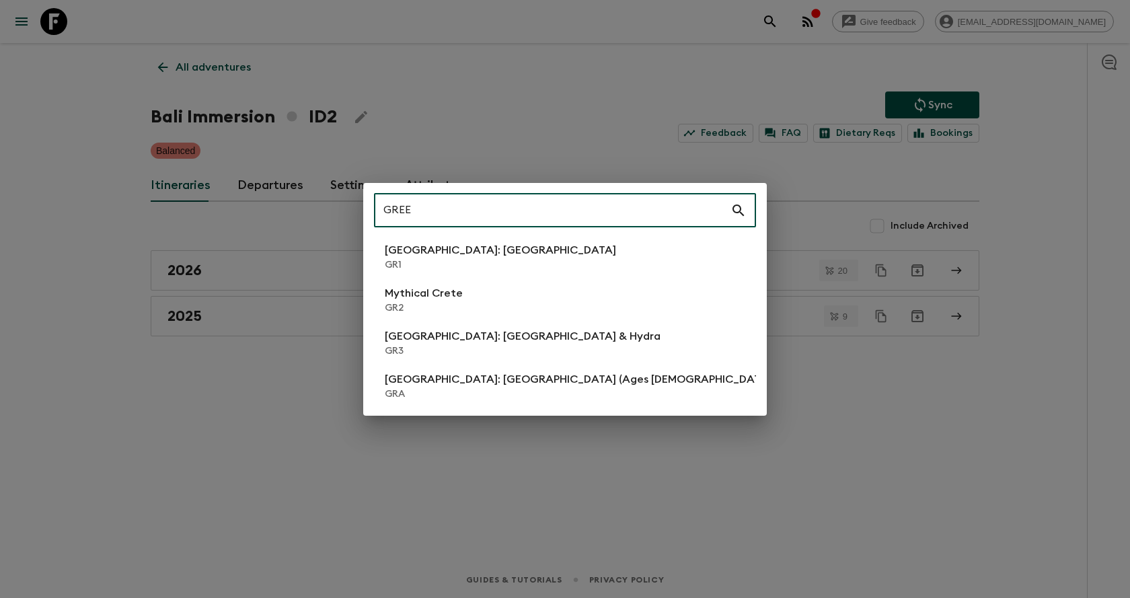
type input "GREE"
click at [564, 241] on li "[GEOGRAPHIC_DATA]: [GEOGRAPHIC_DATA] GR1" at bounding box center [565, 257] width 382 height 38
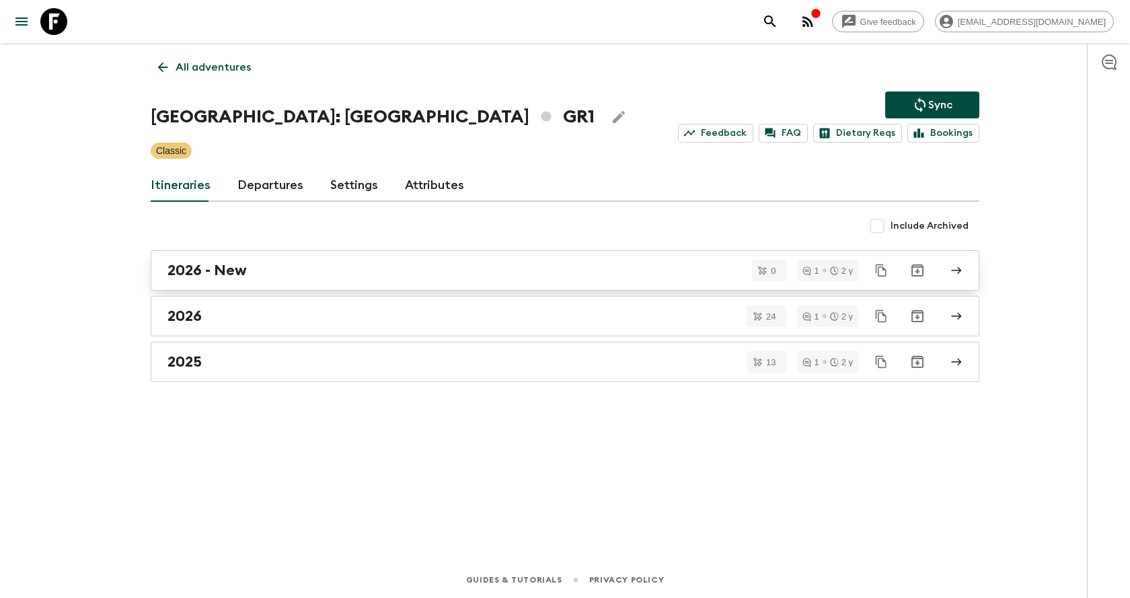
click at [550, 270] on div "2026 - New" at bounding box center [551, 270] width 769 height 17
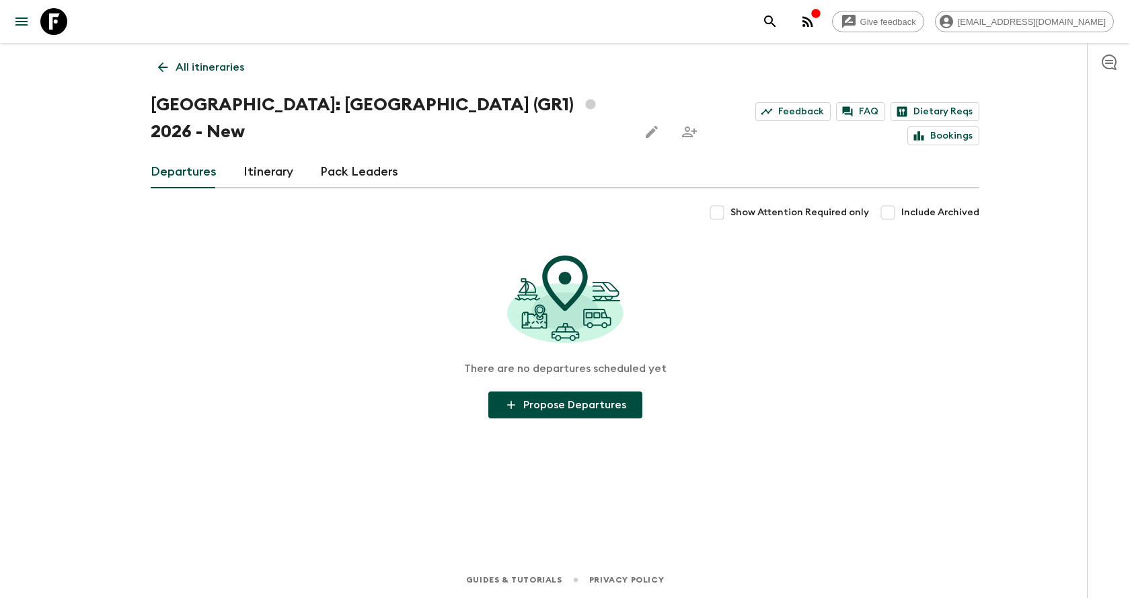
click at [155, 65] on link "All itineraries" at bounding box center [201, 67] width 101 height 27
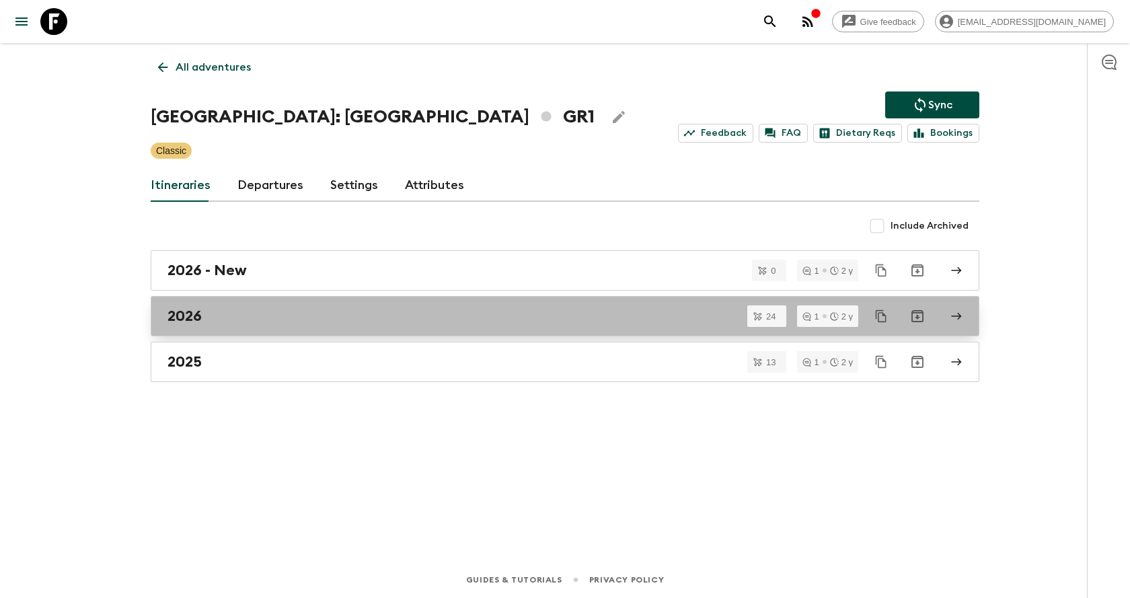
click at [316, 309] on div "2026" at bounding box center [551, 315] width 769 height 17
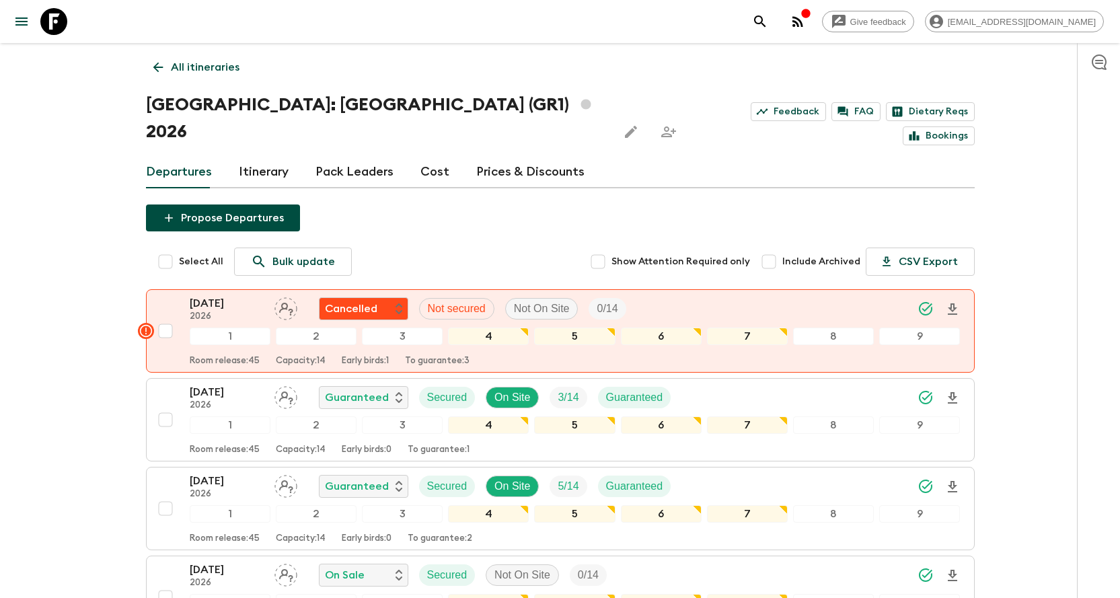
click at [153, 73] on icon at bounding box center [158, 67] width 15 height 15
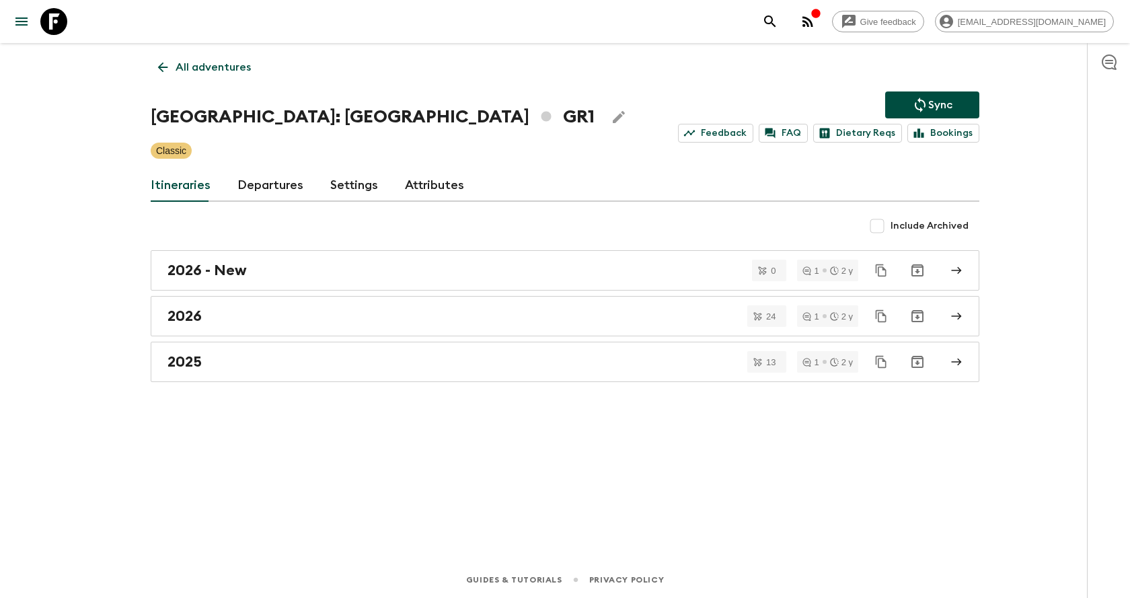
click at [152, 66] on link "All adventures" at bounding box center [205, 67] width 108 height 27
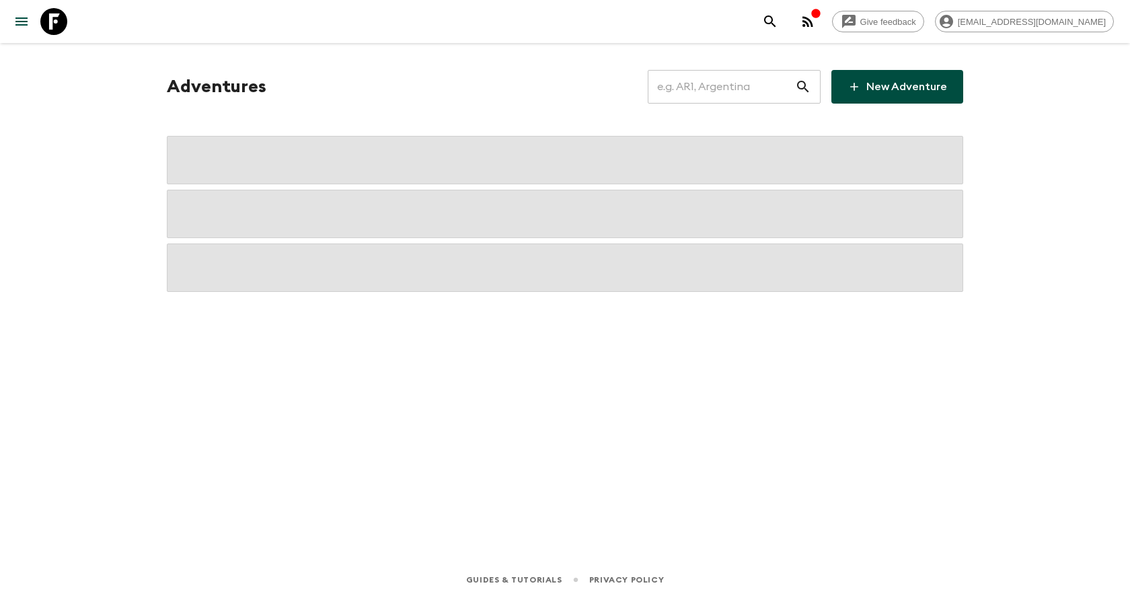
click at [693, 81] on input "text" at bounding box center [721, 87] width 147 height 38
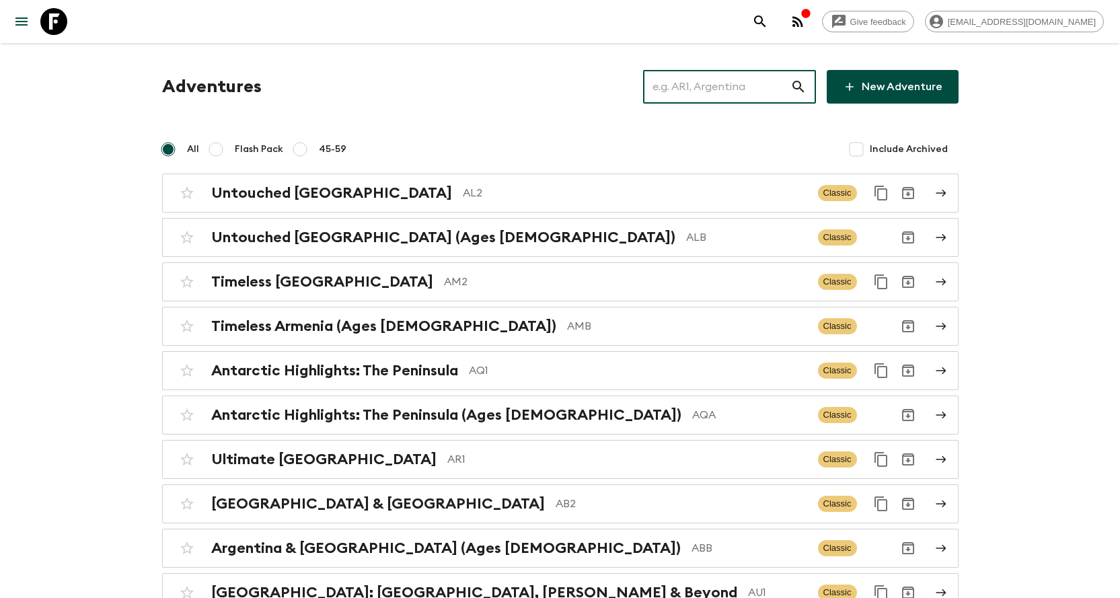
click at [695, 97] on input "text" at bounding box center [716, 87] width 147 height 38
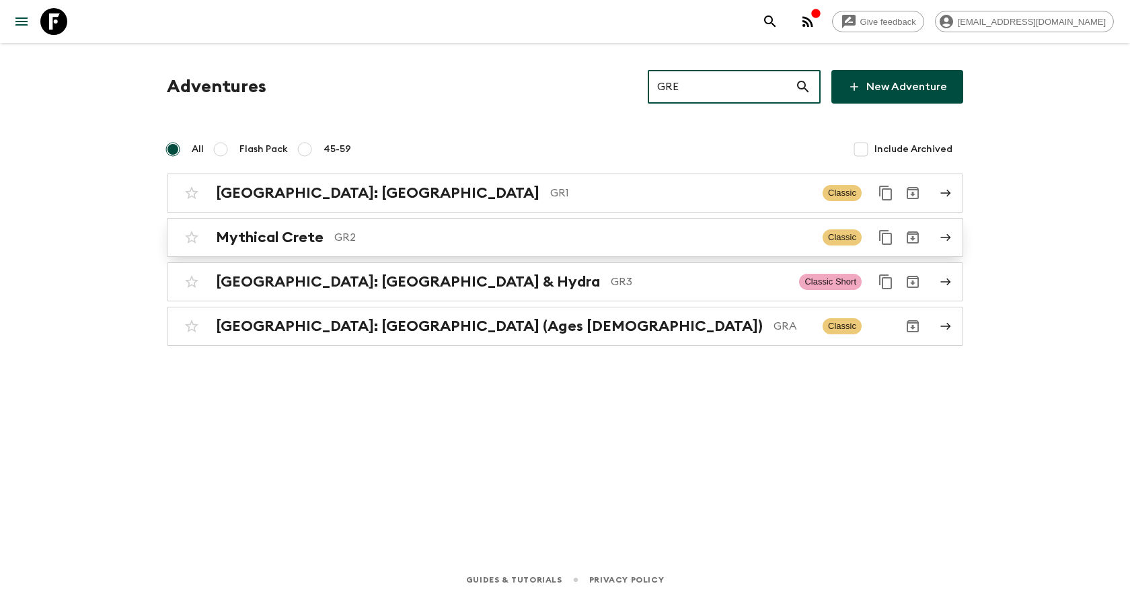
type input "GRE"
click at [404, 240] on p "GR2" at bounding box center [573, 237] width 478 height 16
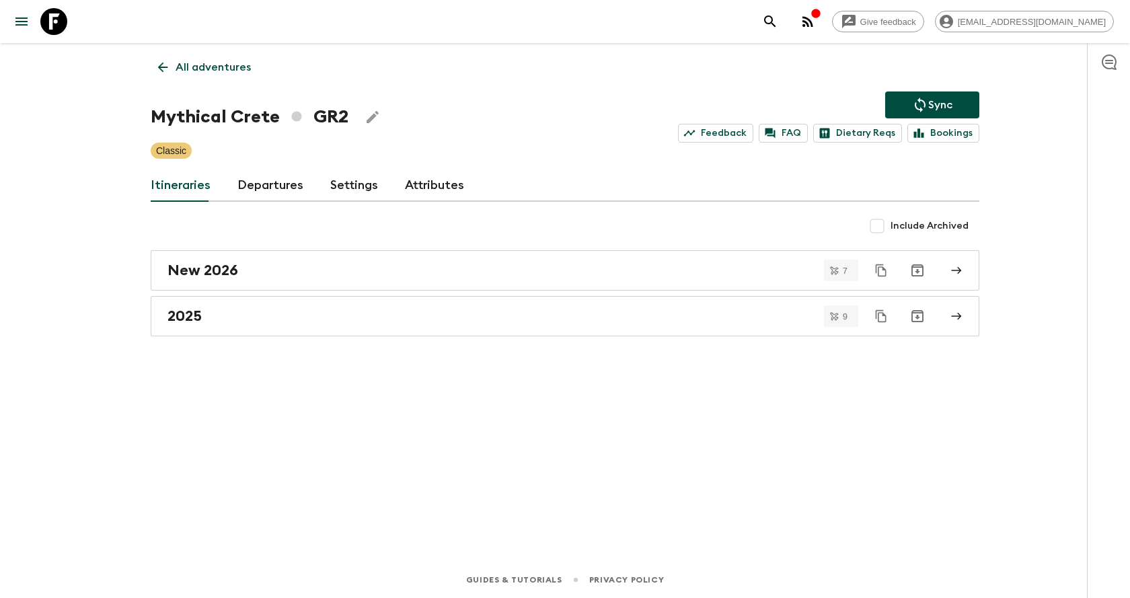
click at [387, 291] on div "New 2026 7 2025 9" at bounding box center [565, 293] width 829 height 86
click at [392, 264] on div "New 2026" at bounding box center [551, 270] width 769 height 17
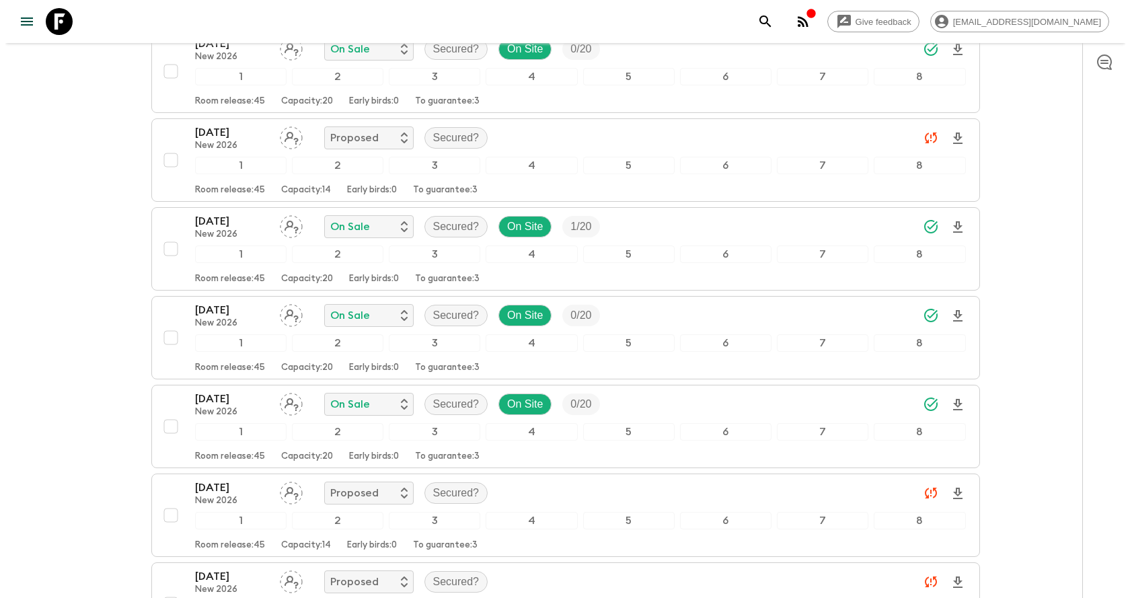
scroll to position [152, 0]
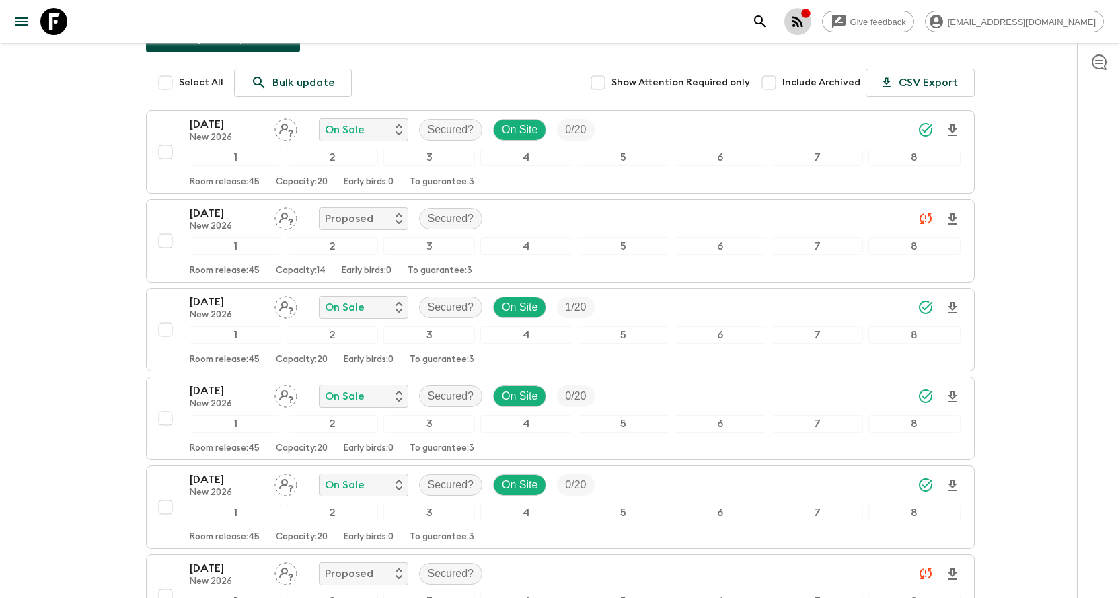
click at [811, 31] on button "button" at bounding box center [797, 21] width 27 height 27
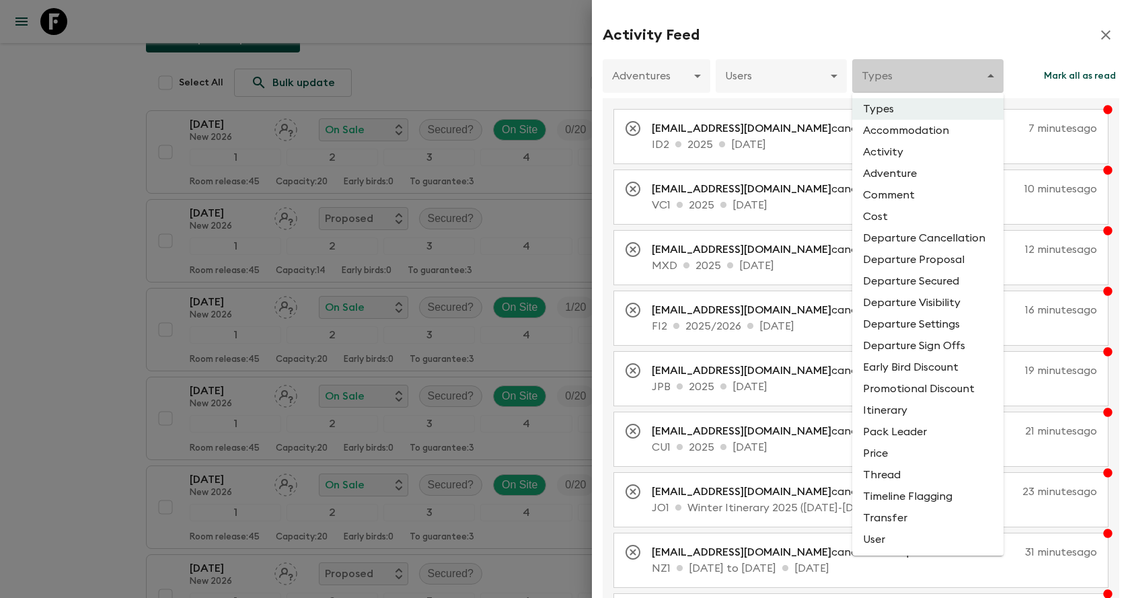
click at [917, 73] on body "Give feedback [EMAIL_ADDRESS][DOMAIN_NAME] All itineraries Mythical [GEOGRAPHIC…" at bounding box center [565, 348] width 1130 height 1001
click at [917, 73] on div at bounding box center [565, 299] width 1130 height 598
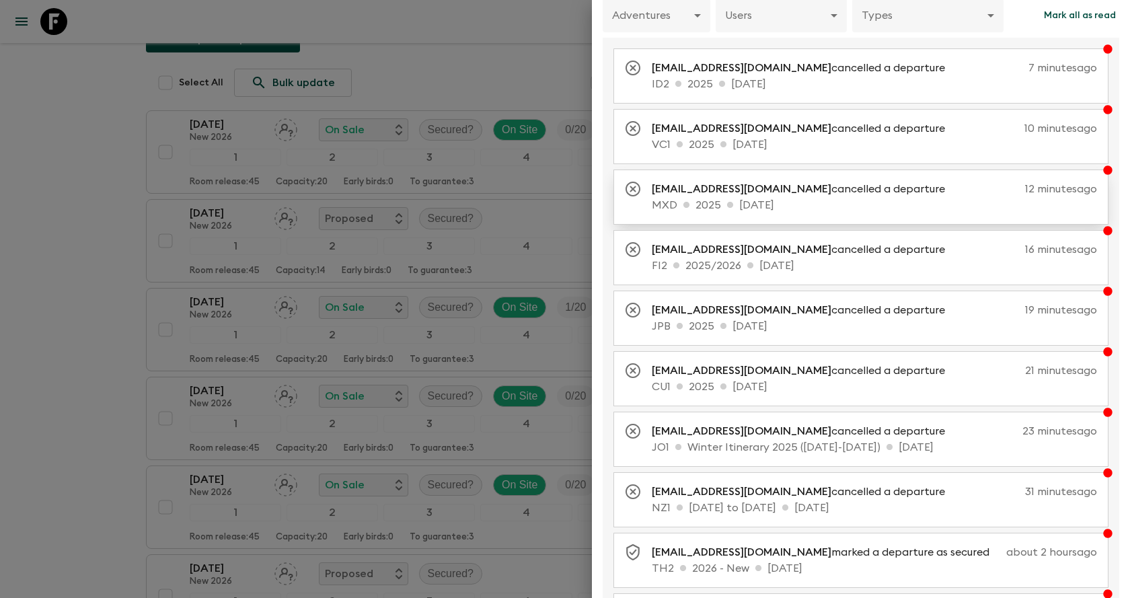
scroll to position [0, 0]
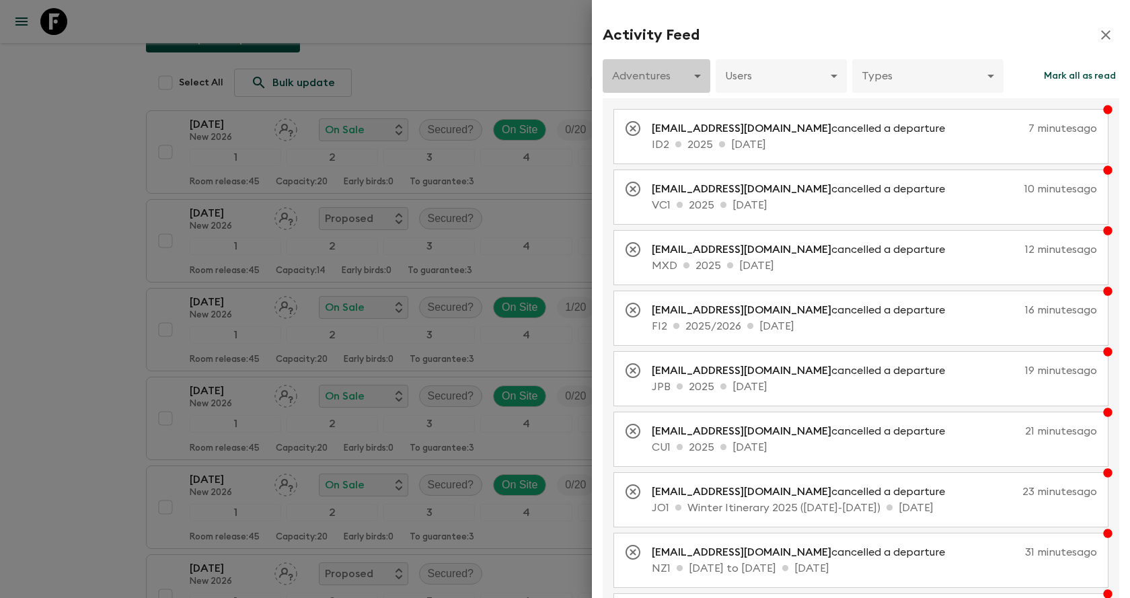
click at [701, 71] on body "Give feedback [EMAIL_ADDRESS][DOMAIN_NAME] All itineraries Mythical [GEOGRAPHIC…" at bounding box center [565, 348] width 1130 height 1001
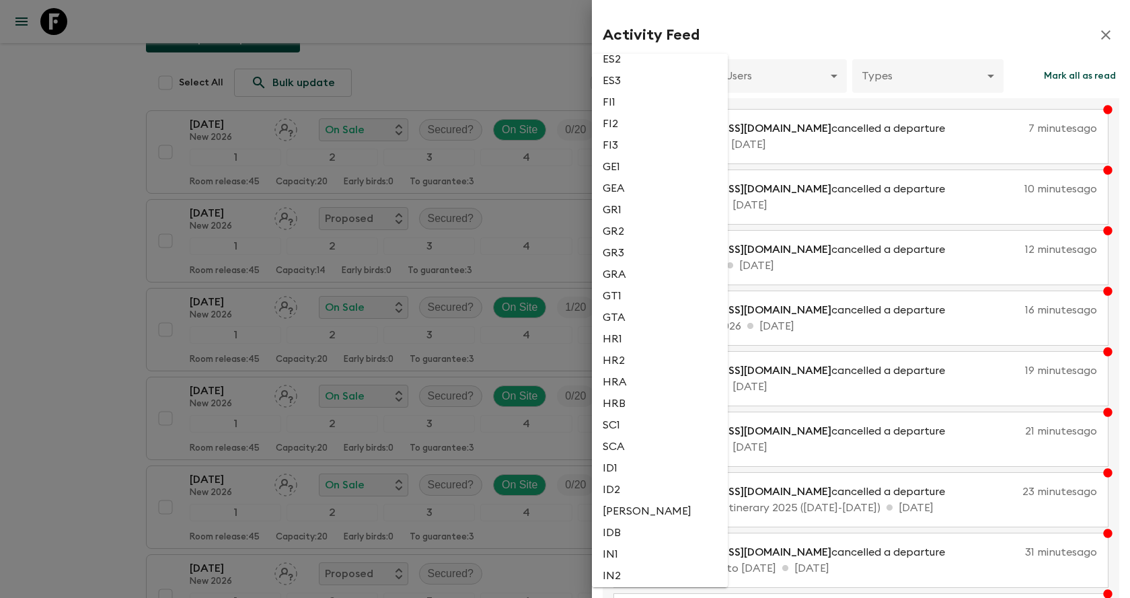
scroll to position [1076, 0]
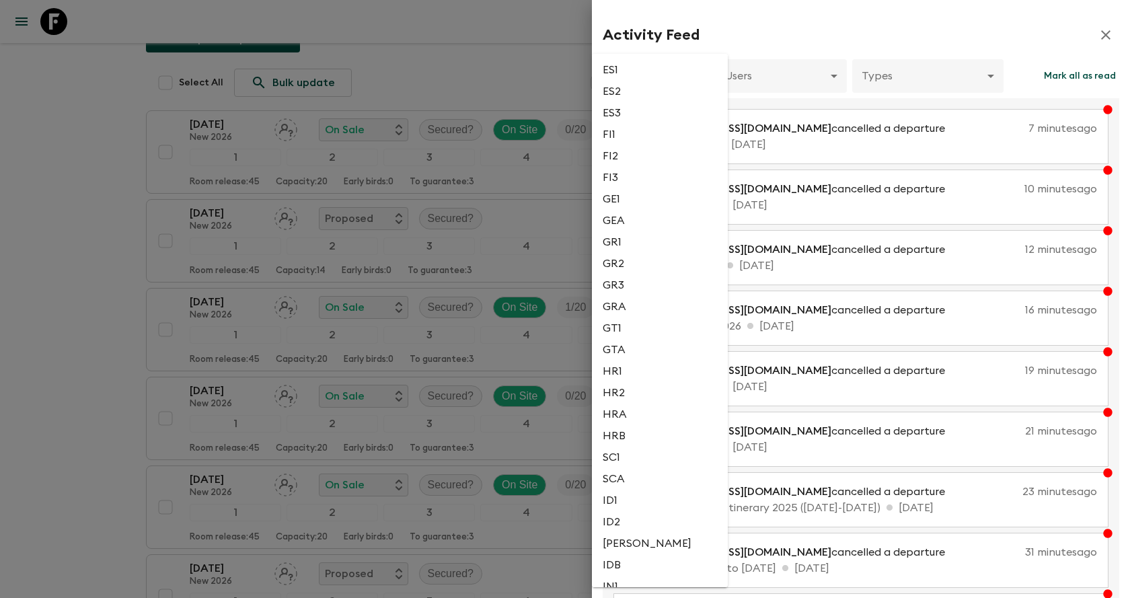
click at [676, 278] on li "GR3" at bounding box center [660, 285] width 136 height 22
type input "51f7b45f-b246-4bce-bf68-fda8885b1a48"
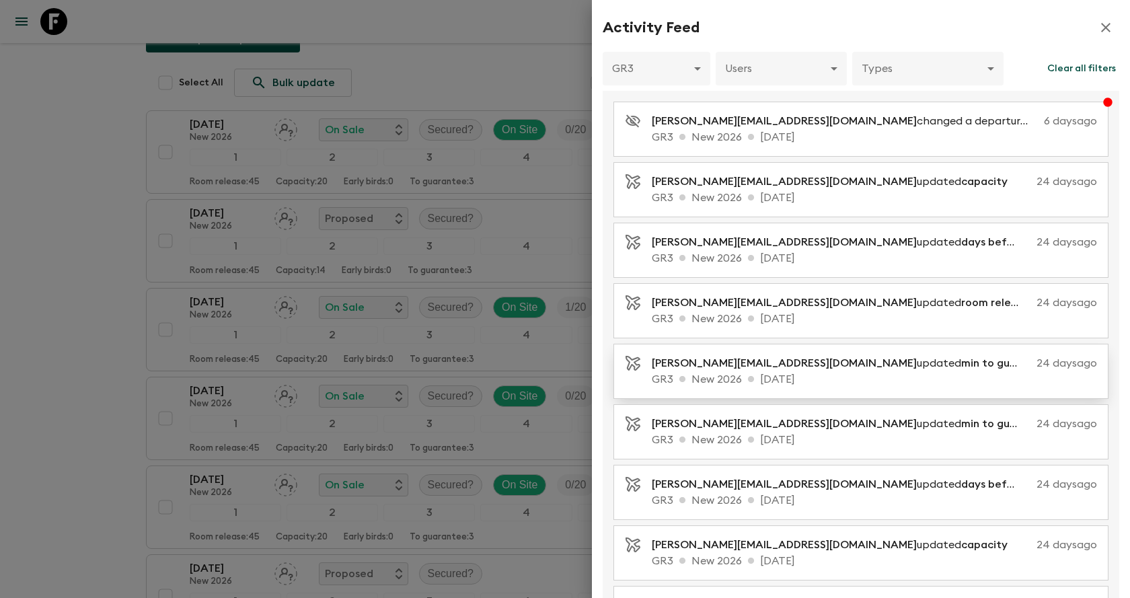
scroll to position [0, 0]
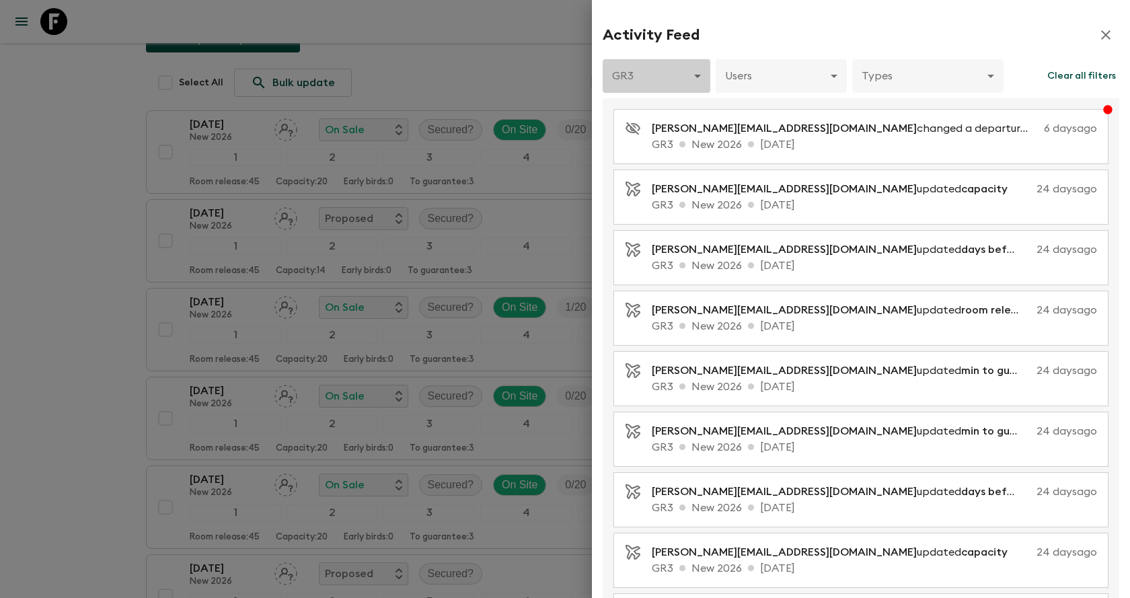
click at [685, 87] on body "Give feedback [EMAIL_ADDRESS][DOMAIN_NAME] All itineraries Mythical [GEOGRAPHIC…" at bounding box center [565, 348] width 1130 height 1001
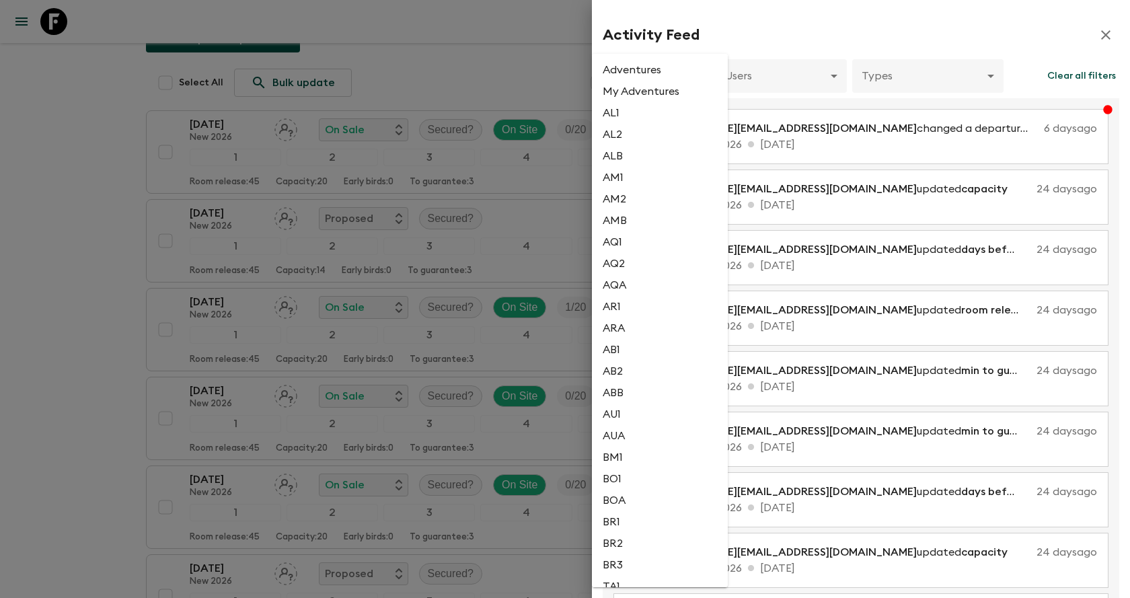
scroll to position [1041, 0]
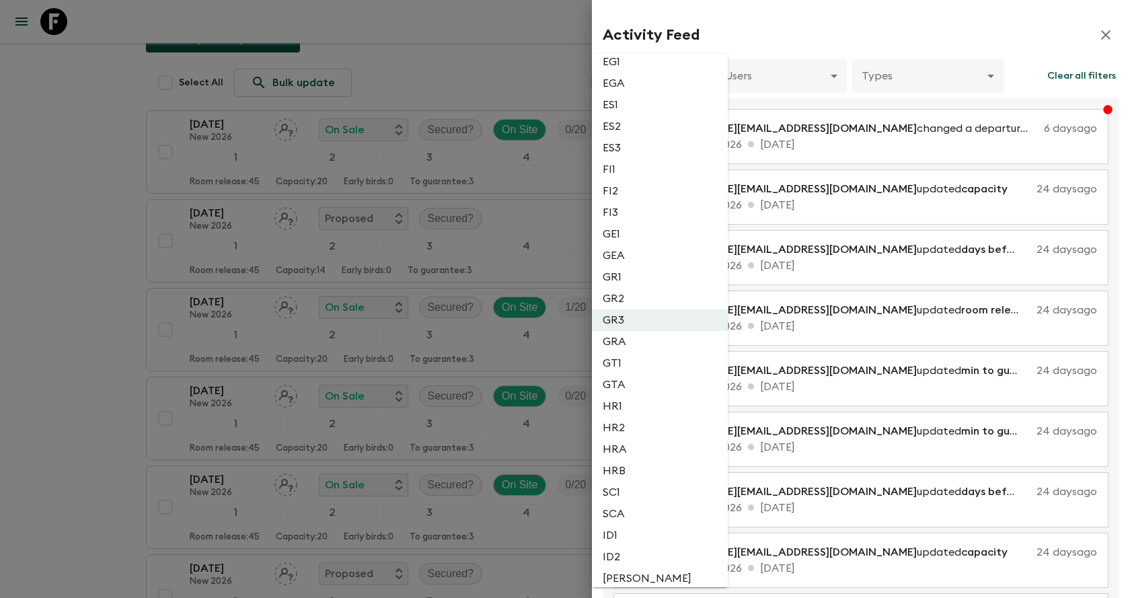
click at [804, 65] on div at bounding box center [565, 299] width 1130 height 598
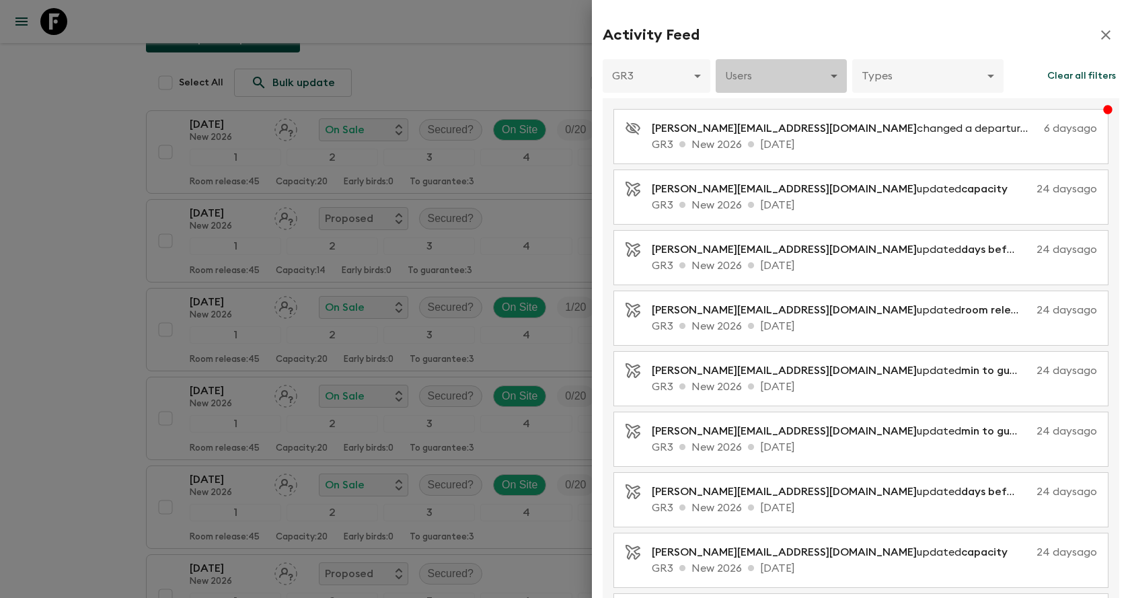
click at [804, 81] on body "Give feedback [EMAIL_ADDRESS][DOMAIN_NAME] All itineraries Mythical [GEOGRAPHIC…" at bounding box center [565, 348] width 1130 height 1001
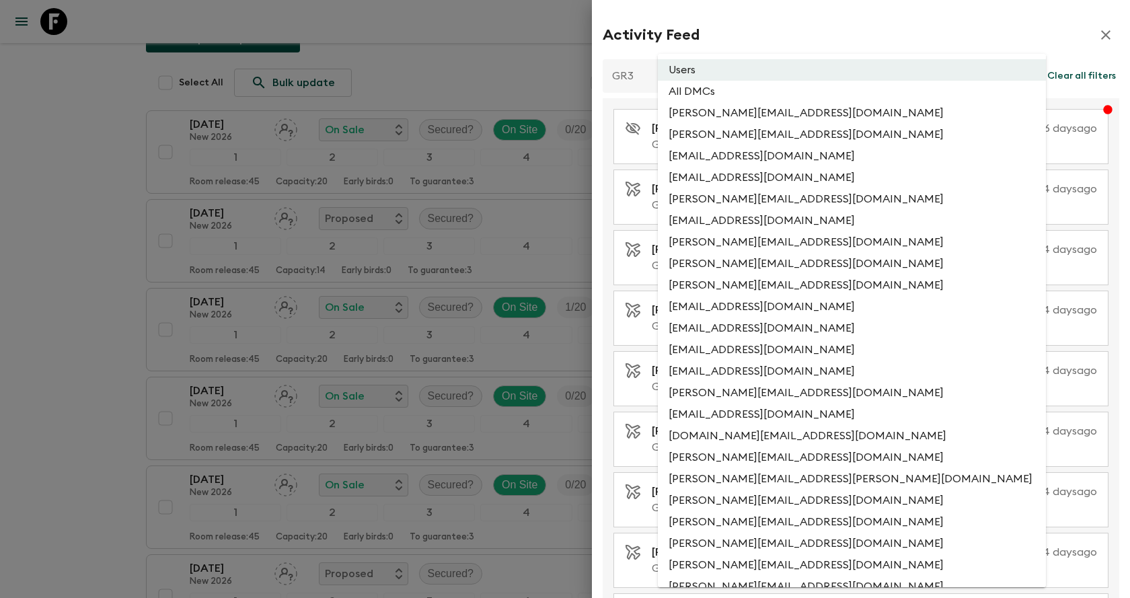
click at [794, 22] on div at bounding box center [565, 299] width 1130 height 598
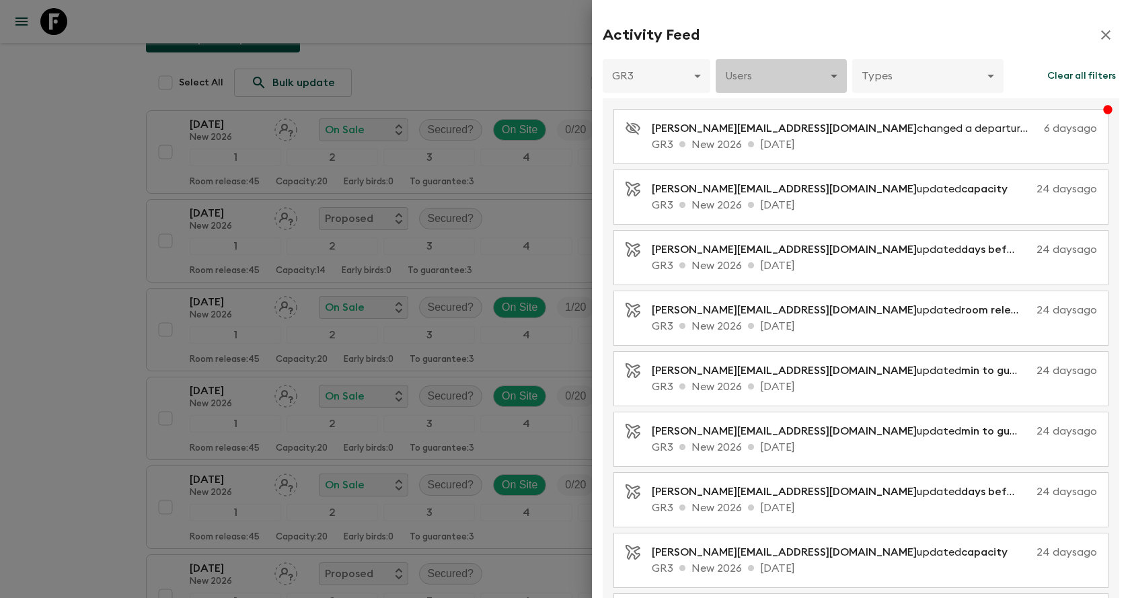
click at [836, 71] on body "Give feedback [EMAIL_ADDRESS][DOMAIN_NAME] All itineraries Mythical [GEOGRAPHIC…" at bounding box center [565, 348] width 1130 height 1001
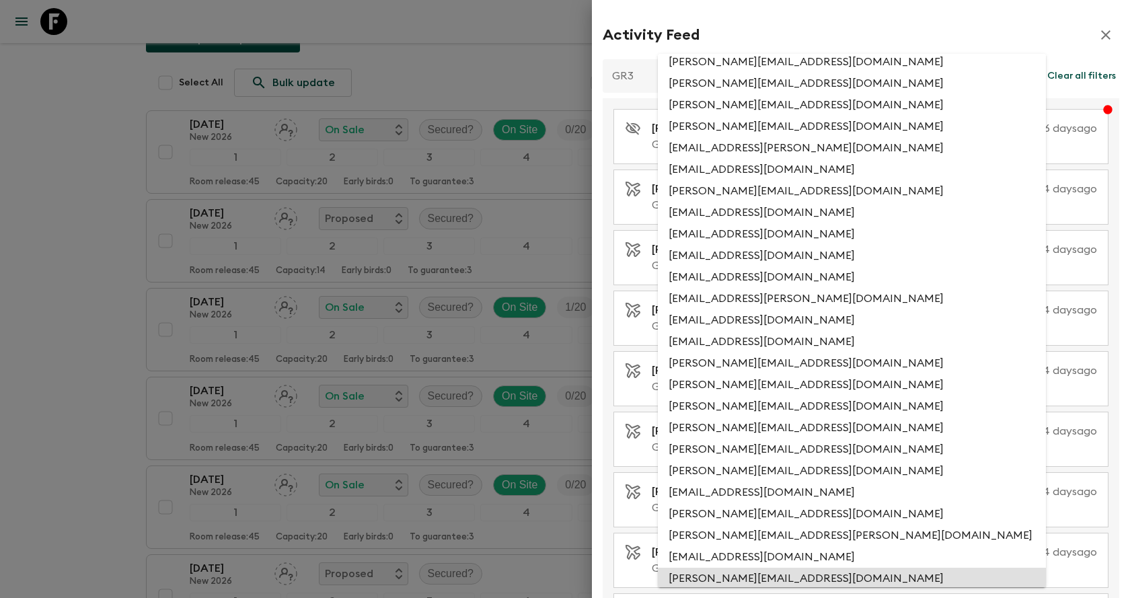
scroll to position [6982, 0]
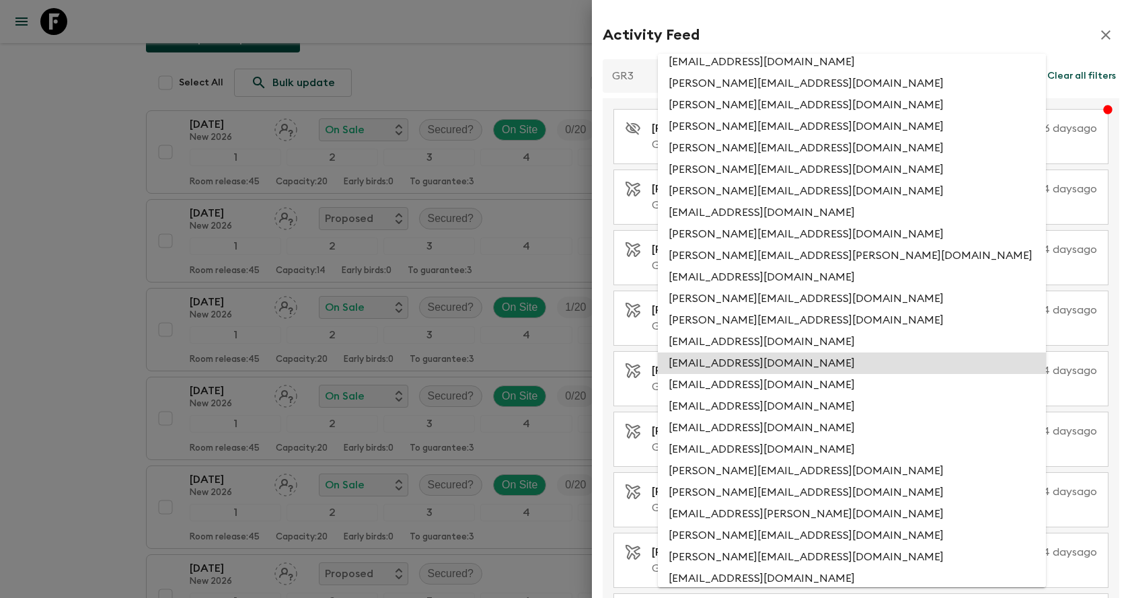
type input "206fe321-3c1e-413c-b0a9-874cb2bb2342"
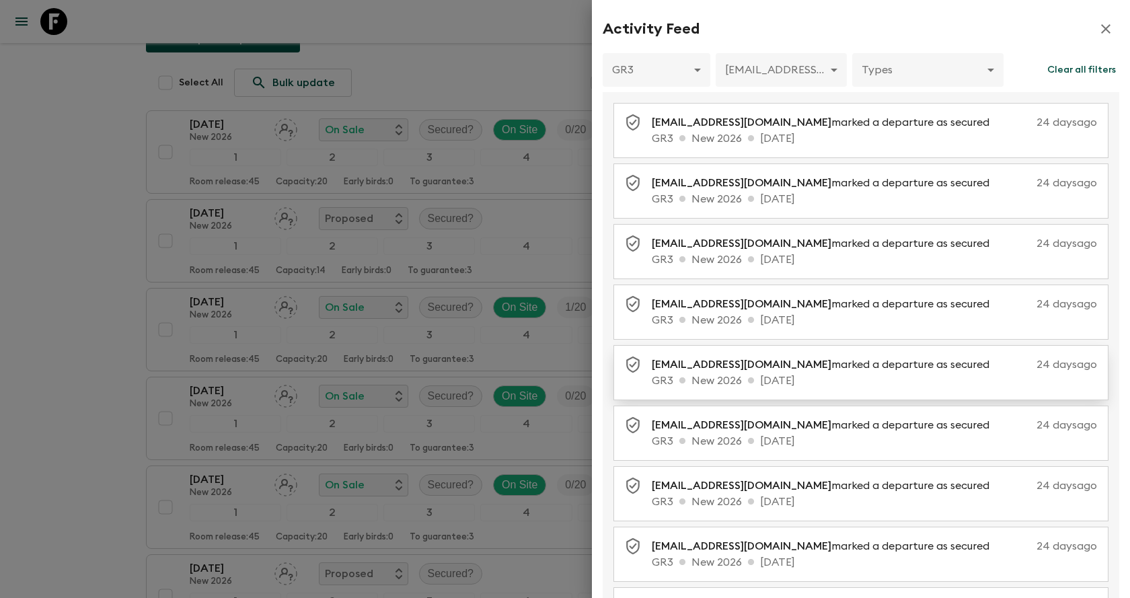
scroll to position [0, 0]
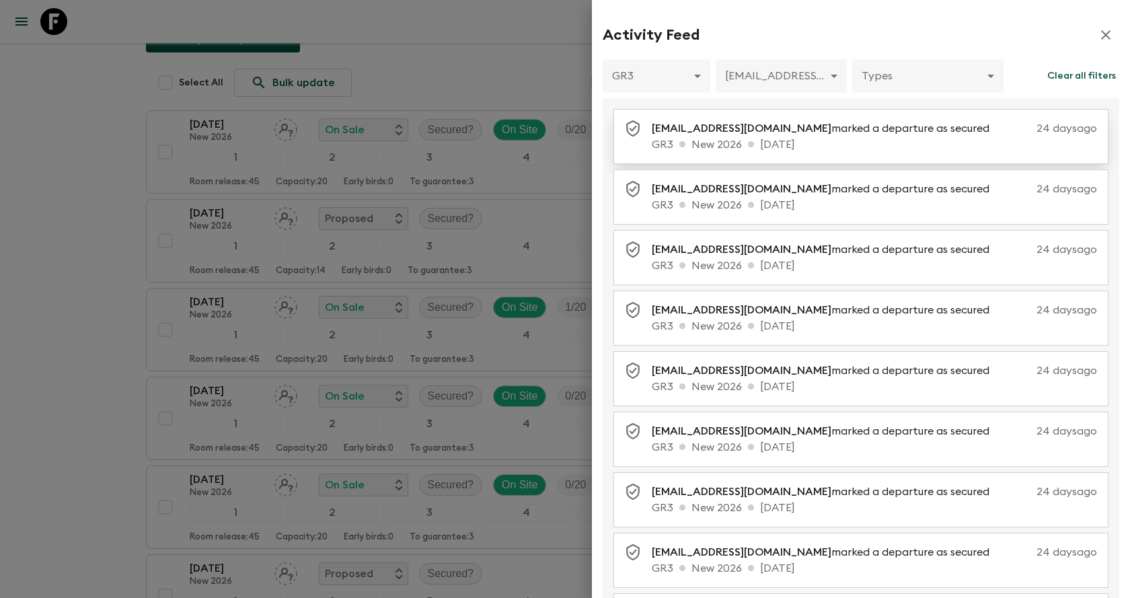
click at [689, 154] on div "[EMAIL_ADDRESS][DOMAIN_NAME] marked a departure as secured [DATE] GR3 New 2026 …" at bounding box center [860, 136] width 495 height 55
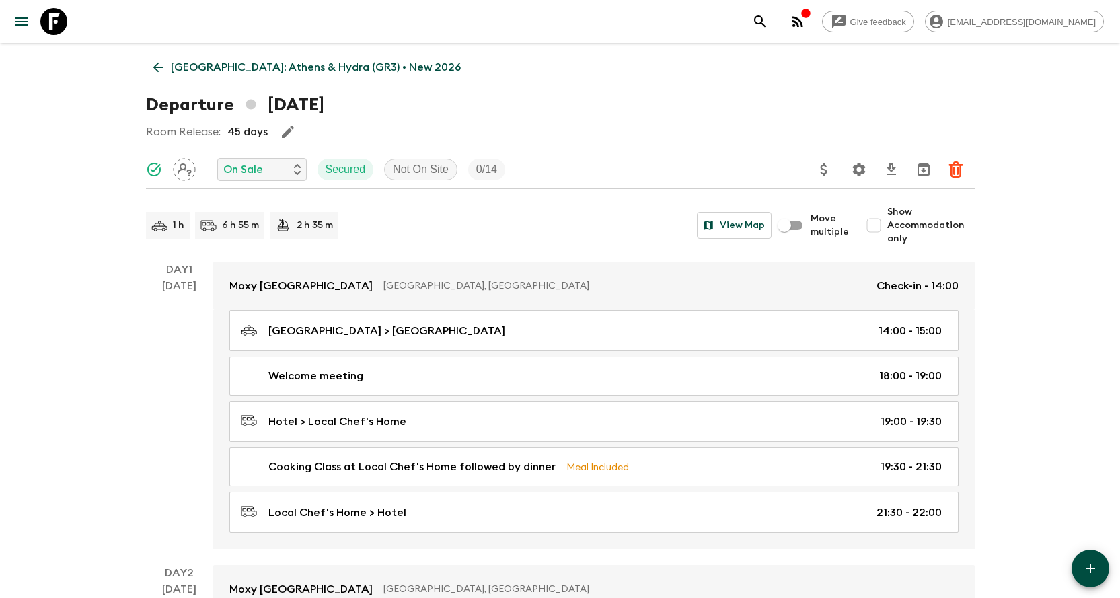
click at [155, 74] on icon at bounding box center [158, 67] width 15 height 15
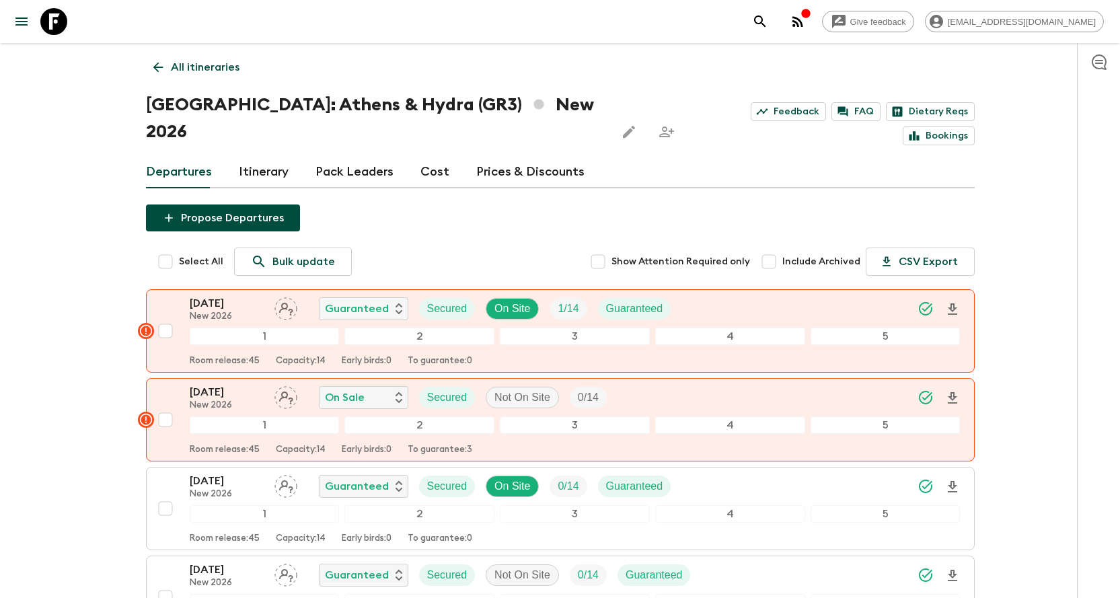
click at [155, 69] on icon at bounding box center [158, 68] width 10 height 10
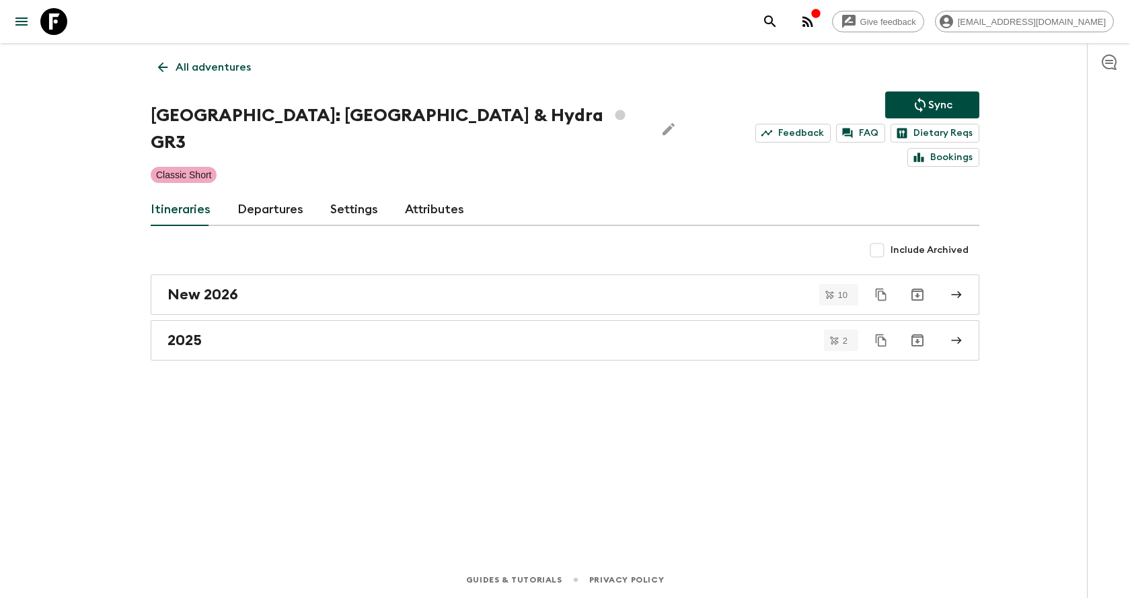
click at [163, 67] on icon at bounding box center [163, 68] width 10 height 10
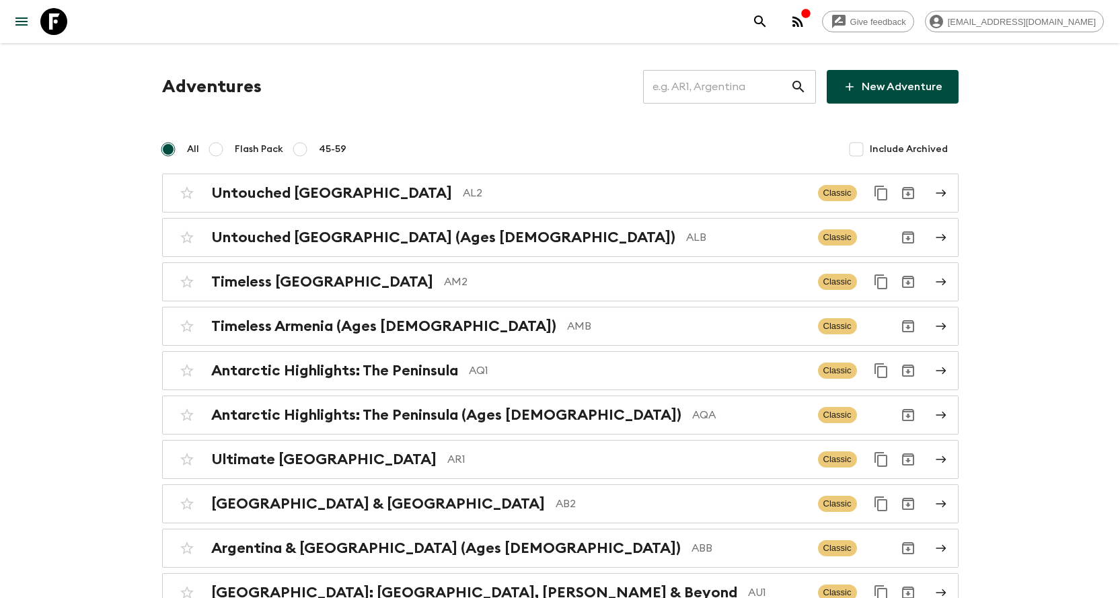
click at [726, 85] on input "text" at bounding box center [716, 87] width 147 height 38
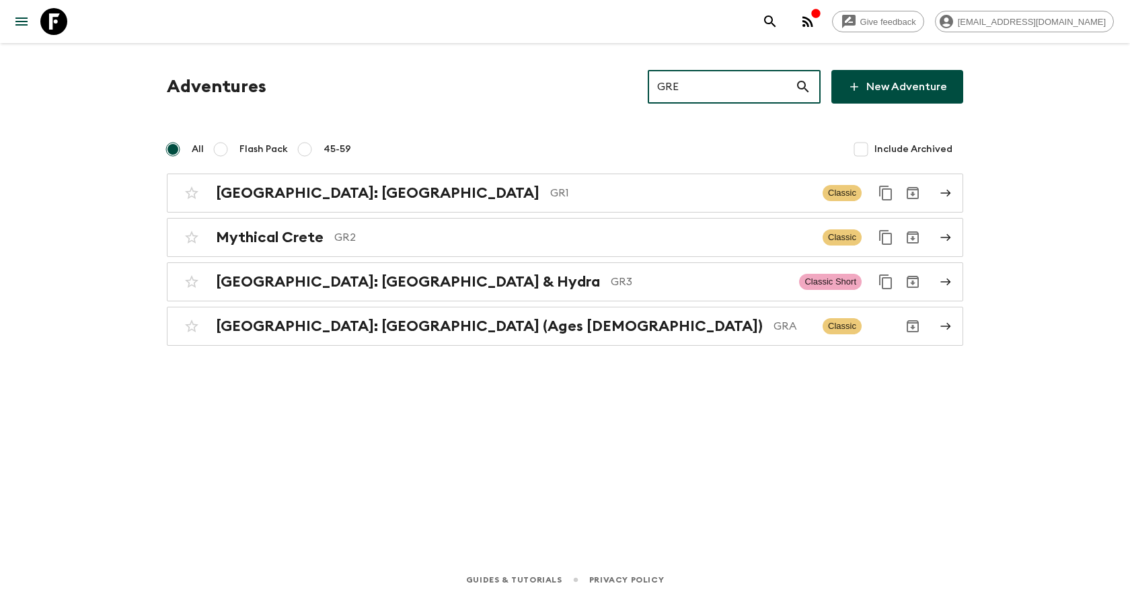
type input "GRE"
click at [816, 29] on icon "button" at bounding box center [808, 21] width 16 height 16
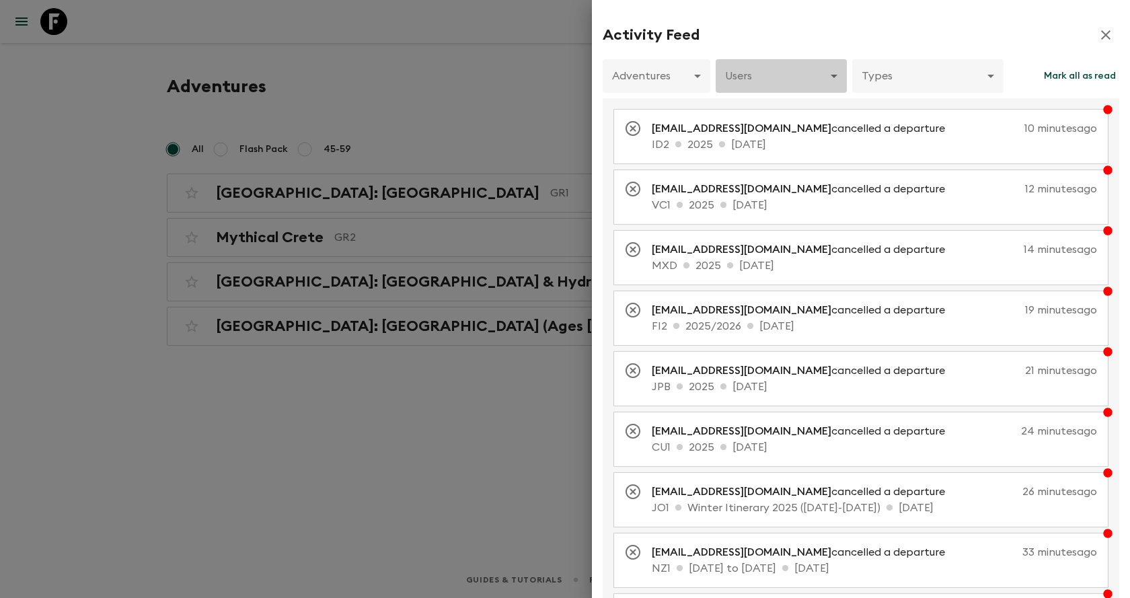
click at [778, 71] on body "Give feedback [EMAIL_ADDRESS][DOMAIN_NAME] Adventures GRE ​ New Adventure All F…" at bounding box center [565, 299] width 1130 height 598
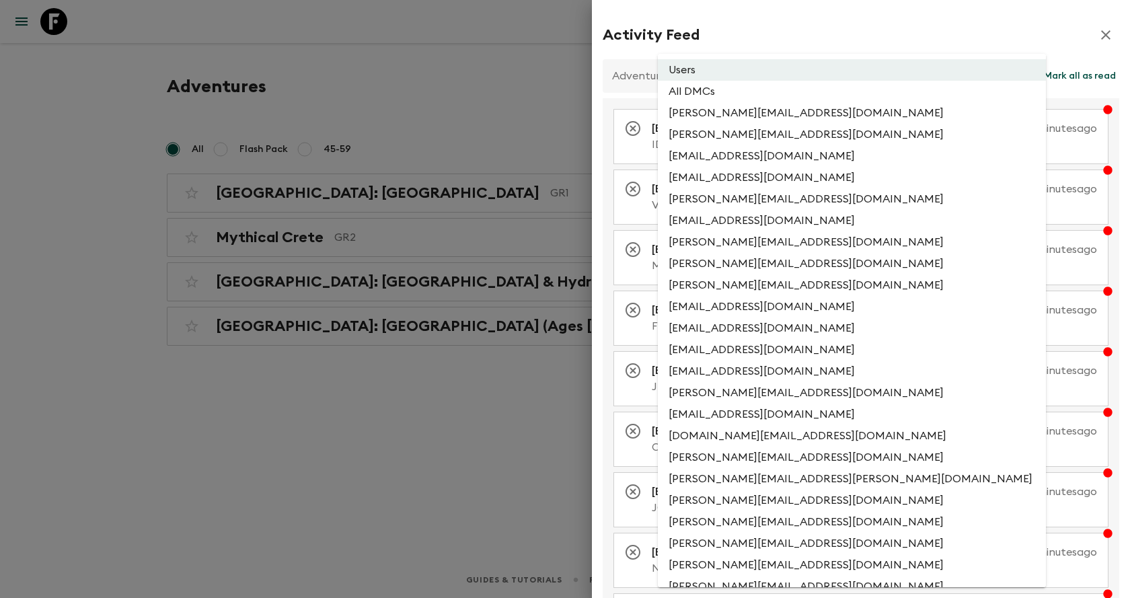
drag, startPoint x: 860, startPoint y: 11, endPoint x: 848, endPoint y: 20, distance: 14.4
click at [860, 11] on div at bounding box center [565, 299] width 1130 height 598
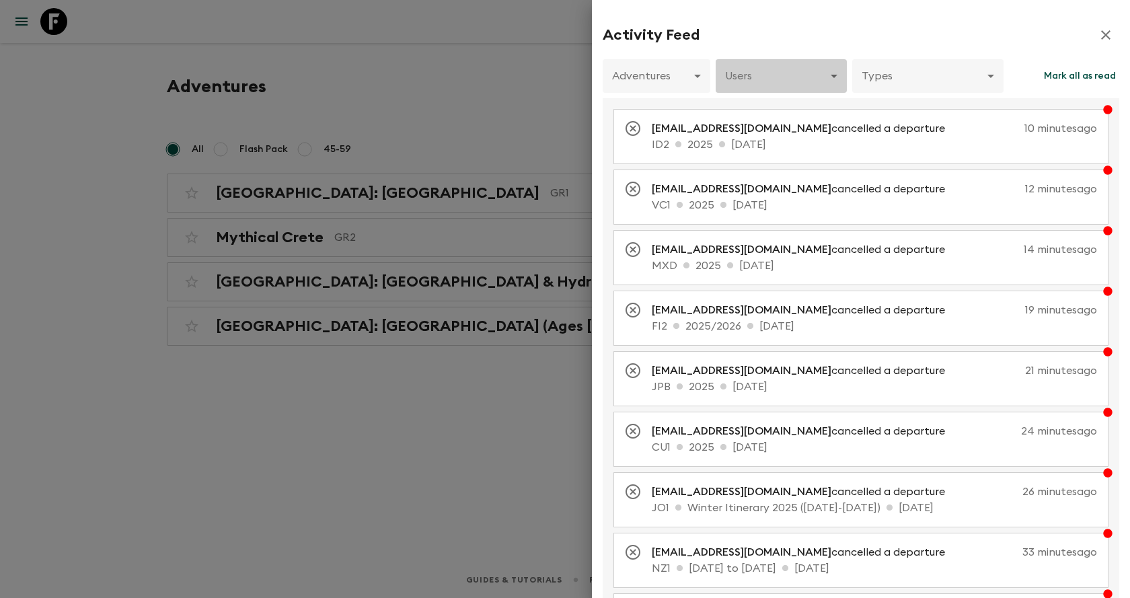
click at [773, 67] on body "Give feedback [EMAIL_ADDRESS][DOMAIN_NAME] Adventures GRE ​ New Adventure All F…" at bounding box center [565, 299] width 1130 height 598
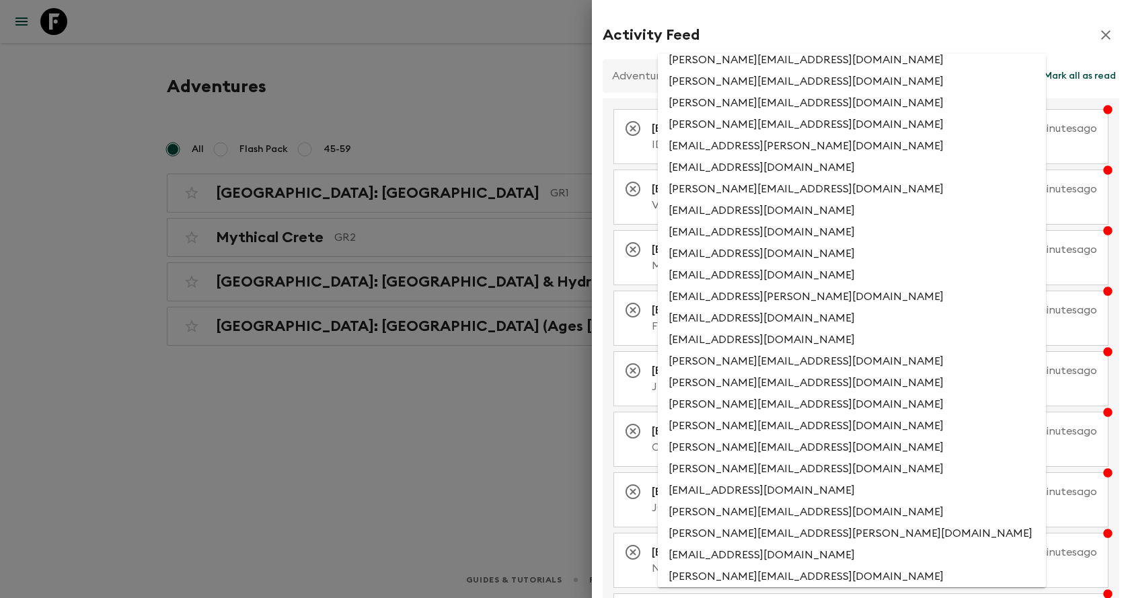
scroll to position [6982, 0]
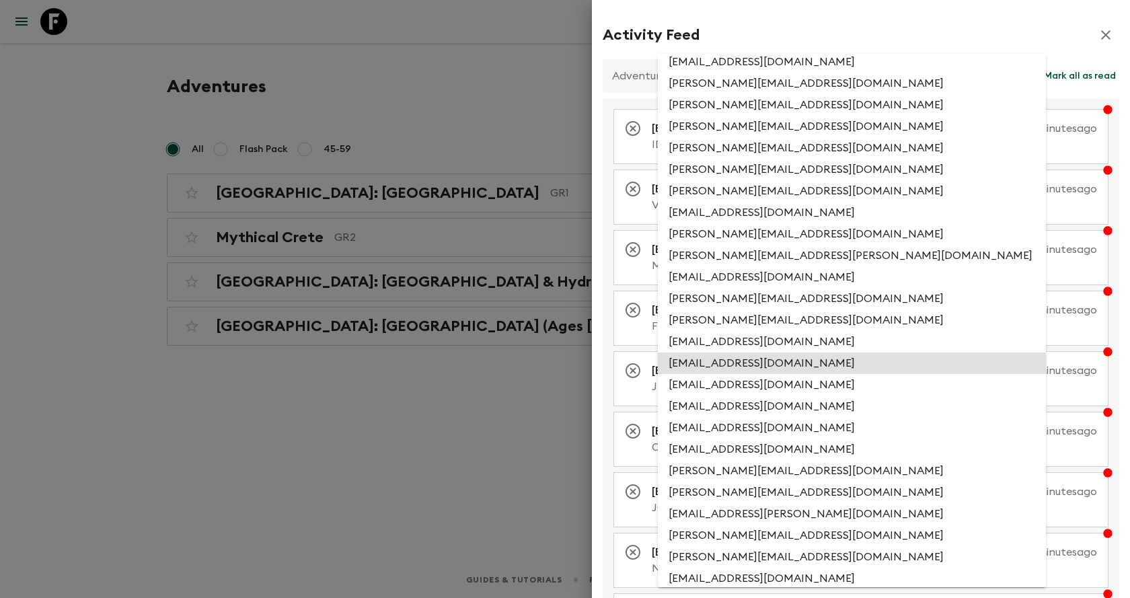
type input "206fe321-3c1e-413c-b0a9-874cb2bb2342"
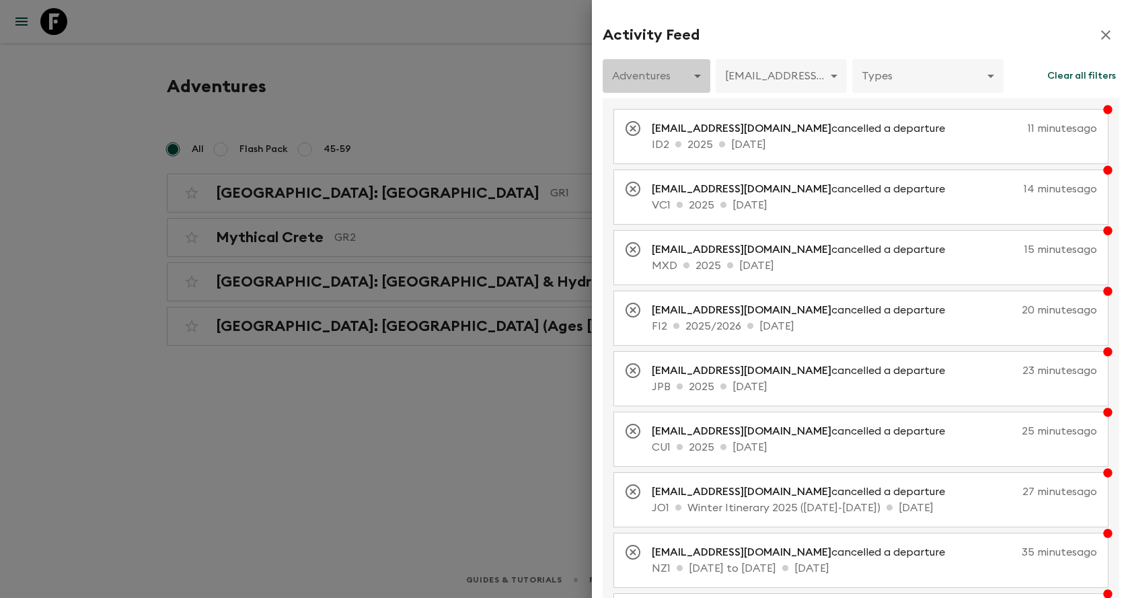
click at [663, 73] on body "Give feedback [EMAIL_ADDRESS][DOMAIN_NAME] Adventures GRE ​ New Adventure All F…" at bounding box center [565, 299] width 1130 height 598
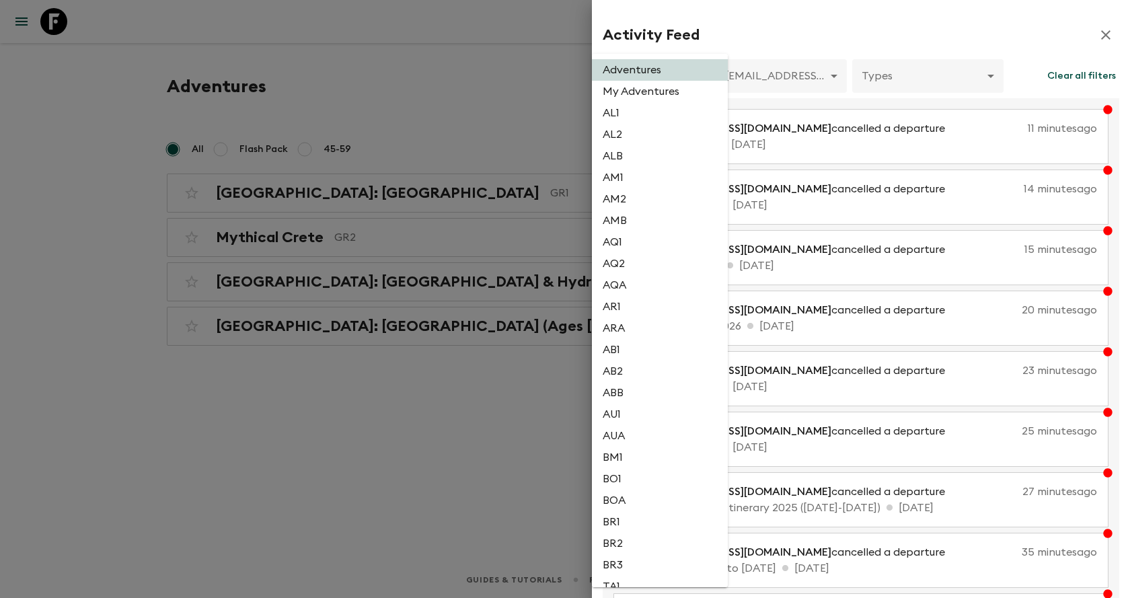
scroll to position [955, 0]
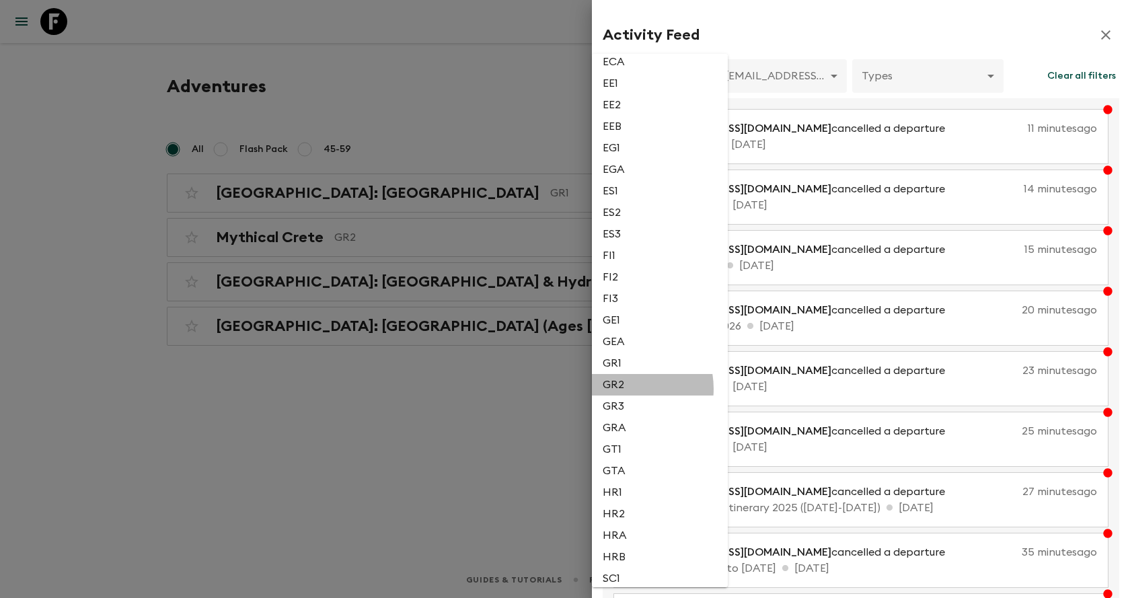
click at [619, 389] on li "GR2" at bounding box center [660, 385] width 136 height 22
type input "fa8a69f9-1d80-467c-92ec-25fd25b614da"
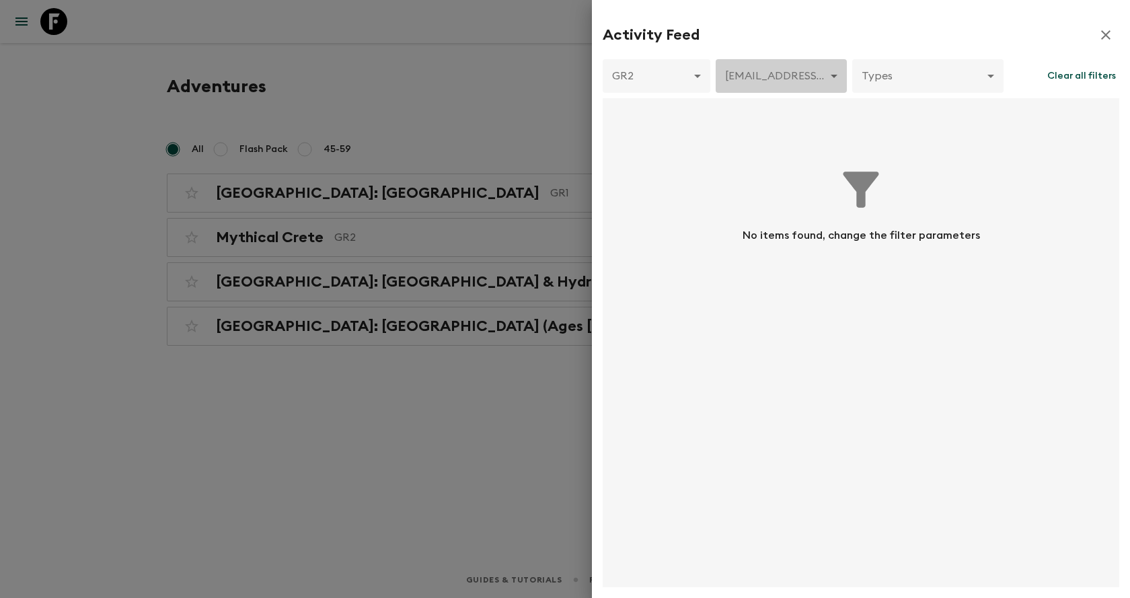
click at [777, 58] on body "Give feedback [EMAIL_ADDRESS][DOMAIN_NAME] Adventures GRE ​ New Adventure All F…" at bounding box center [565, 299] width 1130 height 598
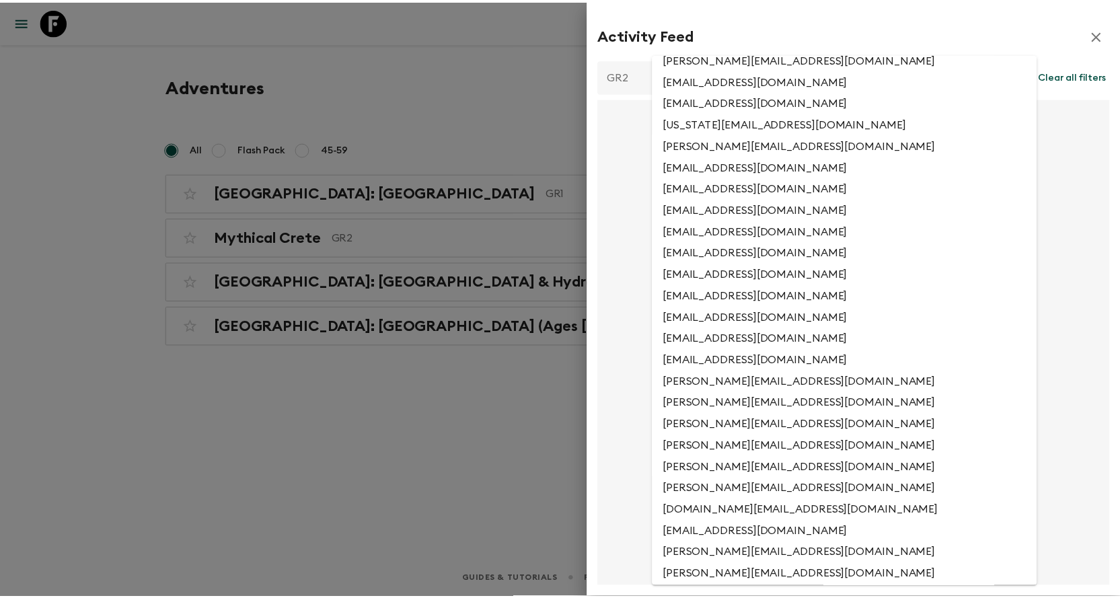
scroll to position [0, 0]
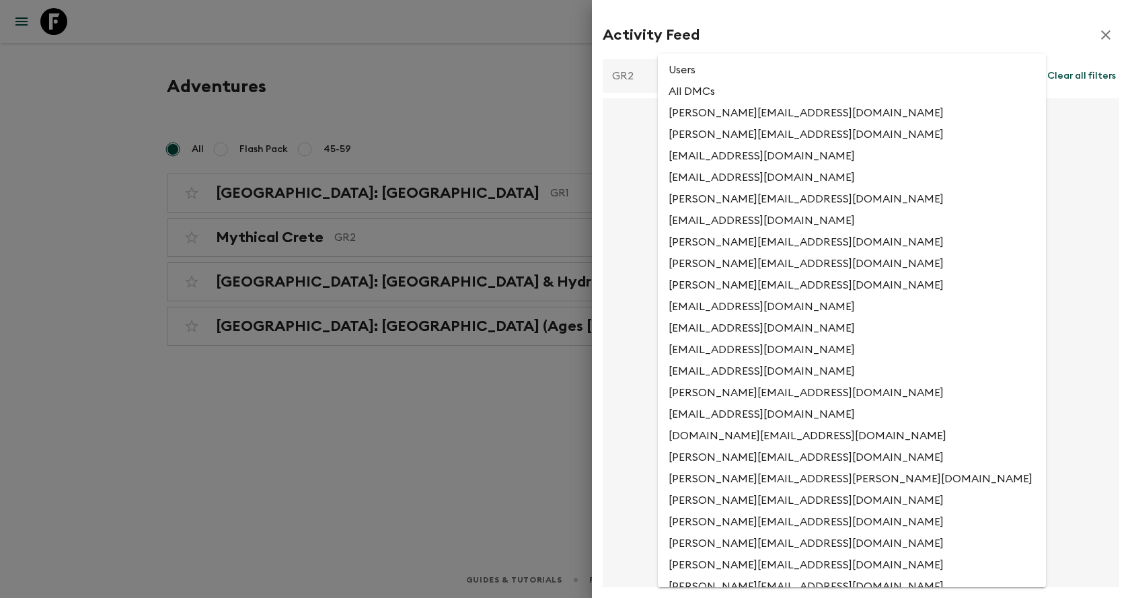
click at [753, 71] on li "Users" at bounding box center [852, 70] width 388 height 22
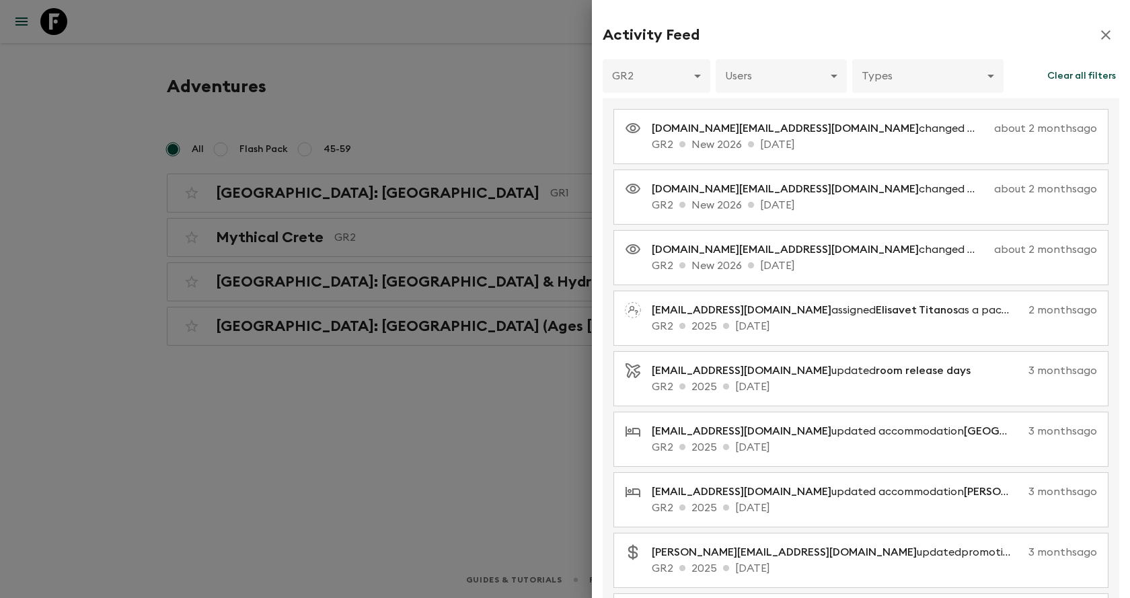
click at [511, 38] on div at bounding box center [565, 299] width 1130 height 598
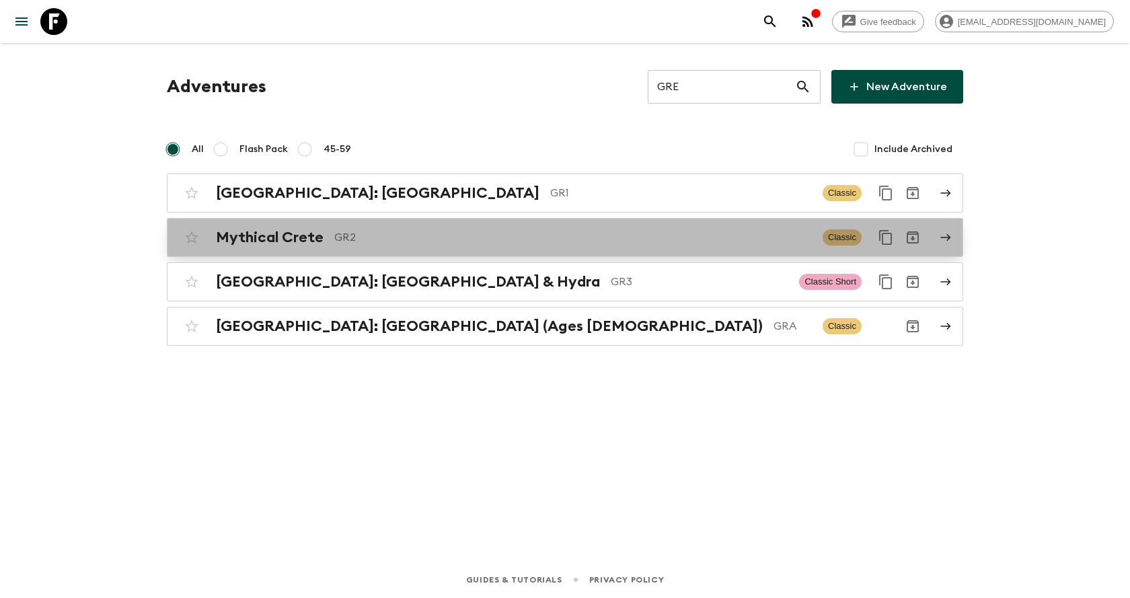
click at [490, 229] on p "GR2" at bounding box center [573, 237] width 478 height 16
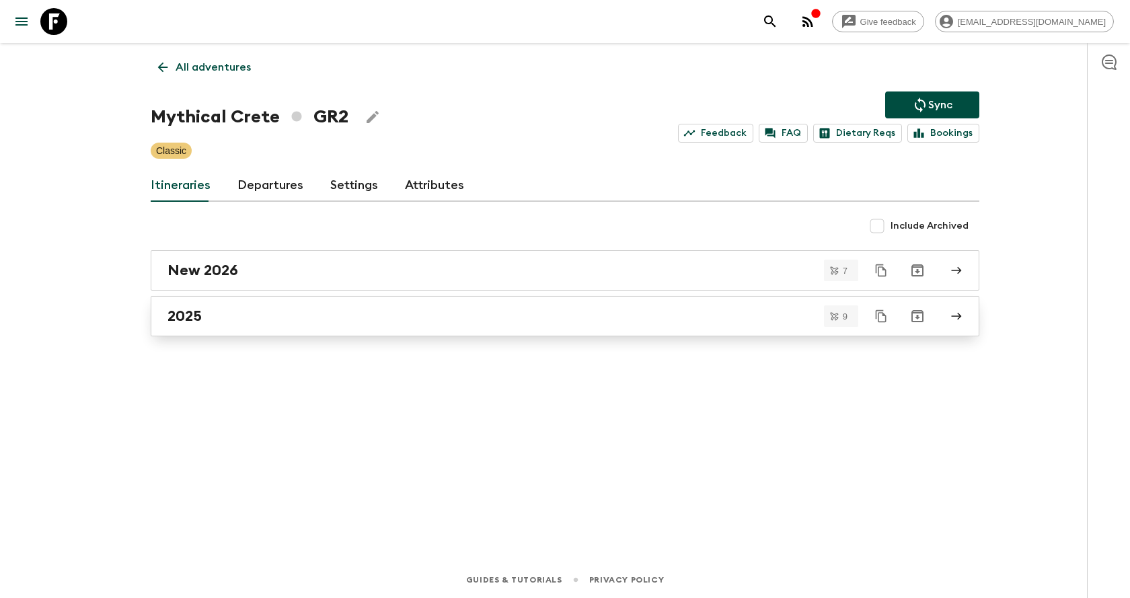
click at [365, 311] on div "2025" at bounding box center [551, 315] width 769 height 17
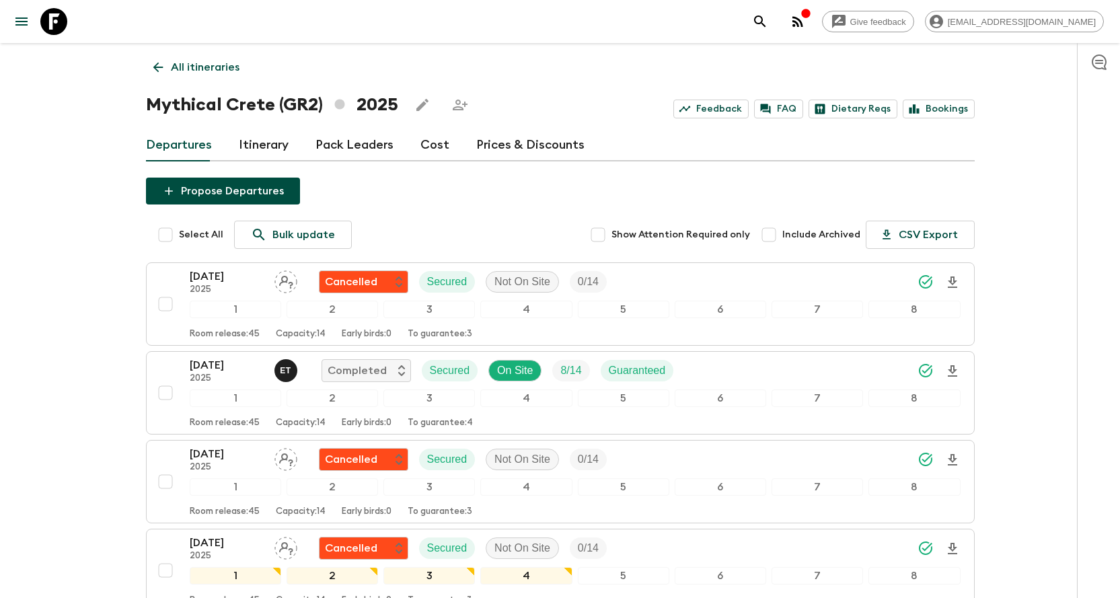
click at [157, 80] on link "All itineraries" at bounding box center [196, 67] width 101 height 27
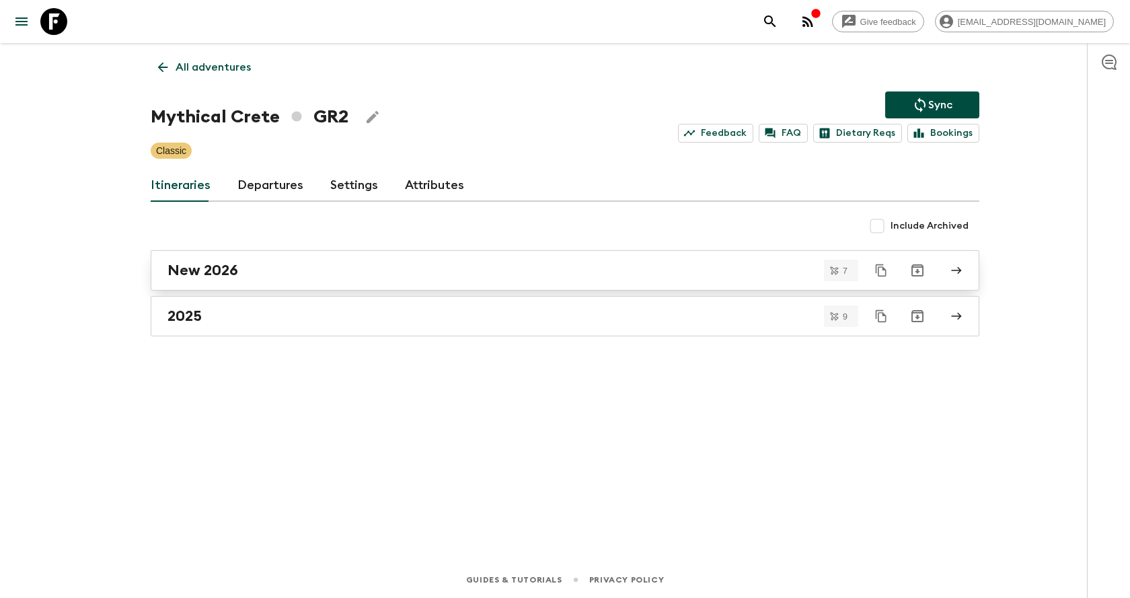
click at [266, 263] on div "New 2026" at bounding box center [551, 270] width 769 height 17
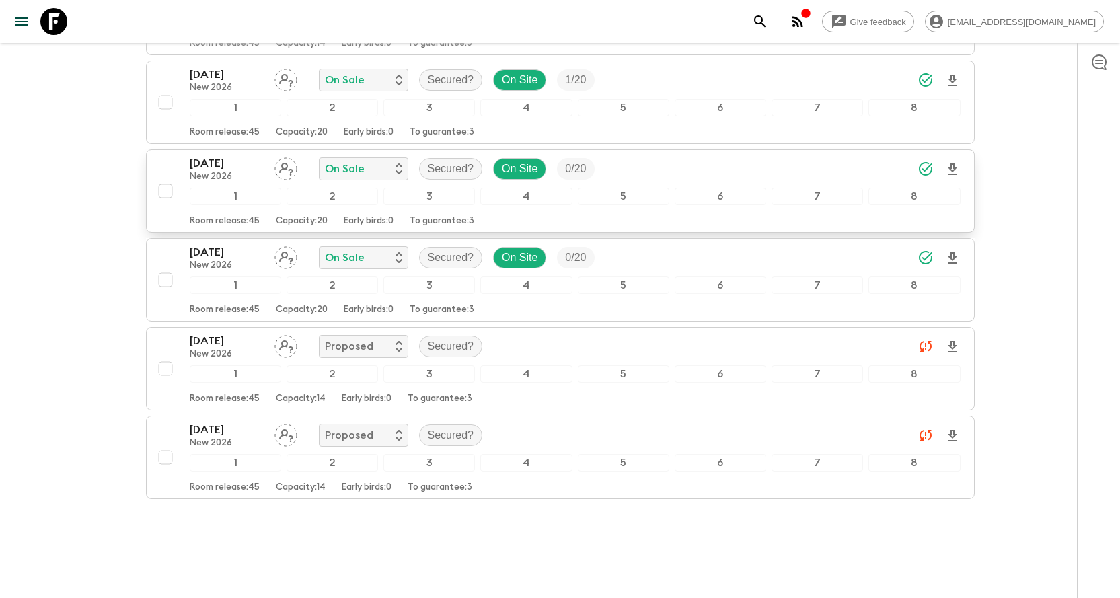
scroll to position [403, 0]
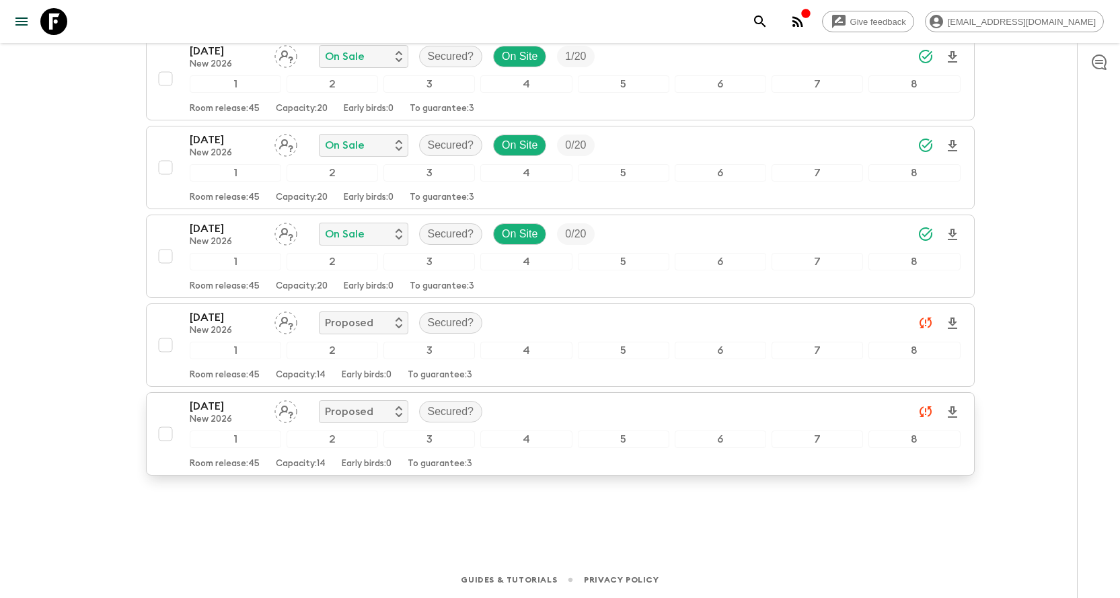
click at [165, 435] on input "checkbox" at bounding box center [165, 433] width 27 height 27
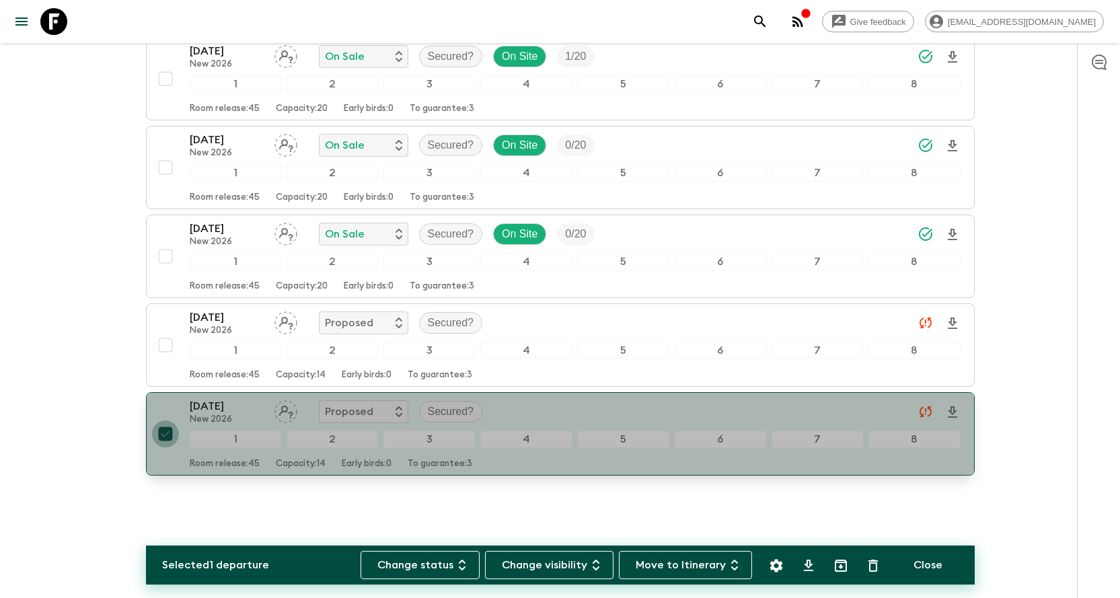
click at [165, 435] on input "checkbox" at bounding box center [165, 433] width 27 height 27
checkbox input "false"
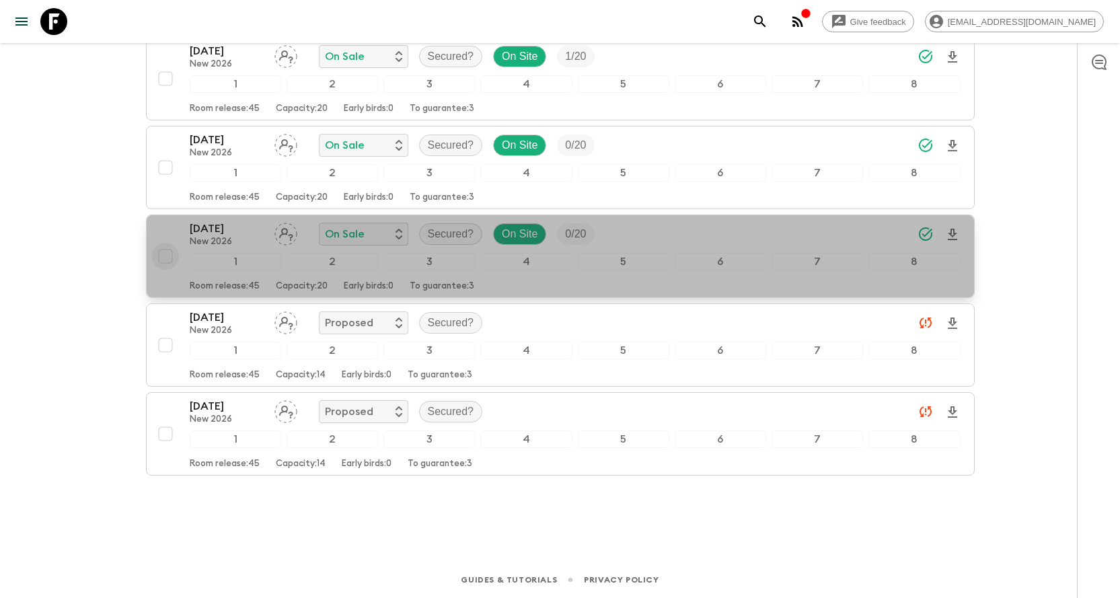
click at [168, 250] on input "checkbox" at bounding box center [165, 256] width 27 height 27
checkbox input "true"
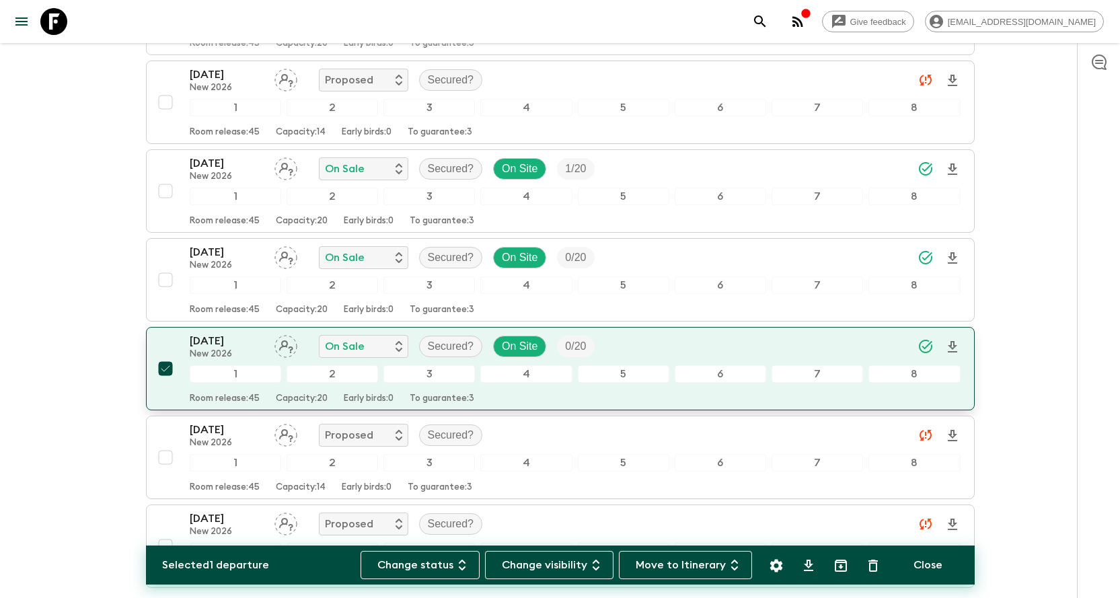
scroll to position [268, 0]
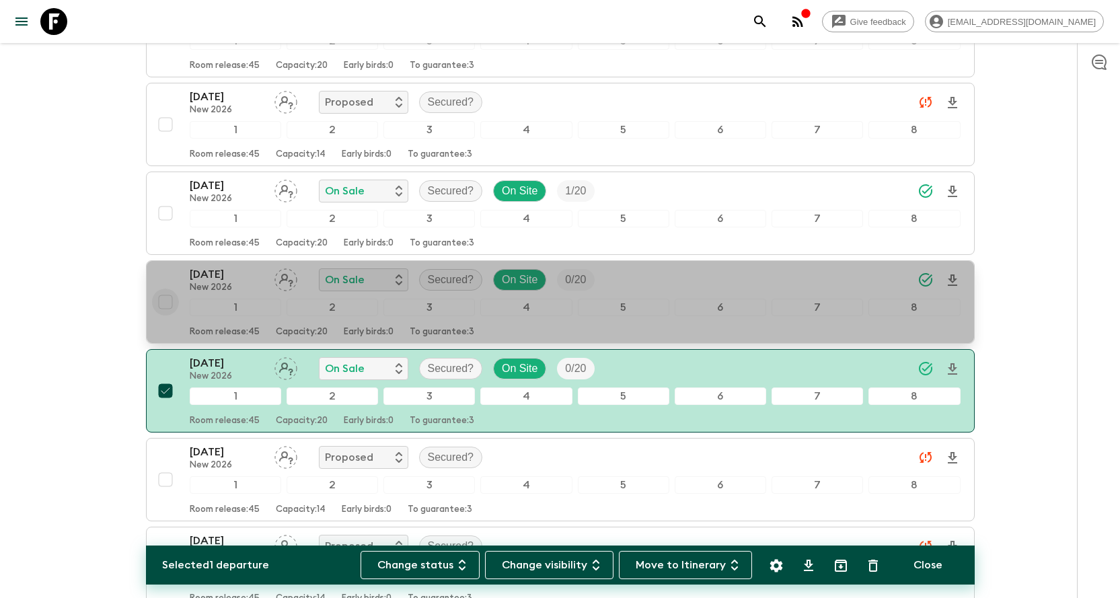
click at [168, 297] on input "checkbox" at bounding box center [165, 302] width 27 height 27
checkbox input "true"
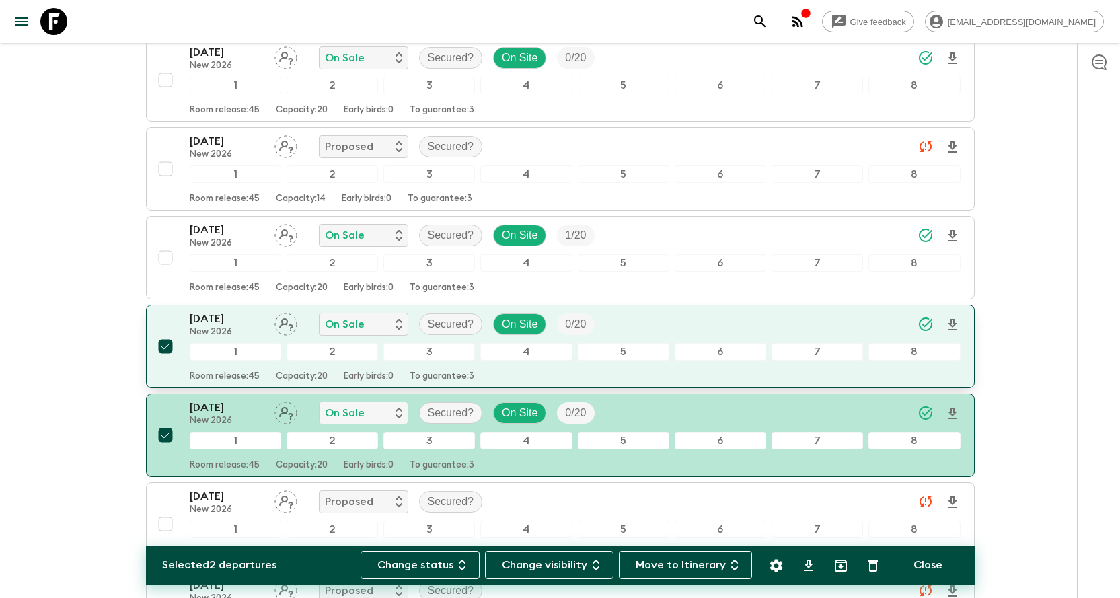
scroll to position [201, 0]
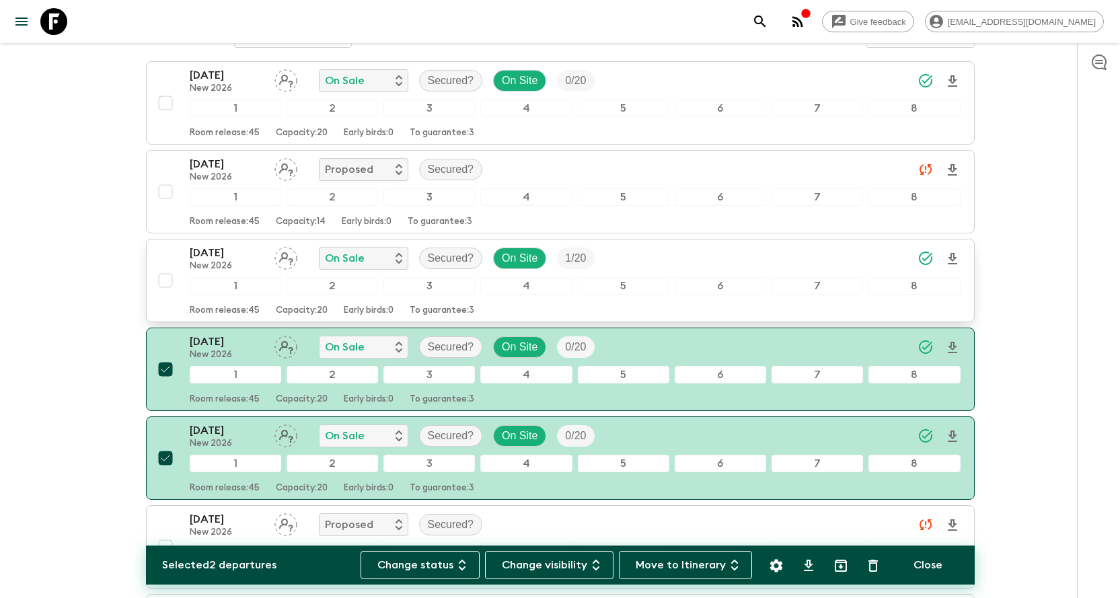
click at [166, 289] on input "checkbox" at bounding box center [165, 280] width 27 height 27
checkbox input "true"
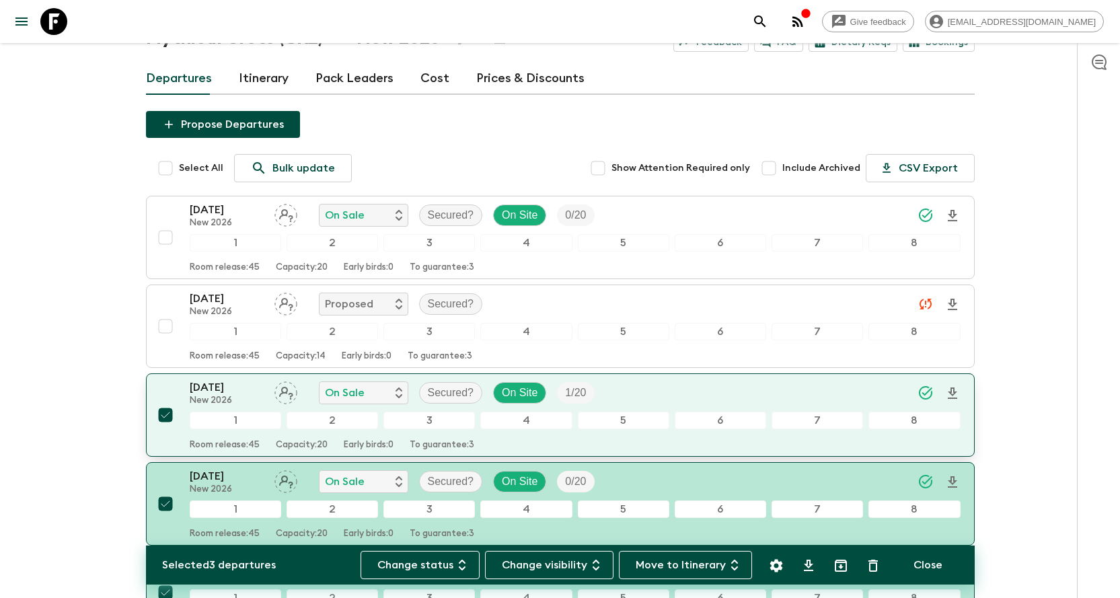
scroll to position [0, 0]
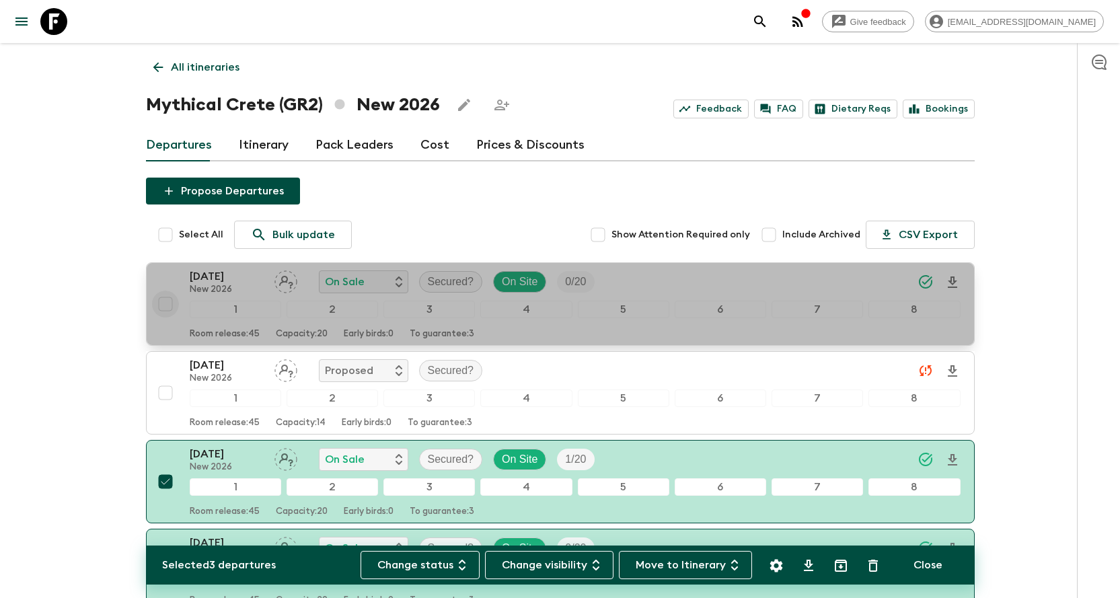
click at [165, 297] on input "checkbox" at bounding box center [165, 304] width 27 height 27
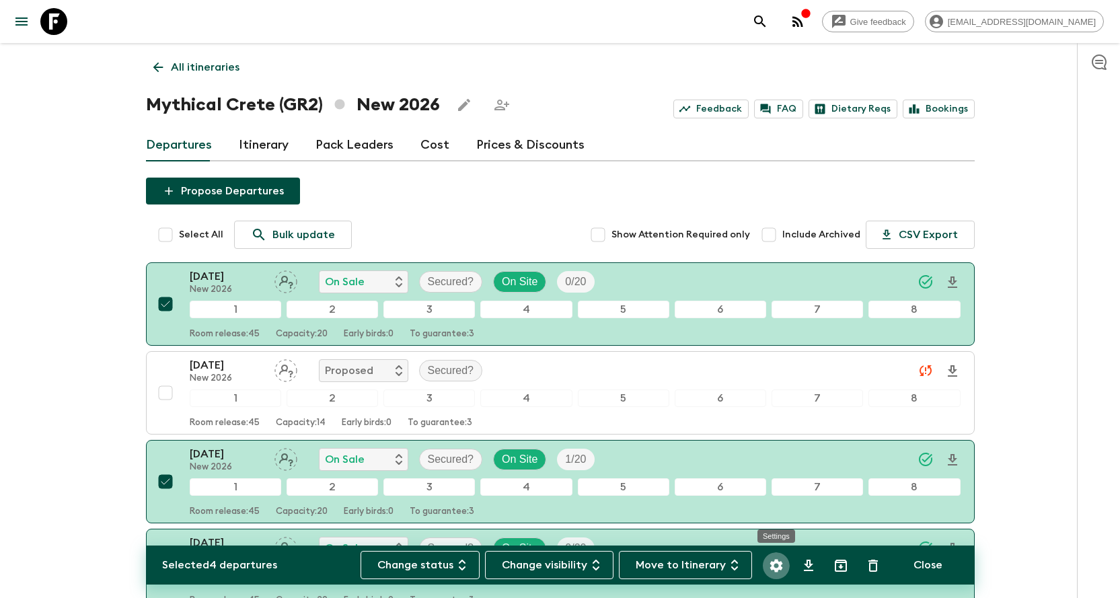
click at [769, 565] on icon "Settings" at bounding box center [776, 566] width 16 height 16
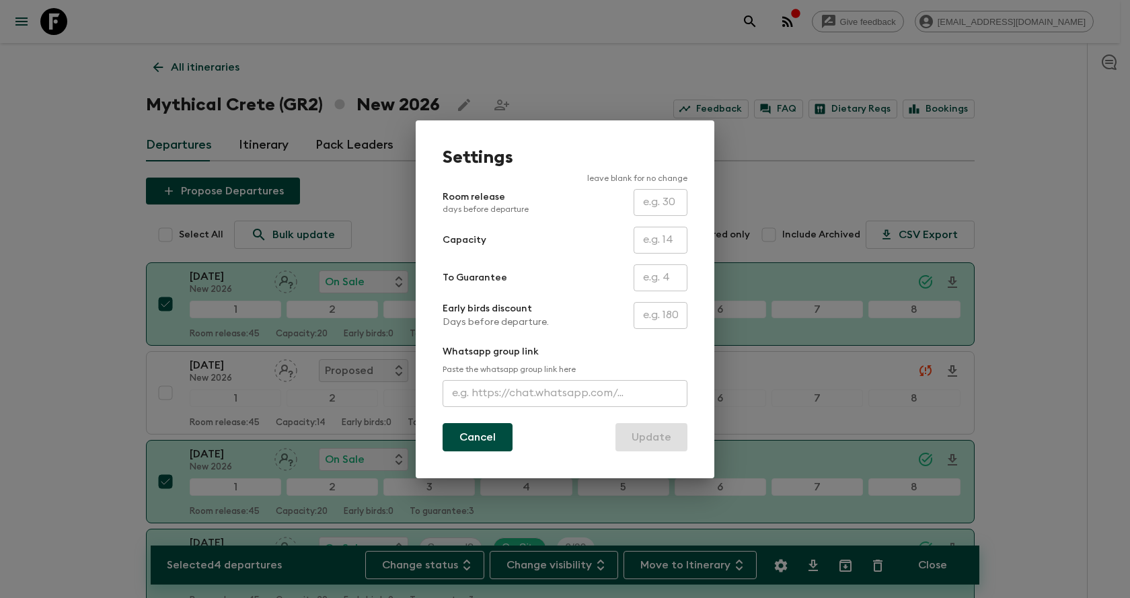
click at [469, 445] on button "Cancel" at bounding box center [478, 437] width 70 height 28
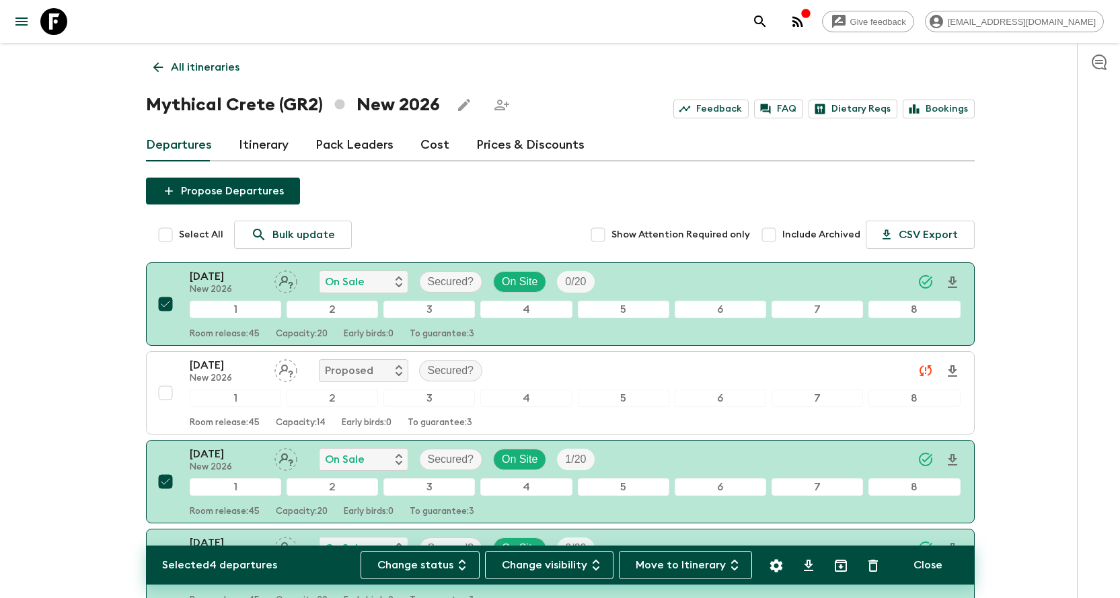
click at [1018, 203] on div "Give feedback [EMAIL_ADDRESS][DOMAIN_NAME] All itineraries Mythical [GEOGRAPHIC…" at bounding box center [560, 500] width 1120 height 1001
click at [939, 558] on button "Close" at bounding box center [927, 565] width 61 height 28
checkbox input "false"
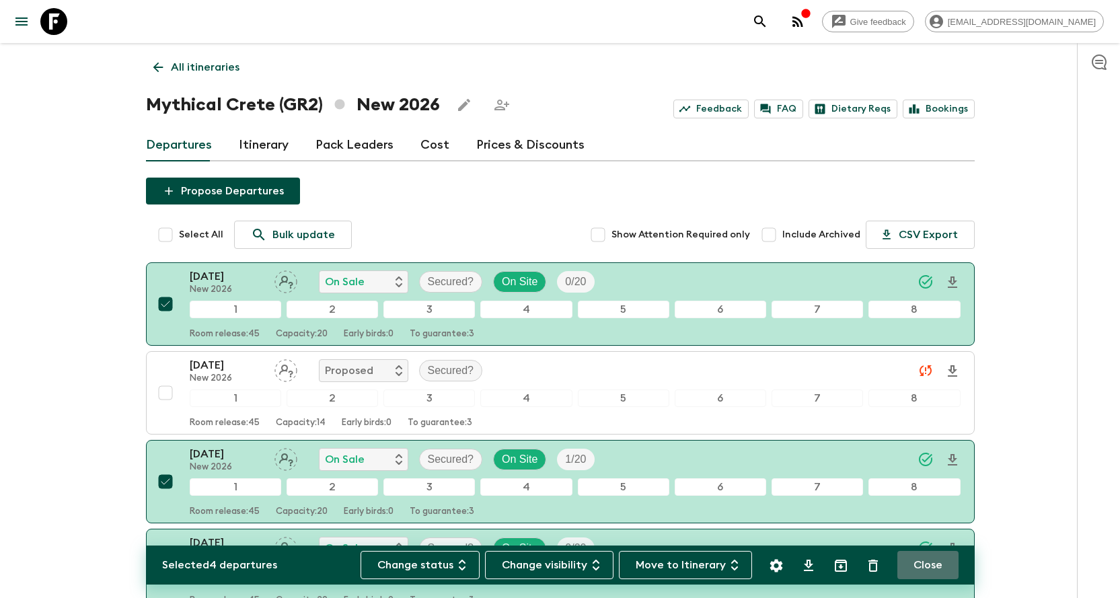
checkbox input "false"
